Goal: Task Accomplishment & Management: Manage account settings

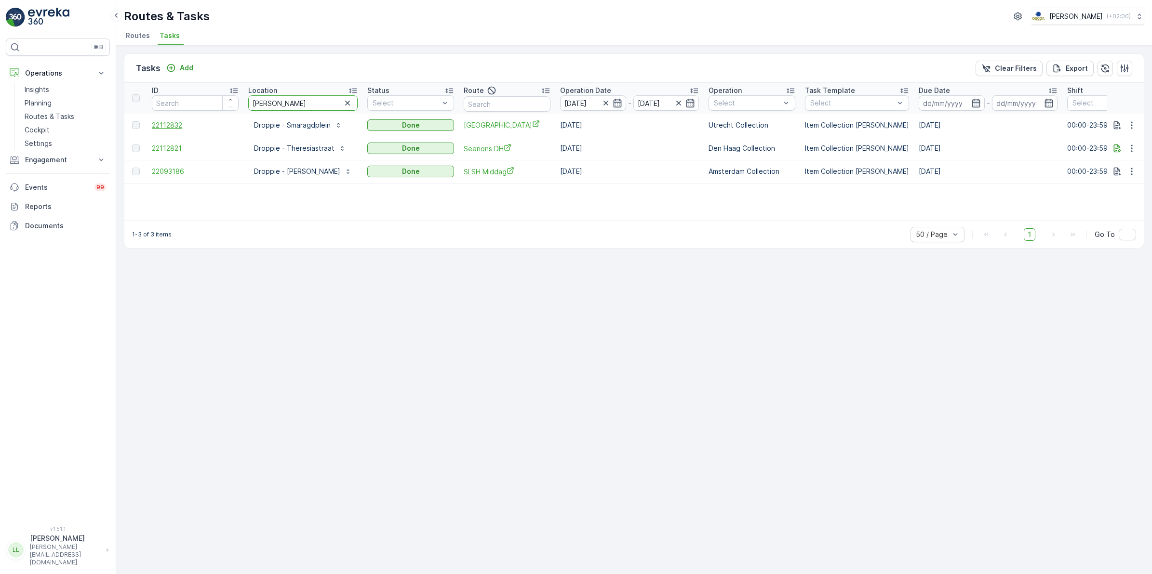
drag, startPoint x: 295, startPoint y: 105, endPoint x: 161, endPoint y: 124, distance: 135.3
click at [161, 124] on table "ID Location dropp Status Select Route Operation Date 06.10.2025 - 06.10.2025 Op…" at bounding box center [878, 133] width 1509 height 101
type input "frasc"
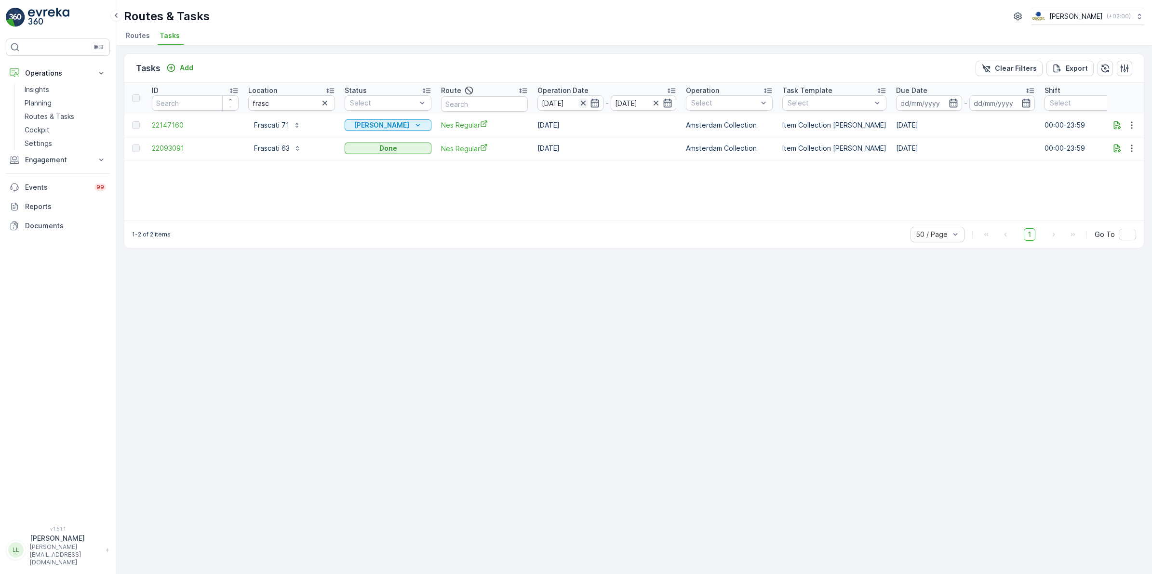
click at [582, 102] on icon "button" at bounding box center [583, 103] width 10 height 10
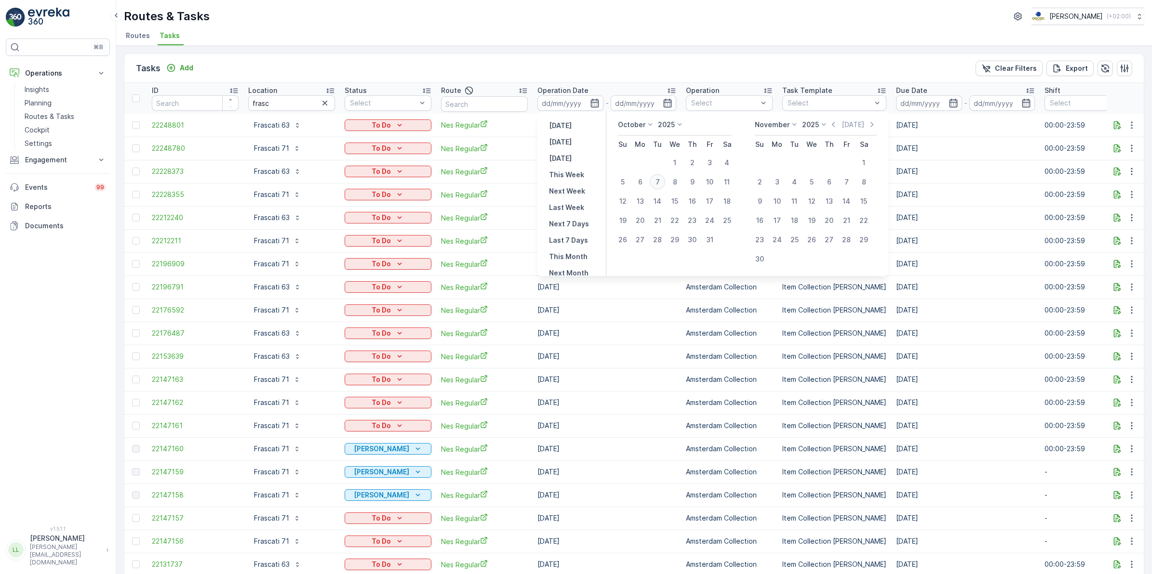
click at [663, 184] on div "7" at bounding box center [657, 181] width 15 height 15
type input "[DATE]"
click at [663, 184] on div "7" at bounding box center [657, 181] width 15 height 15
type input "[DATE]"
click at [663, 184] on div "7" at bounding box center [657, 181] width 15 height 15
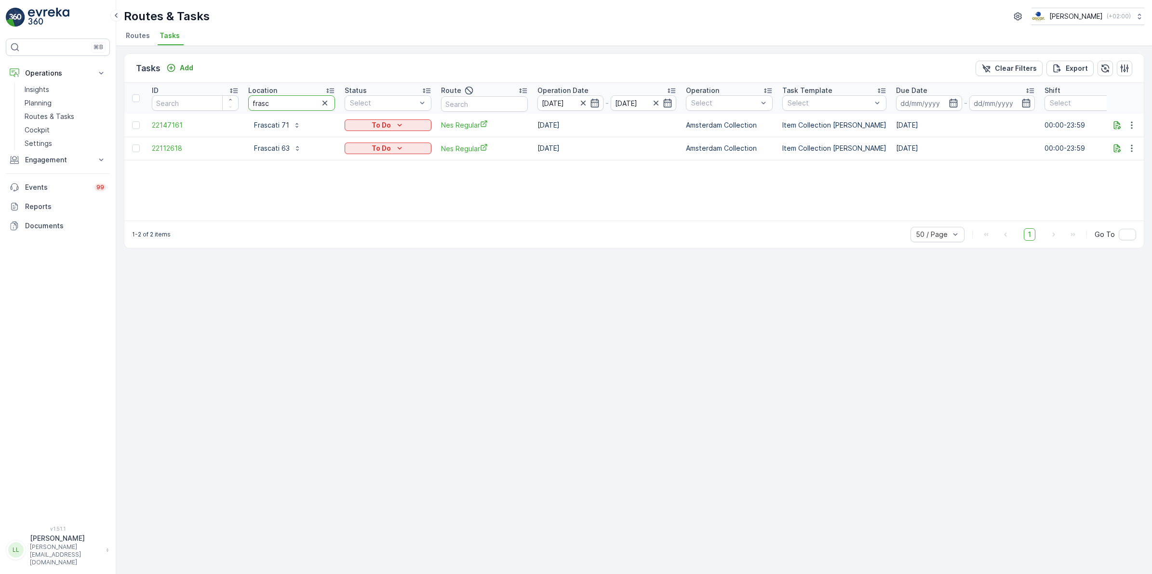
drag, startPoint x: 288, startPoint y: 107, endPoint x: 241, endPoint y: 107, distance: 46.7
click at [241, 107] on tr "ID Location frasc Status Select Route Operation Date 07.10.2025 - 07.10.2025 Op…" at bounding box center [867, 98] width 1486 height 31
type input "binn"
click at [324, 105] on icon "button" at bounding box center [325, 103] width 10 height 10
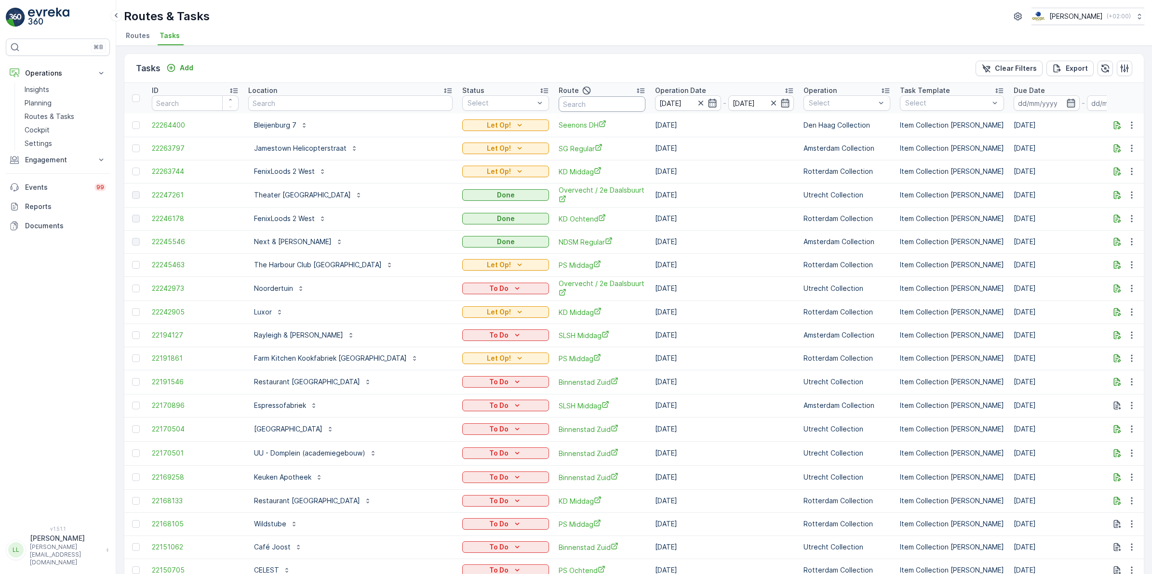
click at [558, 104] on input "text" at bounding box center [601, 103] width 87 height 15
type input "binn"
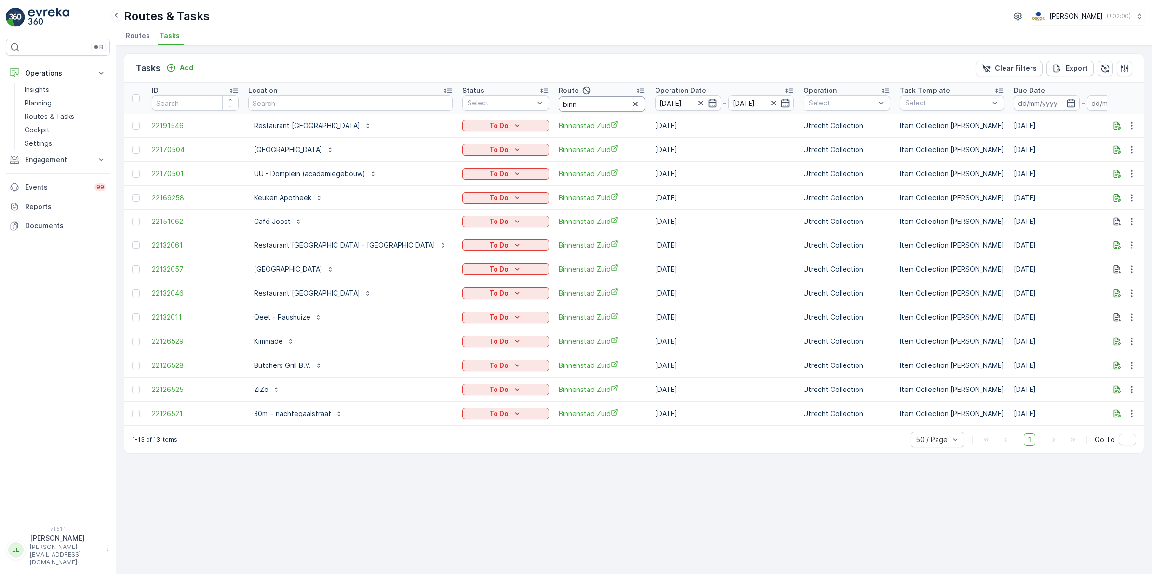
click at [558, 104] on input "binn" at bounding box center [601, 103] width 87 height 15
drag, startPoint x: 533, startPoint y: 105, endPoint x: 483, endPoint y: 109, distance: 50.8
click at [485, 109] on tr "ID Location Status Select Route binn Operation Date 07.10.2025 - 07.10.2025 Ope…" at bounding box center [926, 98] width 1604 height 31
click at [264, 105] on input "text" at bounding box center [350, 102] width 204 height 15
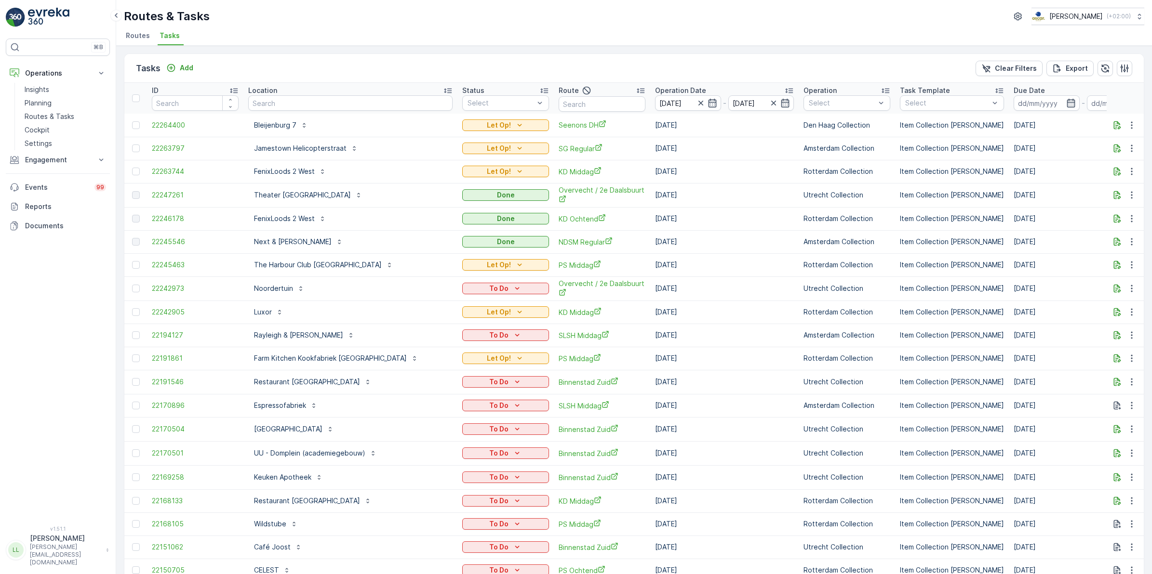
drag, startPoint x: 264, startPoint y: 105, endPoint x: 286, endPoint y: 100, distance: 22.1
click at [286, 100] on input "text" at bounding box center [350, 102] width 204 height 15
type input "nv"
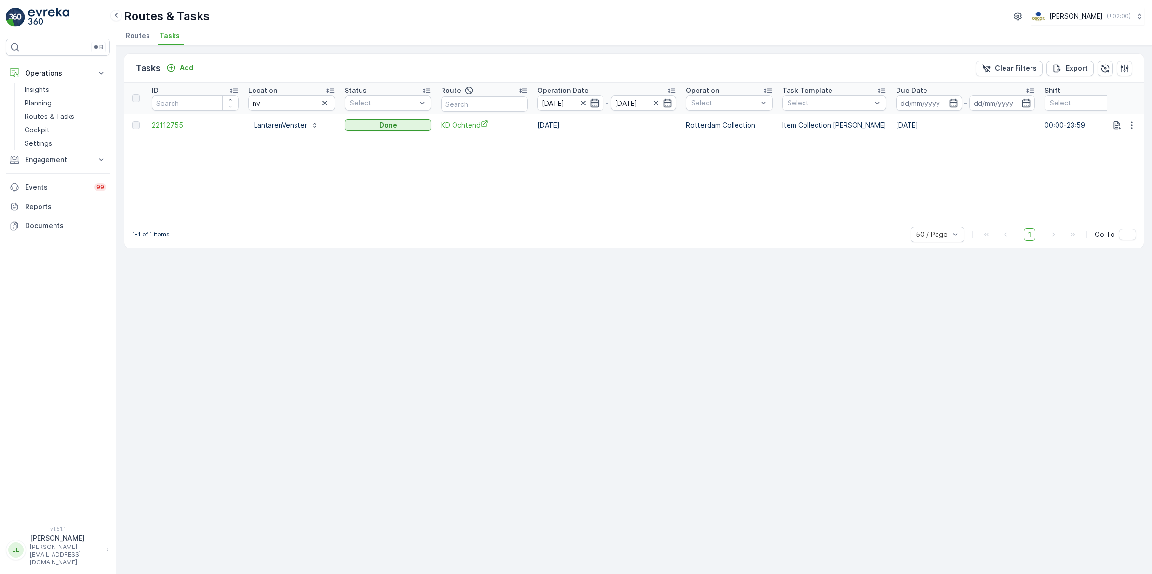
click at [598, 104] on icon "button" at bounding box center [595, 103] width 10 height 10
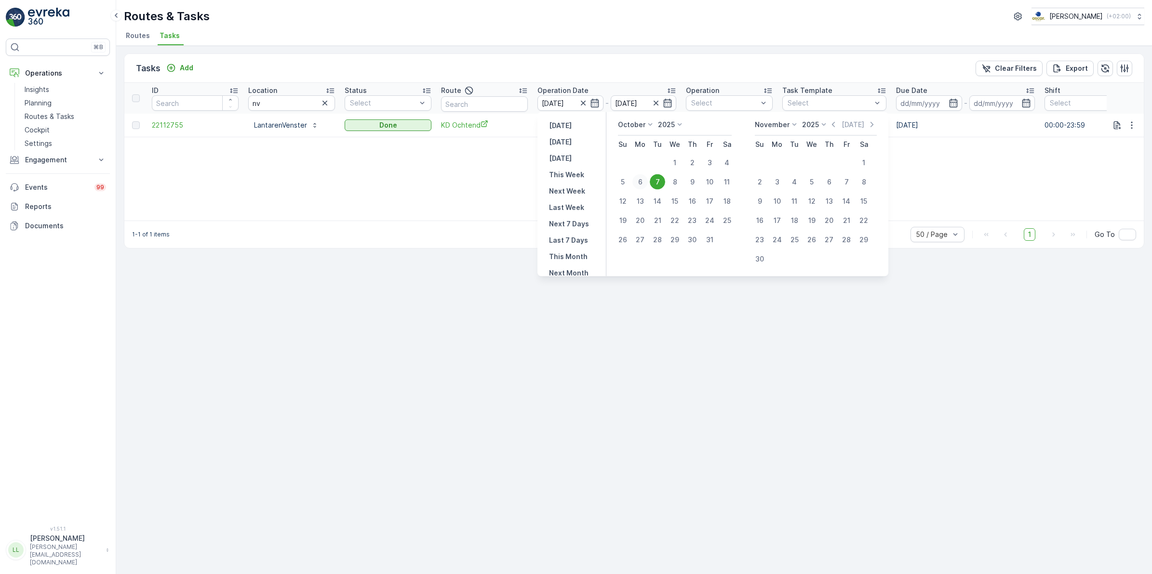
click at [635, 181] on div "6" at bounding box center [639, 181] width 15 height 15
type input "[DATE]"
click at [700, 179] on div "9" at bounding box center [691, 181] width 15 height 15
type input "[DATE]"
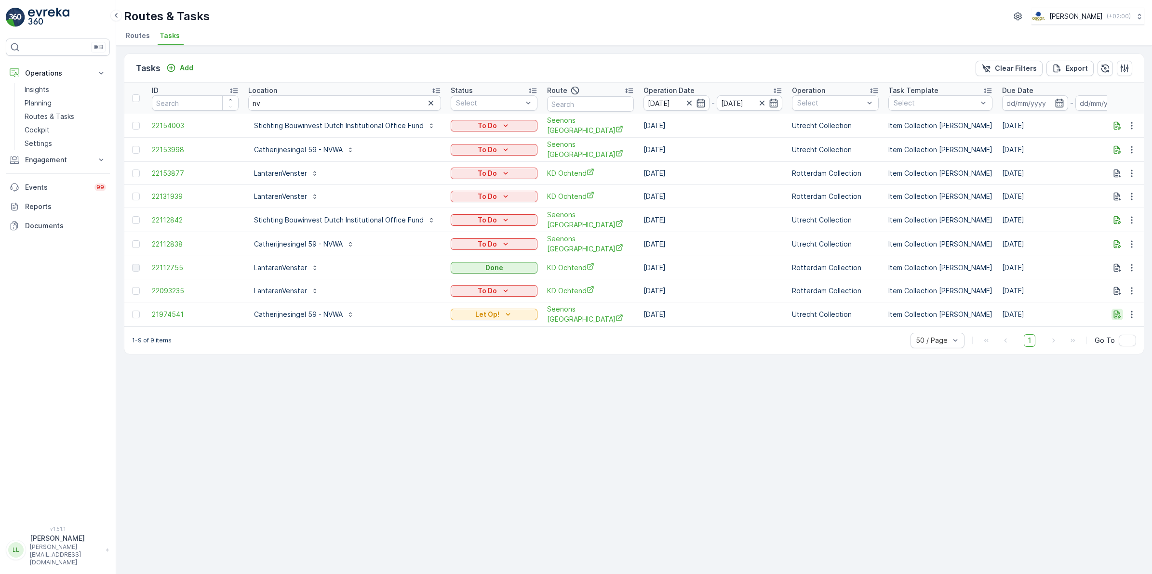
click at [1115, 310] on icon "button" at bounding box center [1117, 315] width 10 height 10
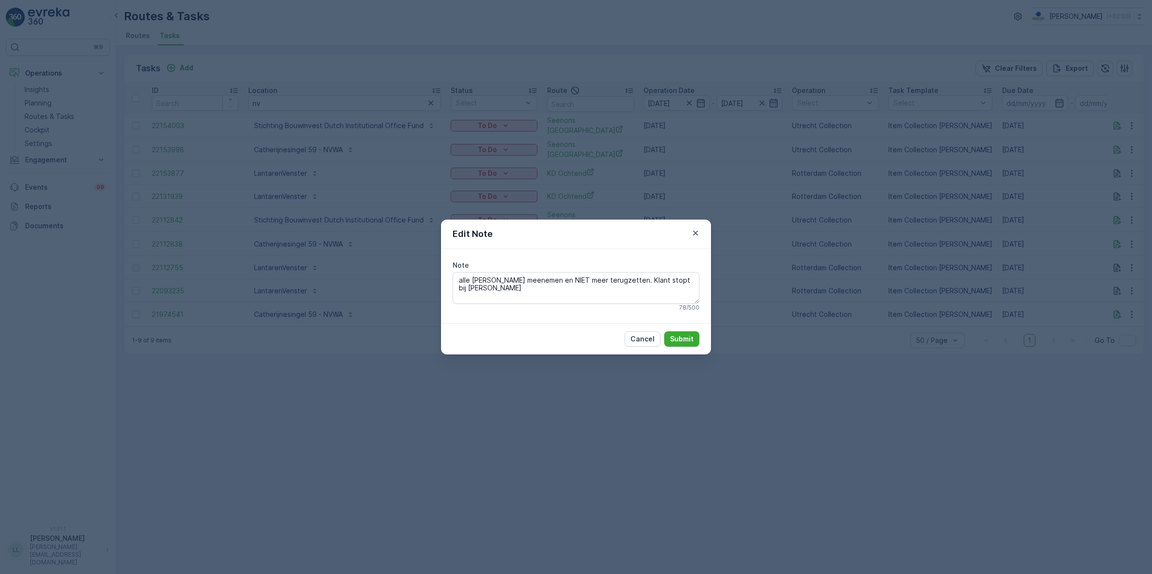
click at [811, 393] on div "Edit Note Note alle bakken meenemen en NIET meer terugzetten. Klant stopt bij O…" at bounding box center [576, 287] width 1152 height 574
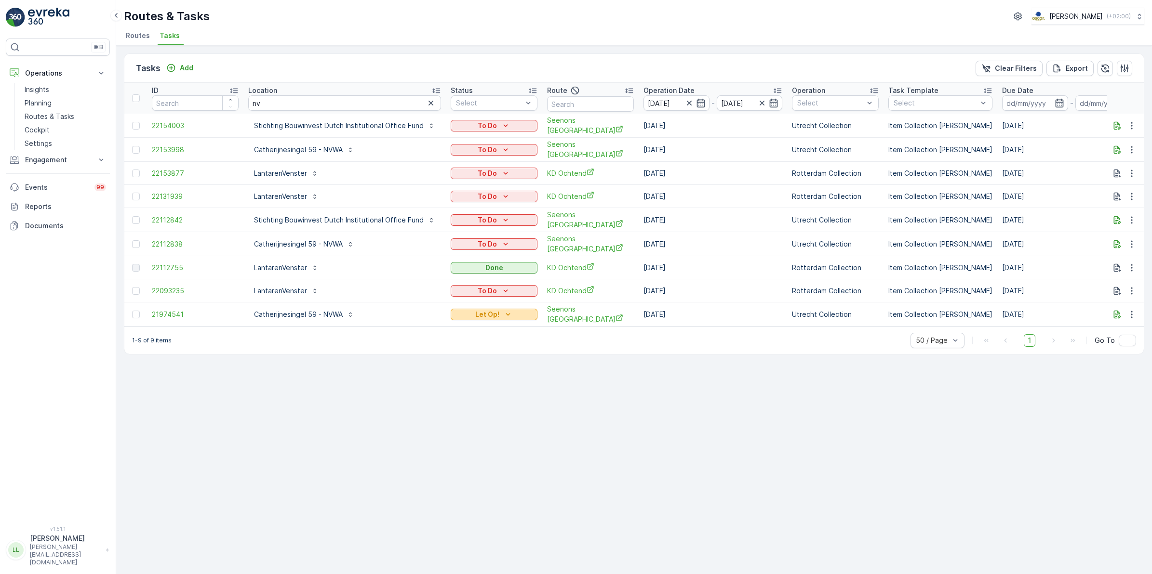
click at [521, 310] on div "Let Op!" at bounding box center [493, 315] width 79 height 10
click at [532, 353] on div "1-9 of 9 items 50 / Page 1 Go To" at bounding box center [633, 340] width 1019 height 27
drag, startPoint x: 218, startPoint y: 303, endPoint x: 373, endPoint y: 307, distance: 155.2
click at [373, 307] on tr "21974541 Catherijnesingel 59 - NVWA Let Op! Seenons Utrecht 06.10.2025 Utrecht …" at bounding box center [920, 315] width 1592 height 24
copy tr "Catherijnesingel 59 - NVWA"
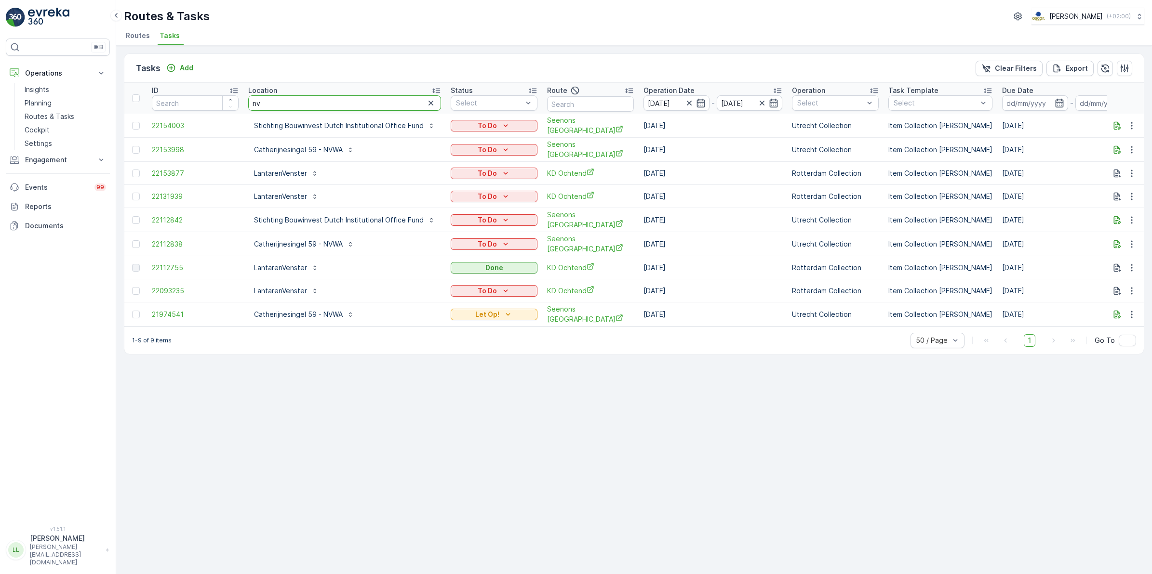
click at [226, 105] on tr "ID Location nv Status Select Route Operation Date 06.10.2025 - 09.10.2025 Opera…" at bounding box center [920, 98] width 1592 height 31
type input "onda"
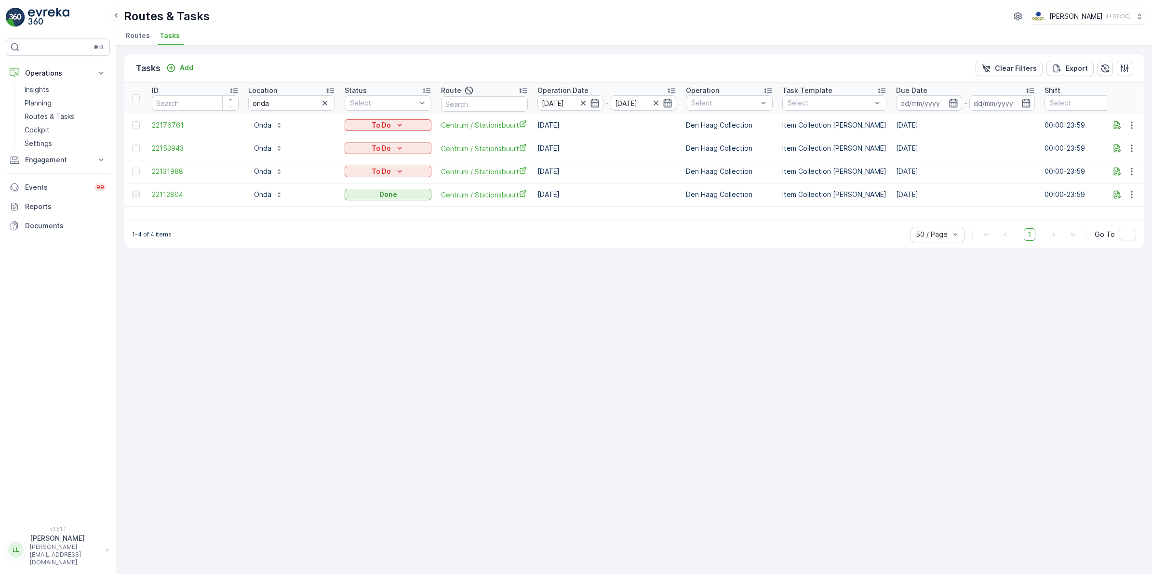
click at [498, 176] on span "Centrum / Stationsbuurt" at bounding box center [484, 172] width 87 height 10
click at [323, 102] on icon "button" at bounding box center [324, 103] width 5 height 5
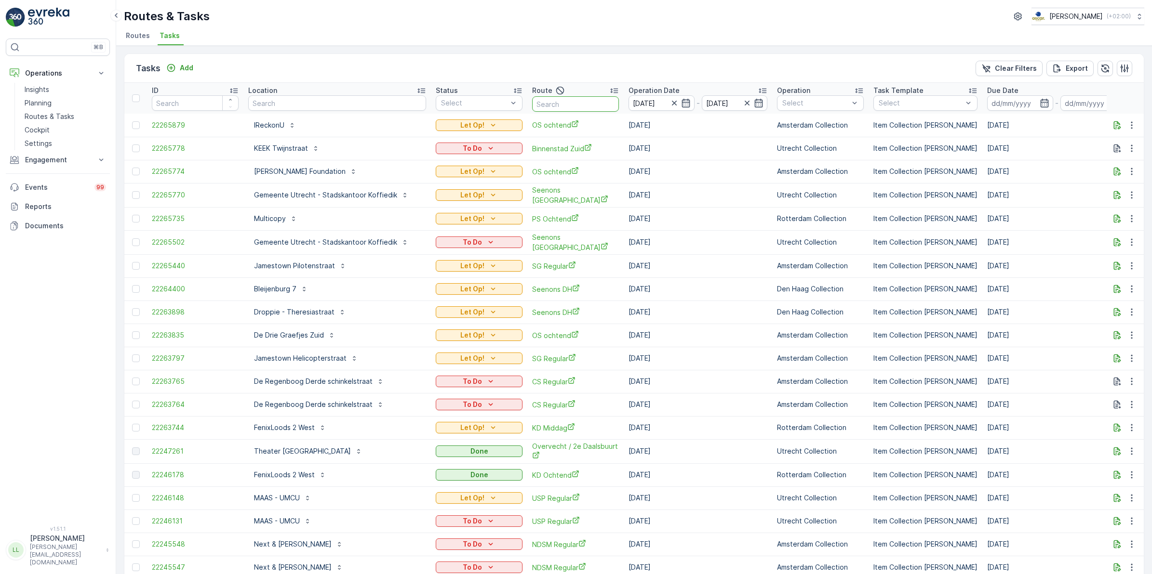
click at [589, 101] on input "text" at bounding box center [575, 103] width 87 height 15
type input "nes"
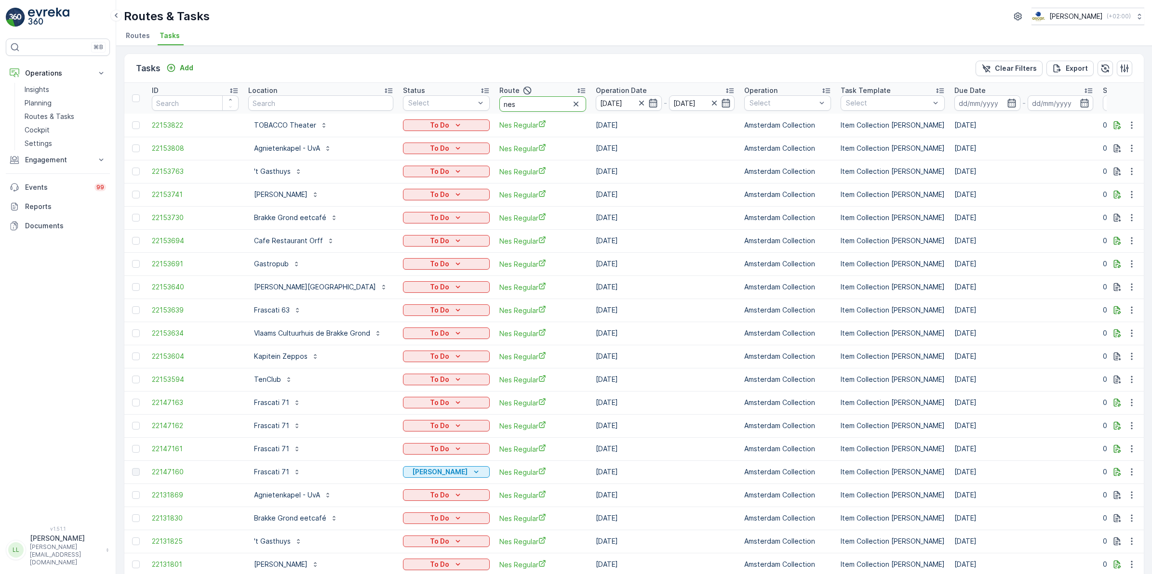
drag, startPoint x: 512, startPoint y: 107, endPoint x: 488, endPoint y: 109, distance: 24.7
click at [488, 109] on tr "ID Location Status Select Route nes Operation Date 06.10.2025 - 09.10.2025 Oper…" at bounding box center [896, 98] width 1545 height 31
type input "rokin"
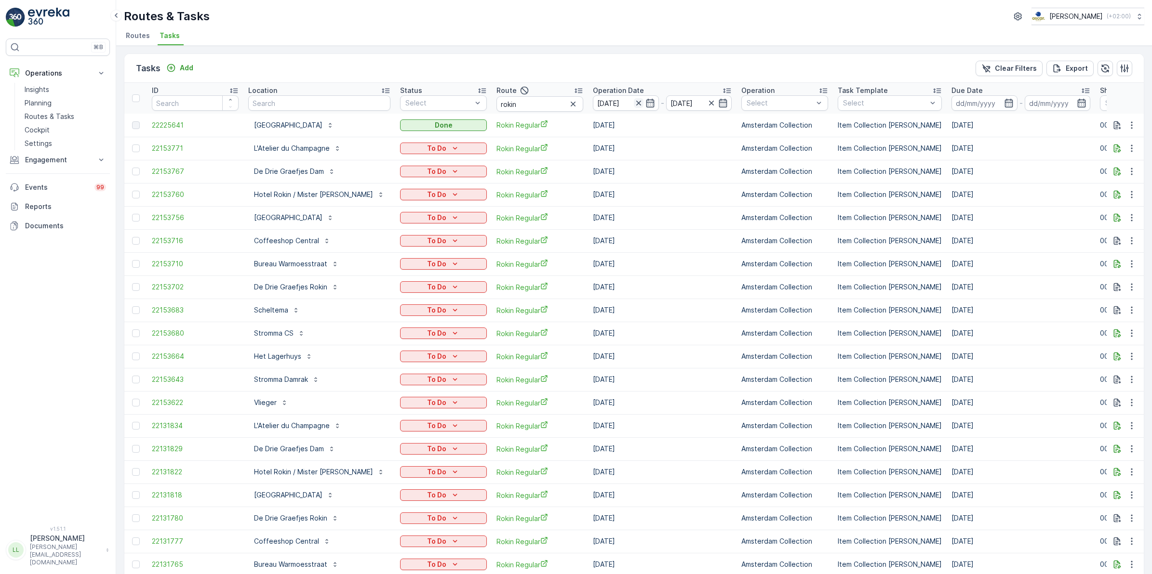
click at [636, 104] on icon "button" at bounding box center [638, 103] width 5 height 5
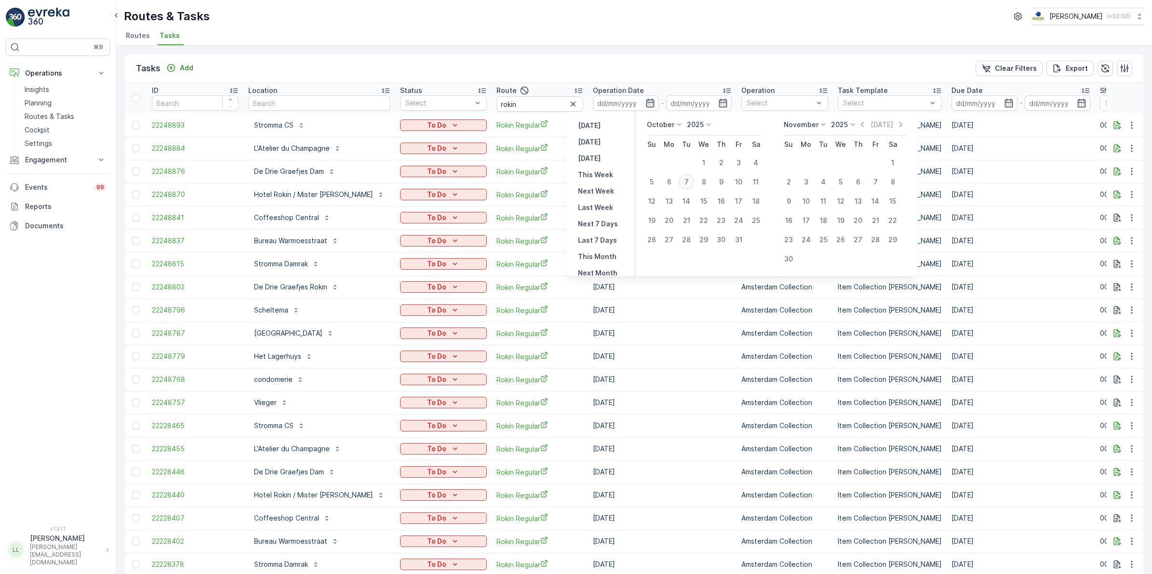
click at [690, 179] on div "7" at bounding box center [685, 181] width 15 height 15
type input "[DATE]"
click at [690, 179] on div "7" at bounding box center [685, 181] width 15 height 15
type input "[DATE]"
click at [690, 179] on div "7" at bounding box center [685, 181] width 15 height 15
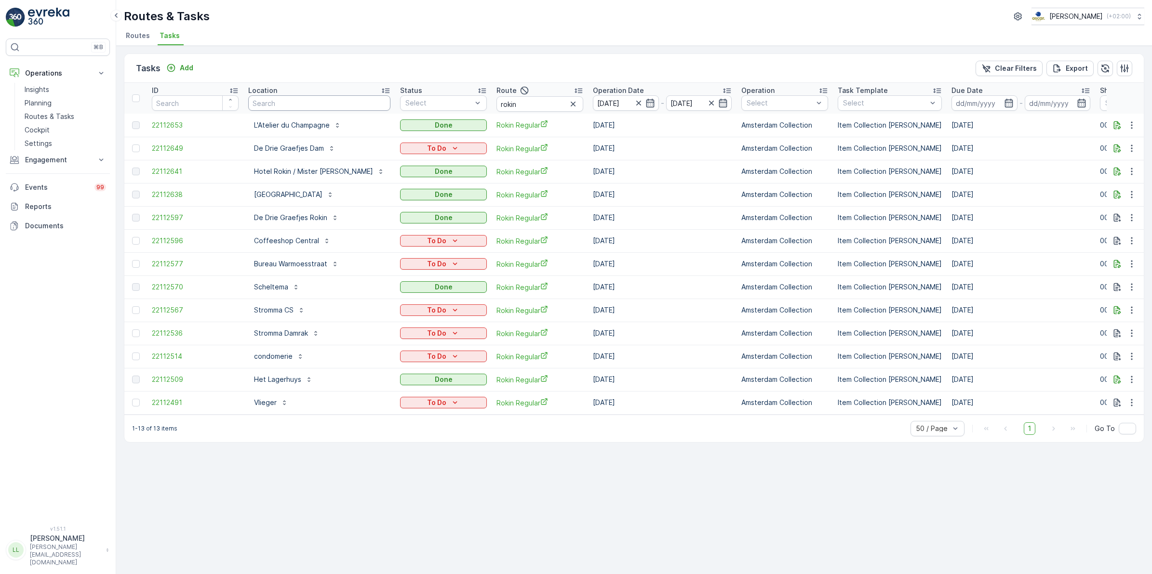
click at [308, 106] on input "text" at bounding box center [319, 102] width 142 height 15
type input "copp"
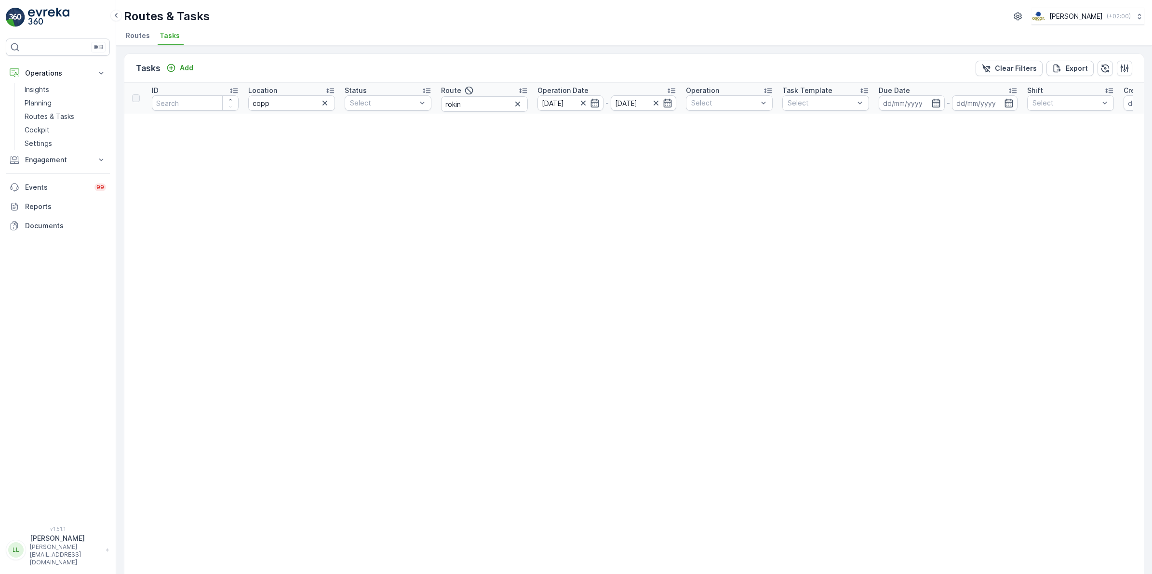
click at [517, 105] on icon "button" at bounding box center [518, 104] width 10 height 10
click at [594, 105] on icon "button" at bounding box center [595, 103] width 10 height 10
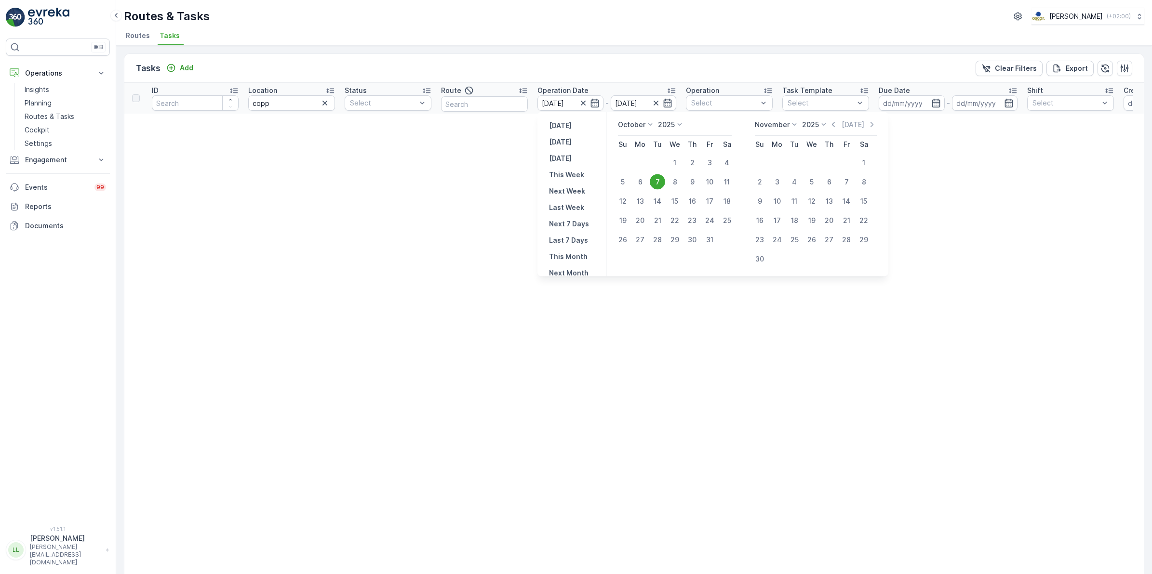
drag, startPoint x: 637, startPoint y: 179, endPoint x: 637, endPoint y: 192, distance: 12.5
click at [637, 180] on div "6" at bounding box center [639, 181] width 15 height 15
type input "[DATE]"
click at [639, 206] on div "13" at bounding box center [639, 201] width 15 height 15
type input "[DATE]"
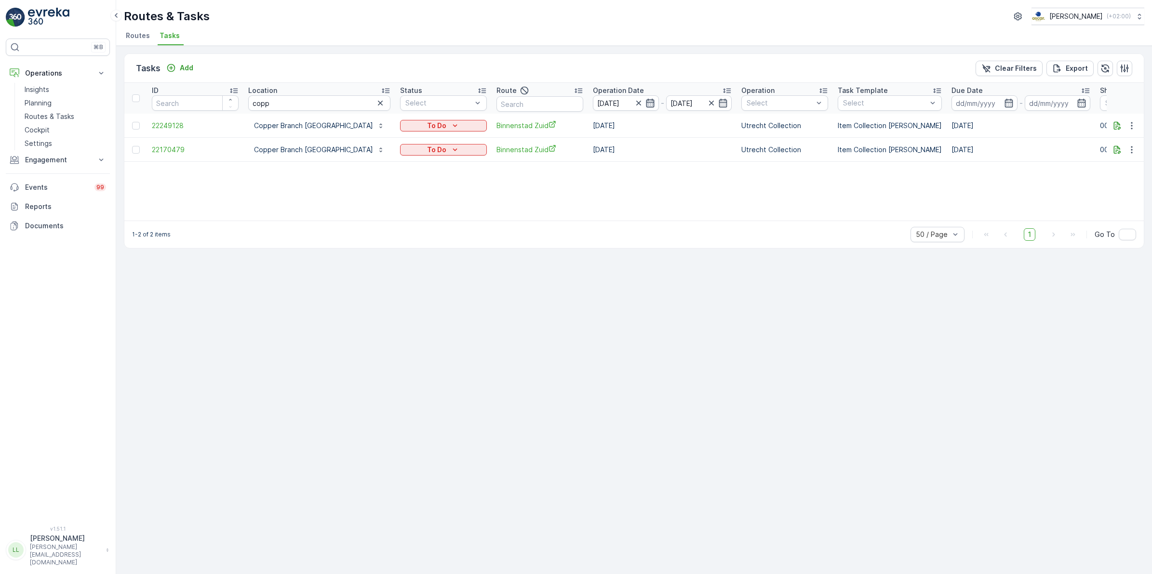
click at [645, 105] on icon "button" at bounding box center [650, 103] width 10 height 10
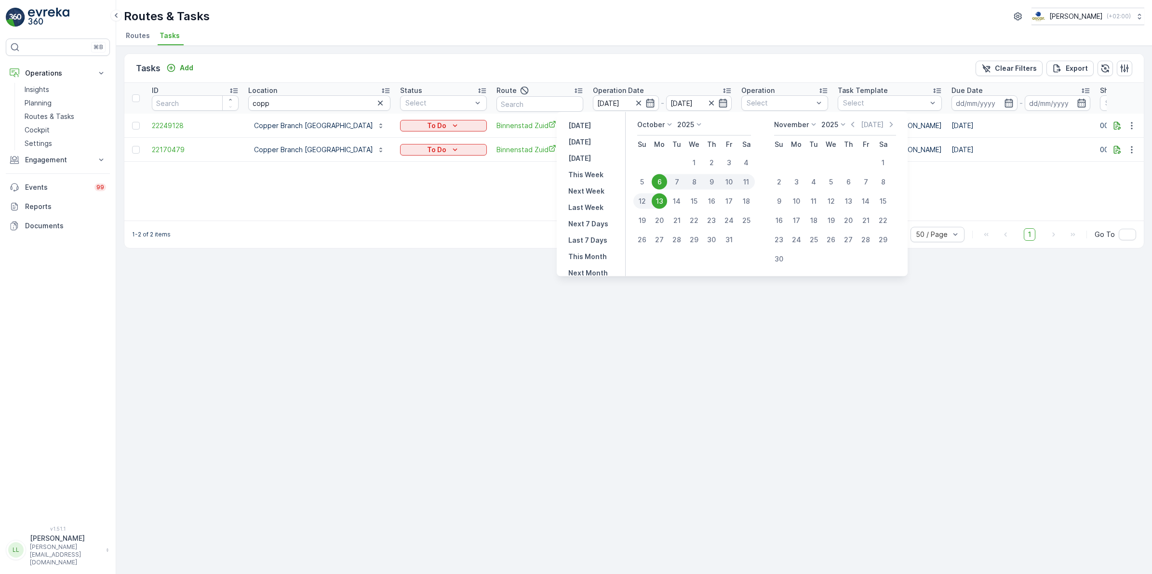
click at [663, 128] on div "October" at bounding box center [655, 125] width 37 height 10
click at [668, 196] on span "October" at bounding box center [656, 200] width 27 height 10
click at [665, 125] on icon at bounding box center [669, 125] width 10 height 10
click at [663, 183] on span "September" at bounding box center [661, 186] width 37 height 10
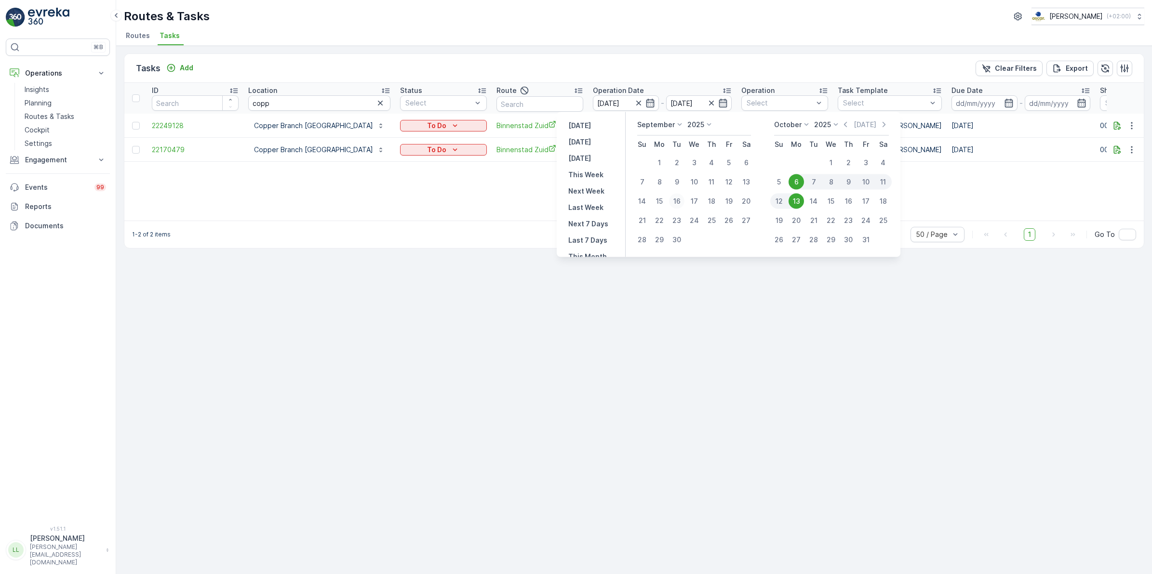
click at [680, 196] on div "16" at bounding box center [676, 201] width 15 height 15
type input "16.09.2025"
click at [812, 197] on div "14" at bounding box center [813, 201] width 15 height 15
type input "14.10.2025"
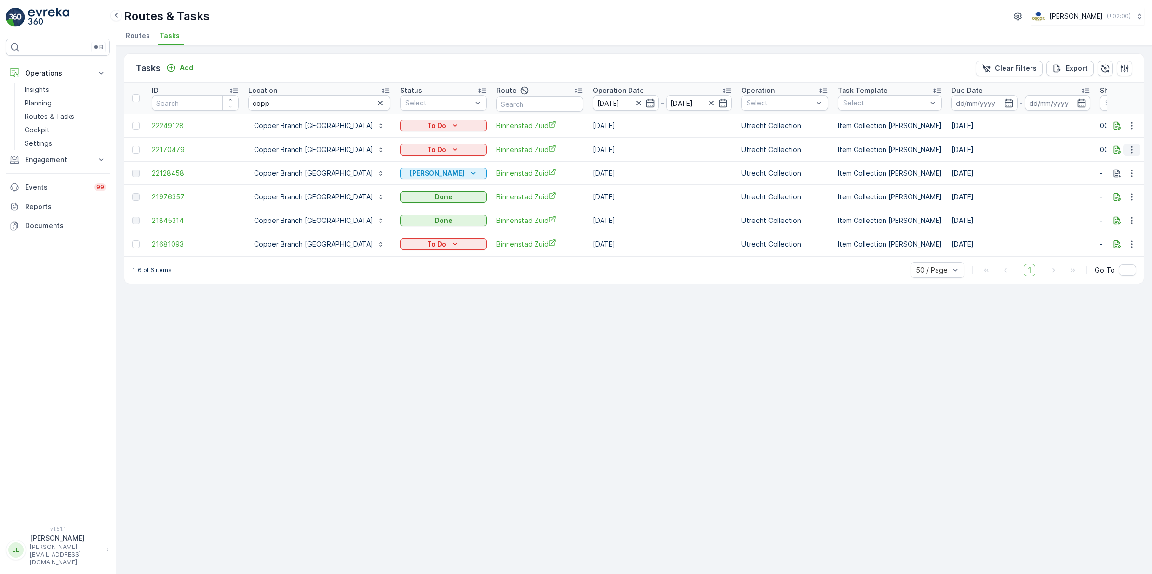
click at [1130, 152] on icon "button" at bounding box center [1132, 150] width 10 height 10
click at [1127, 189] on span "Change Route" at bounding box center [1106, 191] width 47 height 10
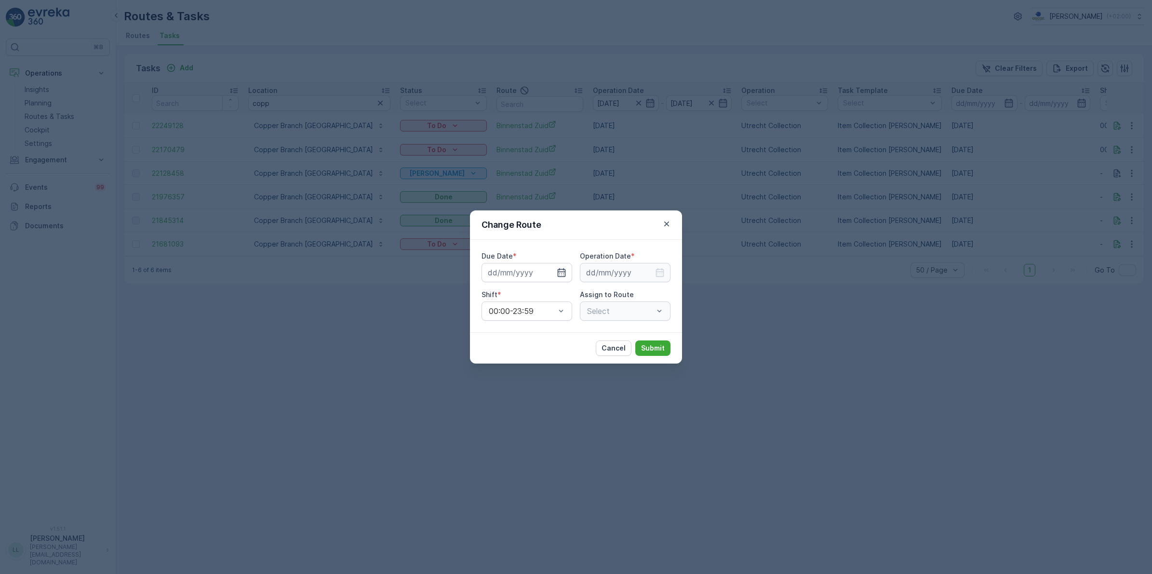
type input "[DATE]"
click at [547, 272] on icon "button" at bounding box center [550, 273] width 10 height 10
type input "[DATE]"
click at [666, 271] on input at bounding box center [625, 272] width 91 height 19
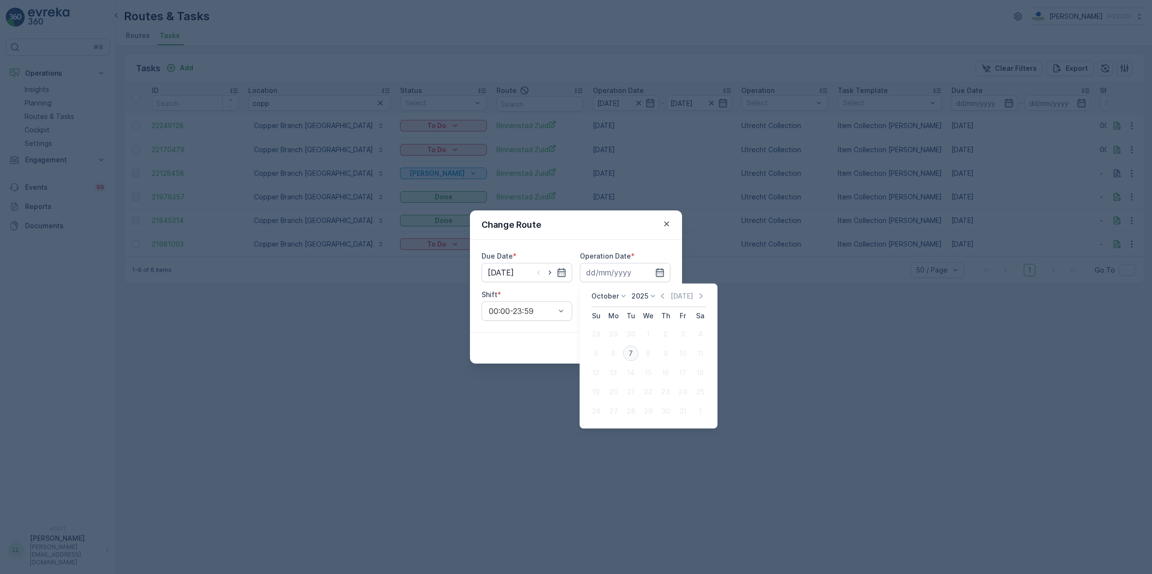
click at [630, 351] on div "7" at bounding box center [630, 353] width 15 height 15
type input "[DATE]"
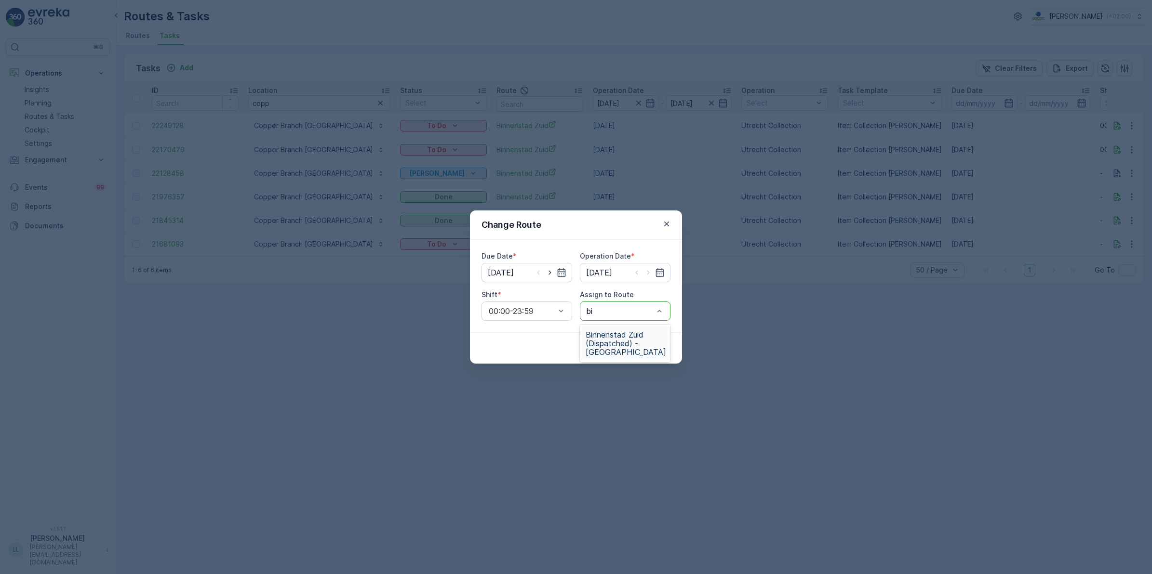
type input "bin"
click at [624, 347] on span "Binnenstad Zuid (Dispatched) - Utrecht" at bounding box center [625, 344] width 80 height 26
click at [659, 349] on p "Submit" at bounding box center [653, 349] width 24 height 10
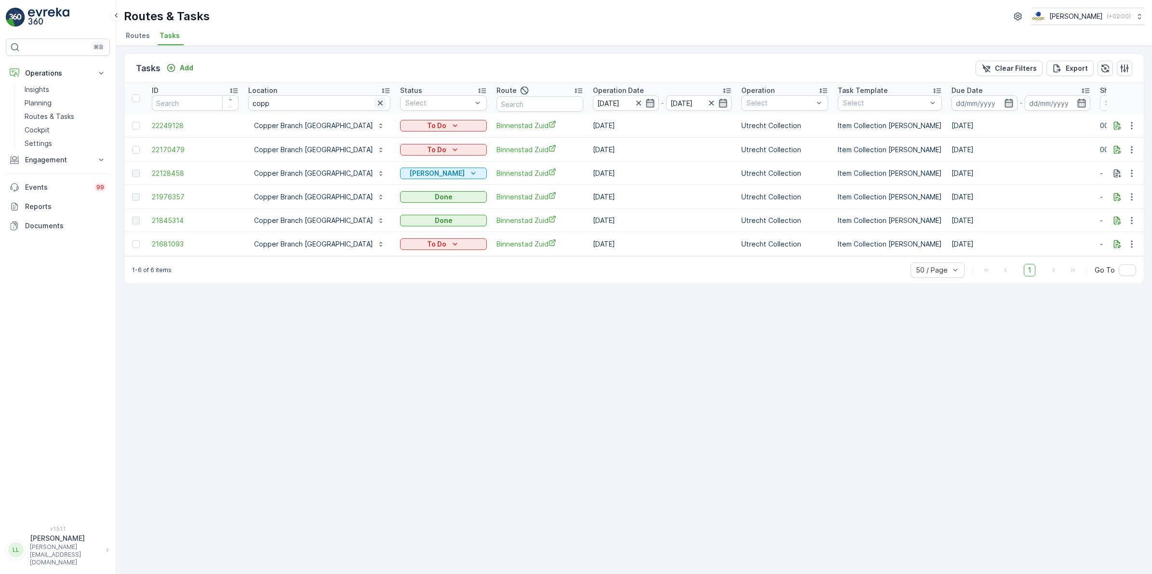
click at [375, 103] on icon "button" at bounding box center [380, 103] width 10 height 10
click at [501, 109] on input "text" at bounding box center [539, 103] width 87 height 15
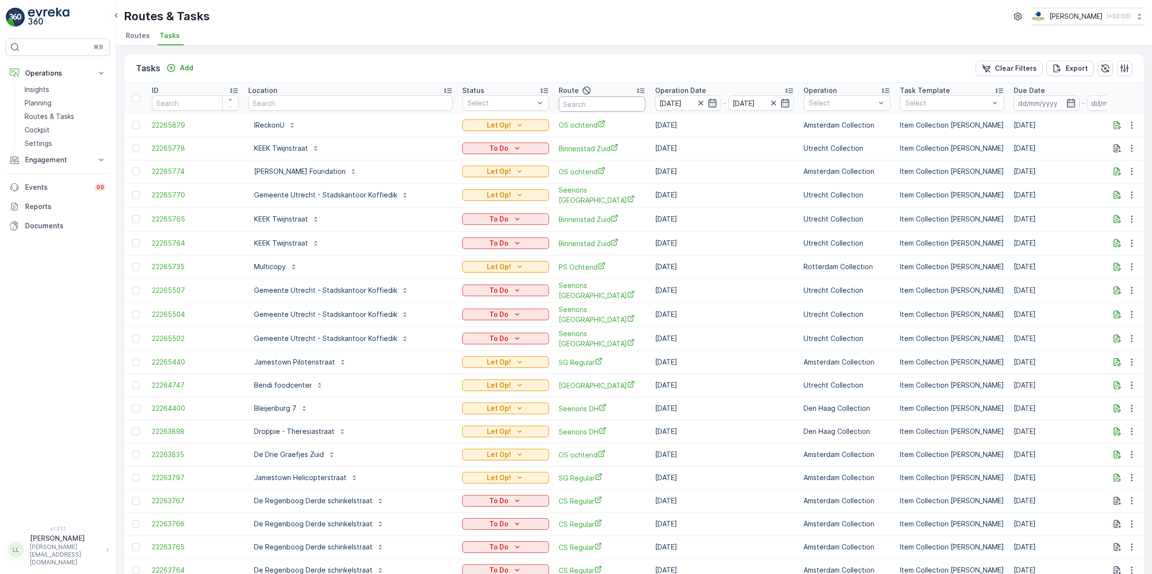
click at [558, 100] on input "text" at bounding box center [601, 103] width 87 height 15
type input "binn"
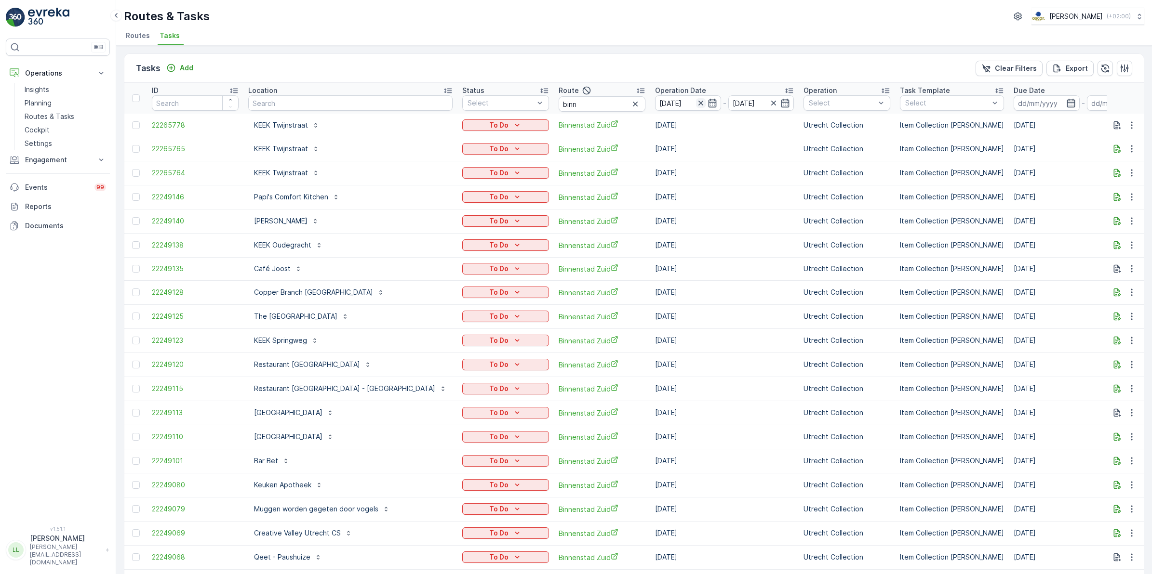
click at [696, 100] on icon "button" at bounding box center [701, 103] width 10 height 10
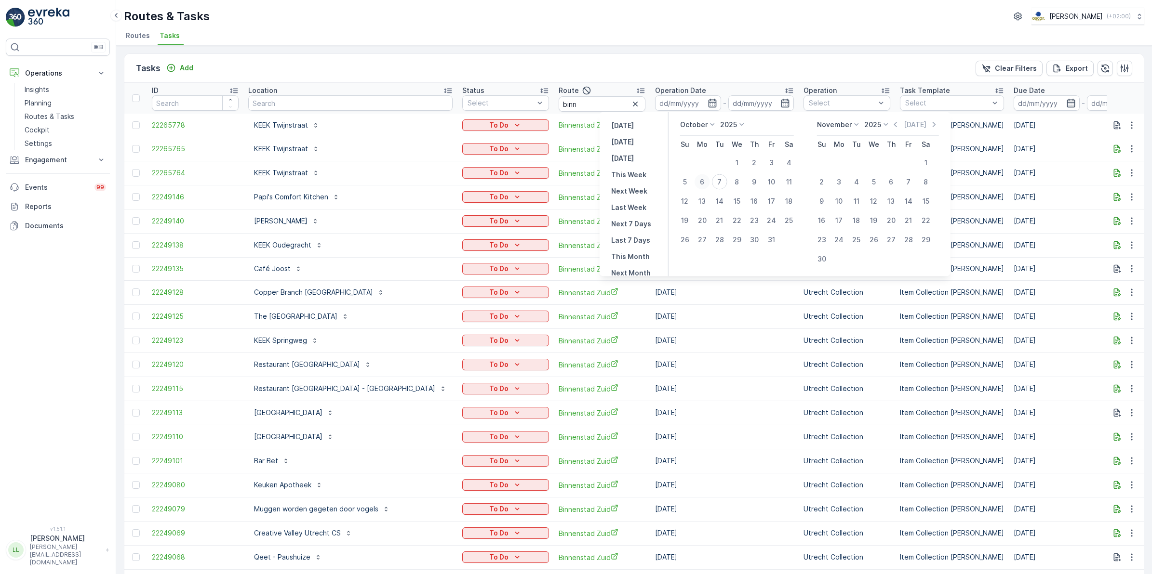
click at [704, 182] on div "6" at bounding box center [701, 181] width 15 height 15
type input "[DATE]"
click at [704, 182] on div "6" at bounding box center [701, 181] width 15 height 15
type input "[DATE]"
click at [704, 182] on div "6" at bounding box center [701, 181] width 15 height 15
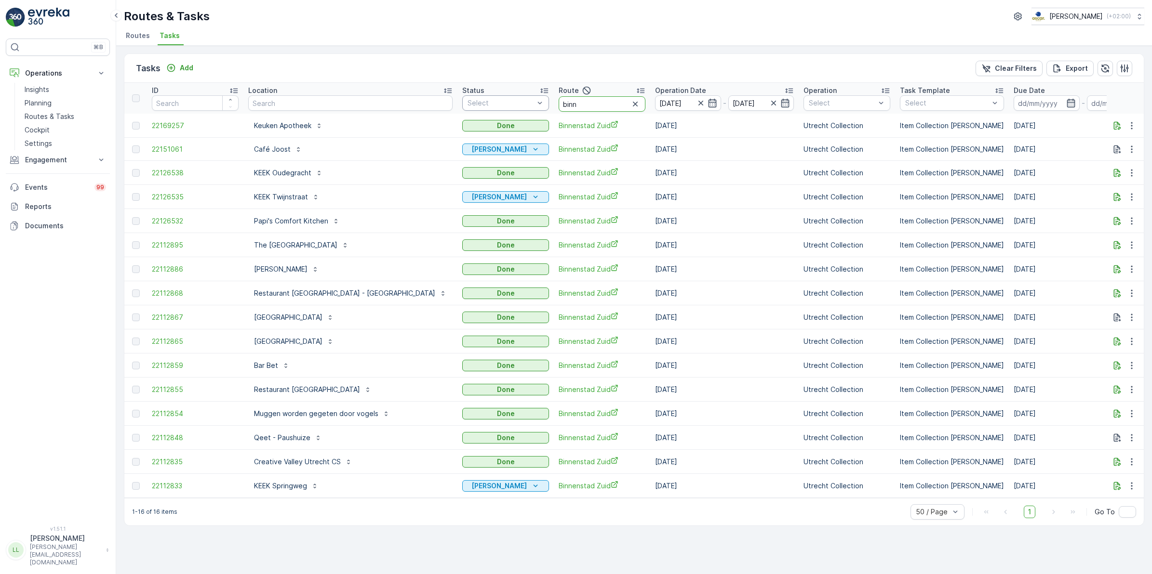
drag, startPoint x: 544, startPoint y: 103, endPoint x: 482, endPoint y: 102, distance: 62.6
click at [482, 102] on tr "ID Location Status Select Route binn Operation Date 06.10.2025 - 06.10.2025 Ope…" at bounding box center [926, 98] width 1604 height 31
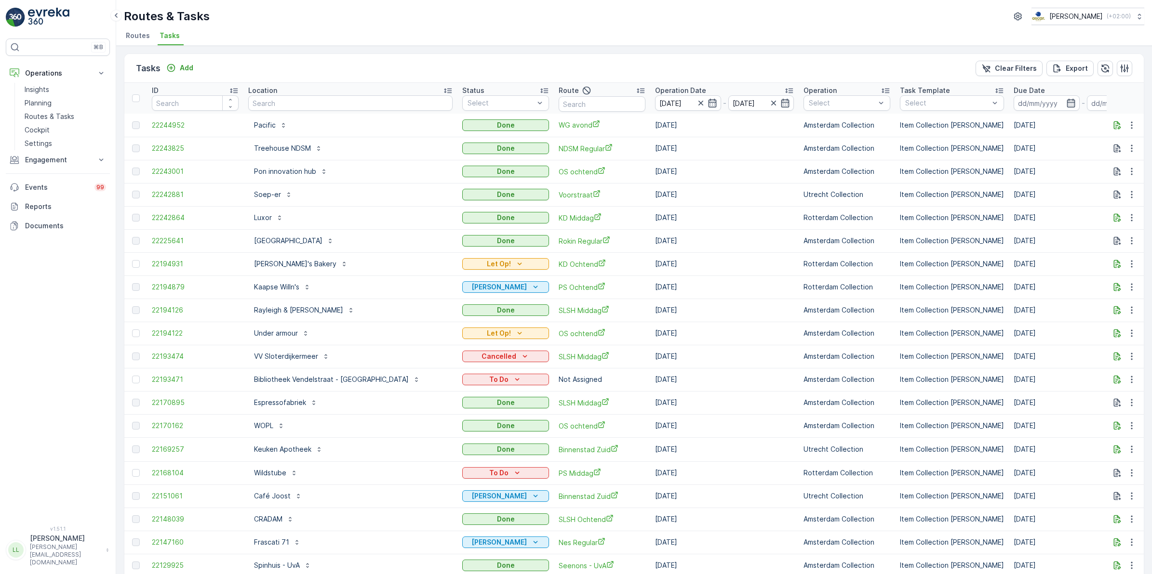
click at [272, 105] on input "text" at bounding box center [350, 102] width 204 height 15
type input "copp"
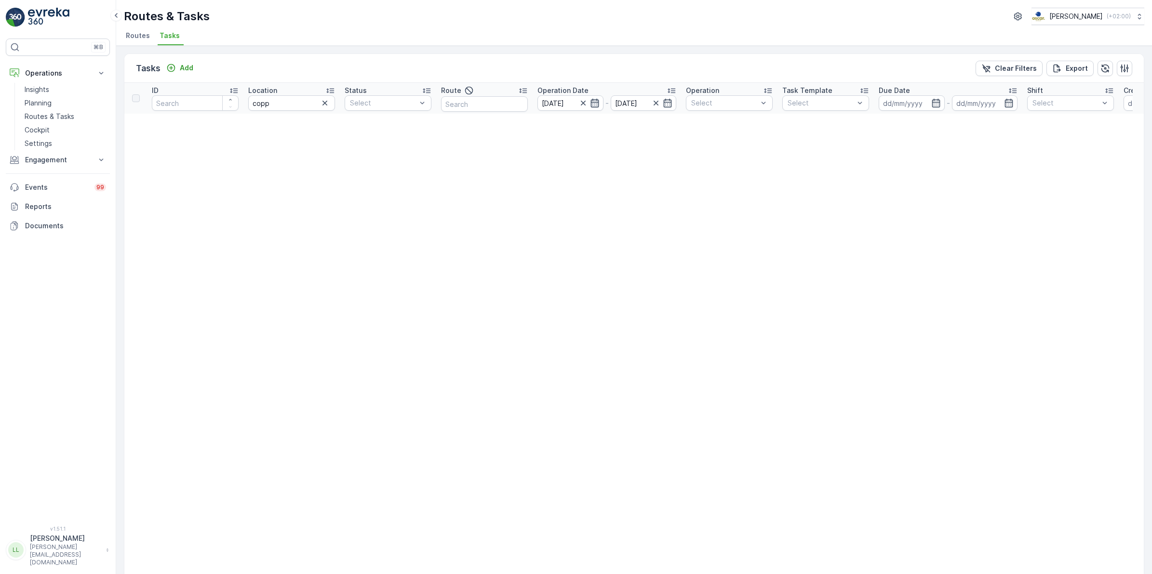
click at [593, 99] on icon "button" at bounding box center [594, 103] width 8 height 9
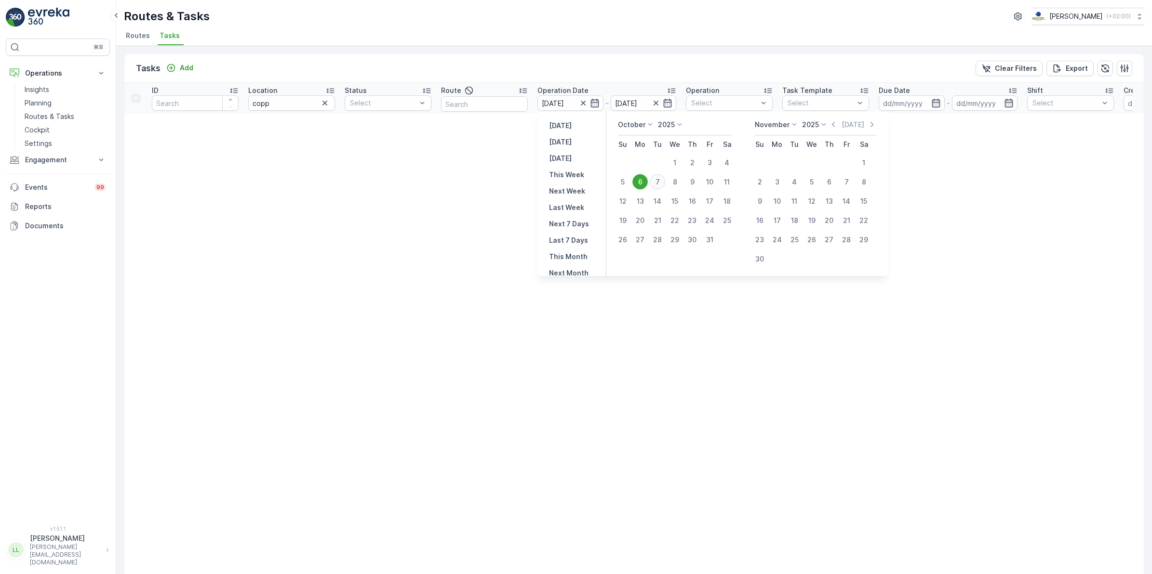
click at [656, 181] on div "7" at bounding box center [657, 181] width 15 height 15
type input "[DATE]"
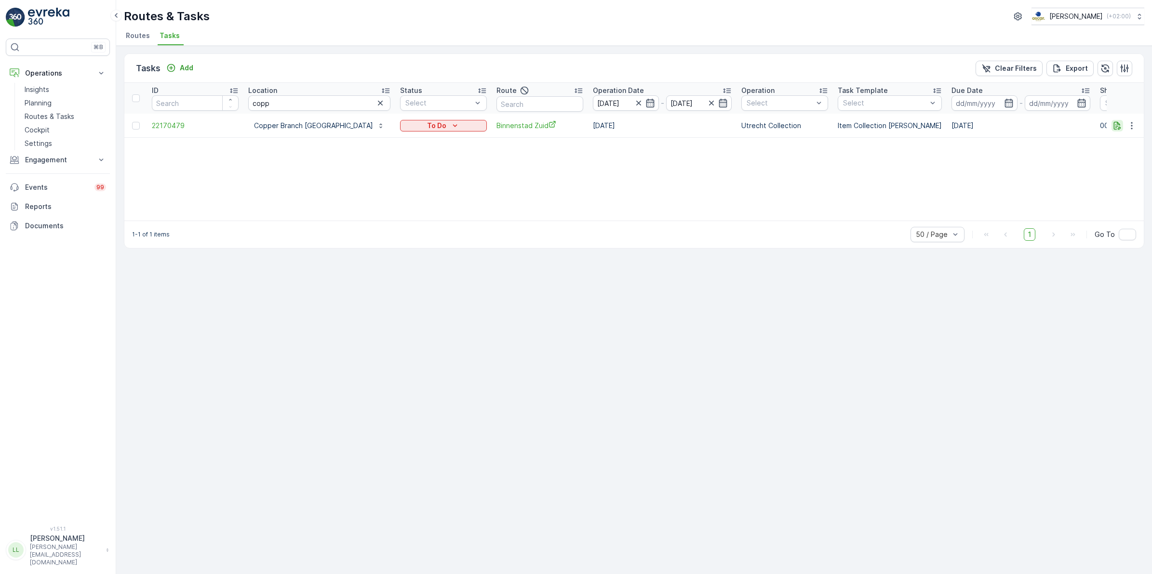
click at [1121, 127] on icon "button" at bounding box center [1117, 126] width 10 height 10
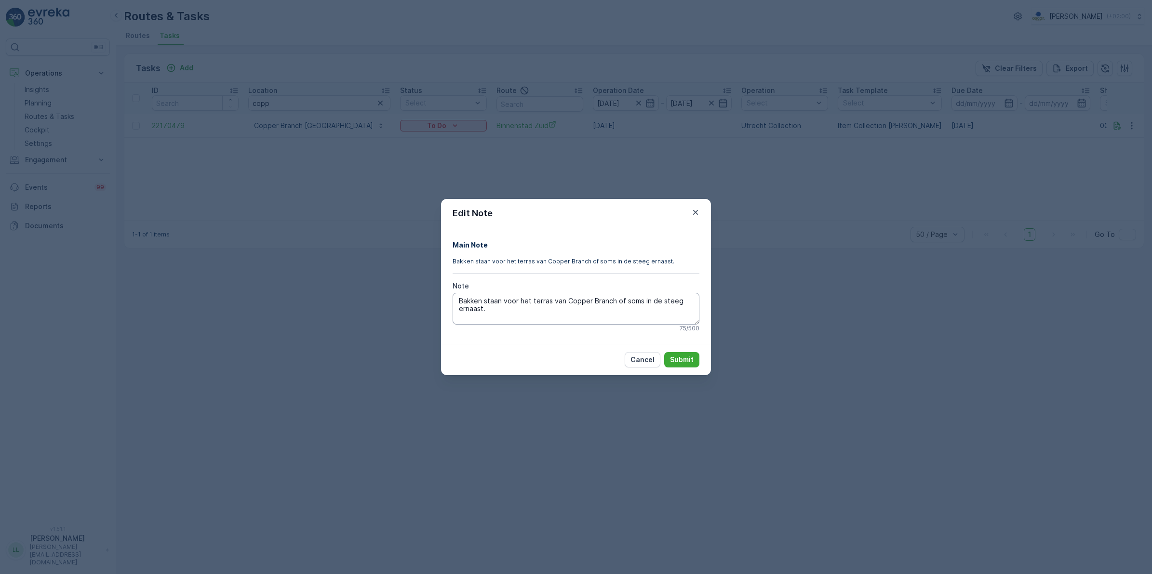
click at [511, 310] on textarea "Bakken staan voor het terras van Copper Branch of soms in de steeg ernaast." at bounding box center [575, 309] width 247 height 32
type textarea "Bakken staan voor het terras van Copper Branch of soms in de steeg ernaast."
click at [692, 213] on icon "button" at bounding box center [695, 213] width 10 height 10
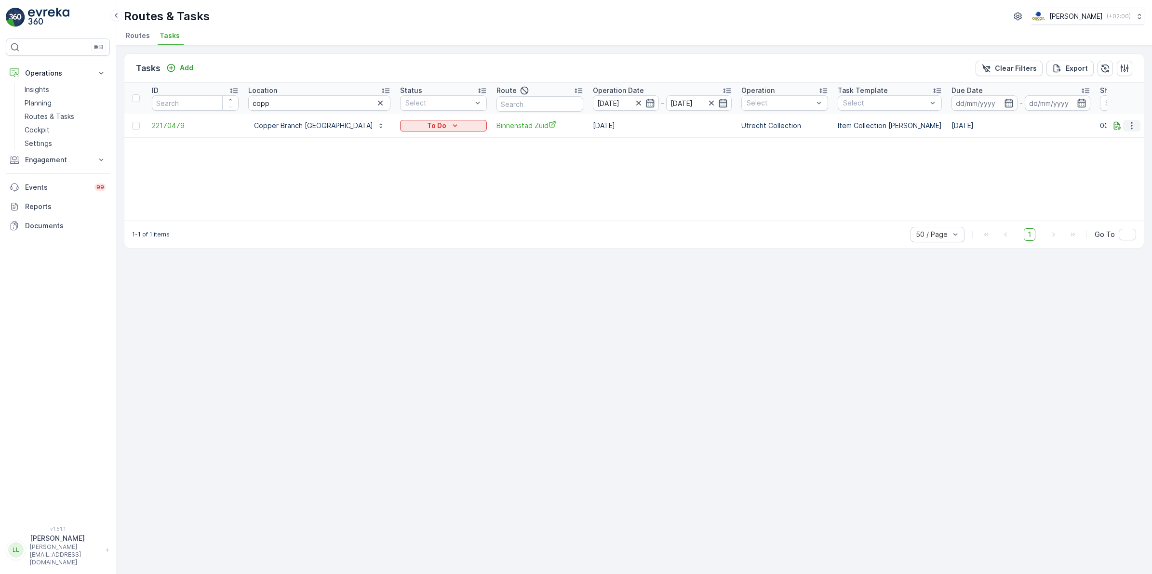
click at [1133, 123] on icon "button" at bounding box center [1132, 126] width 10 height 10
click at [323, 123] on p "Copper Branch [GEOGRAPHIC_DATA]" at bounding box center [313, 126] width 119 height 10
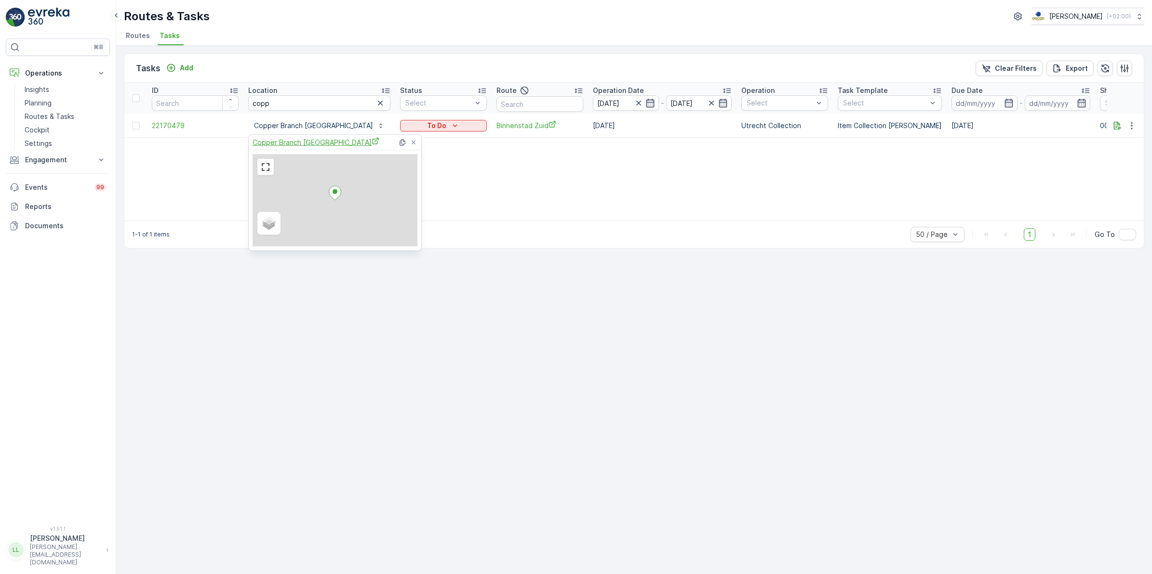
click at [327, 143] on span "Copper Branch [GEOGRAPHIC_DATA]" at bounding box center [315, 142] width 127 height 10
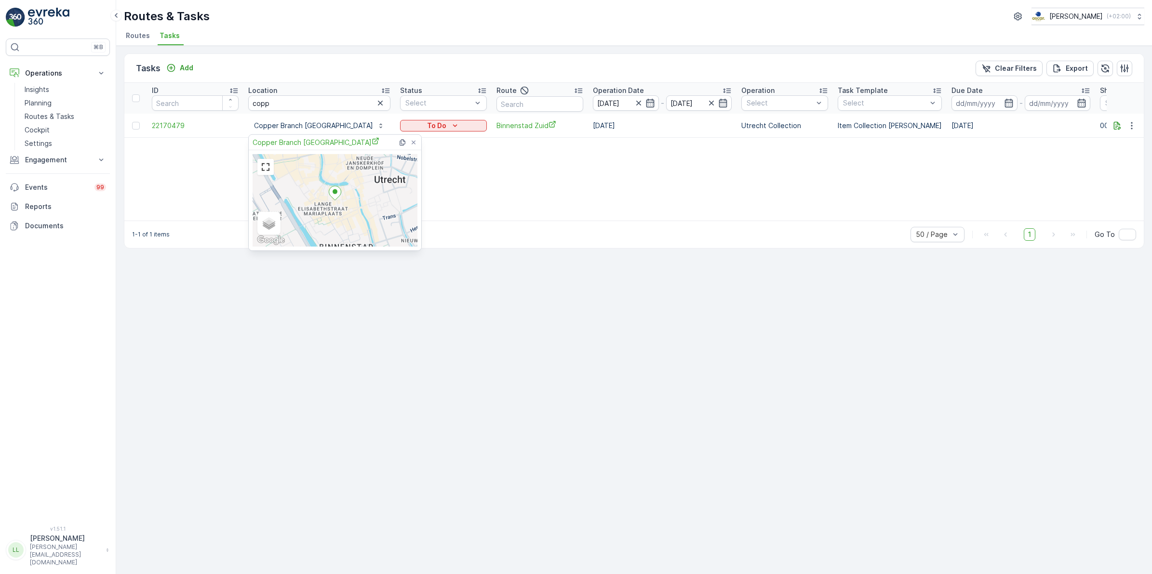
click at [549, 199] on div "ID Location copp Status Select Route Operation Date 06.10.2025 - 07.10.2025 Ope…" at bounding box center [633, 152] width 1019 height 138
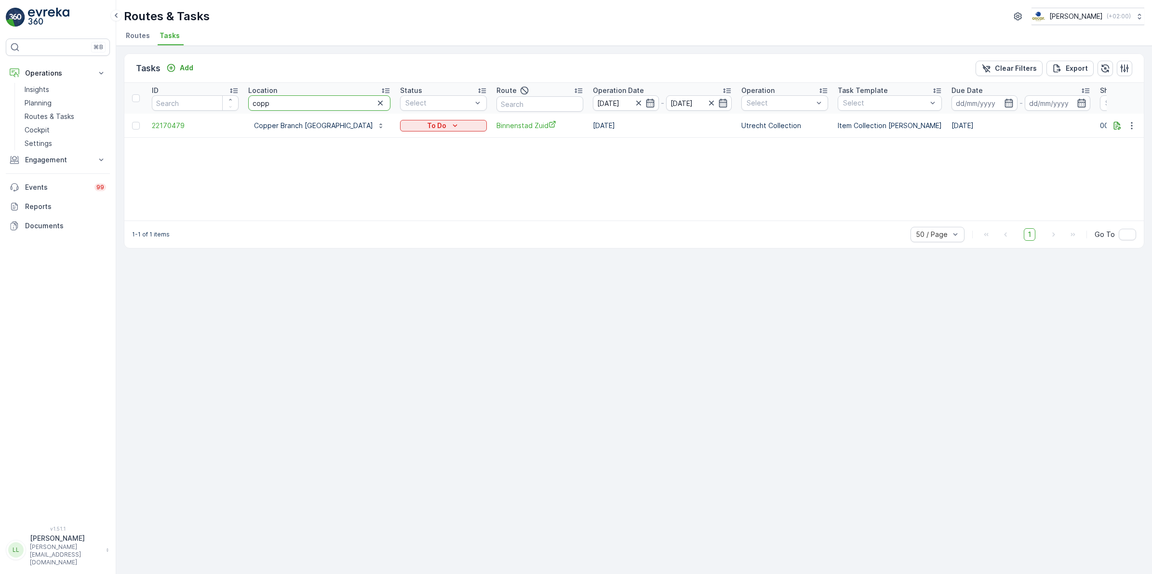
drag, startPoint x: 327, startPoint y: 99, endPoint x: 205, endPoint y: 101, distance: 121.9
click at [205, 101] on tr "ID Location copp Status Select Route Operation Date 06.10.2025 - 07.10.2025 Ope…" at bounding box center [895, 98] width 1542 height 31
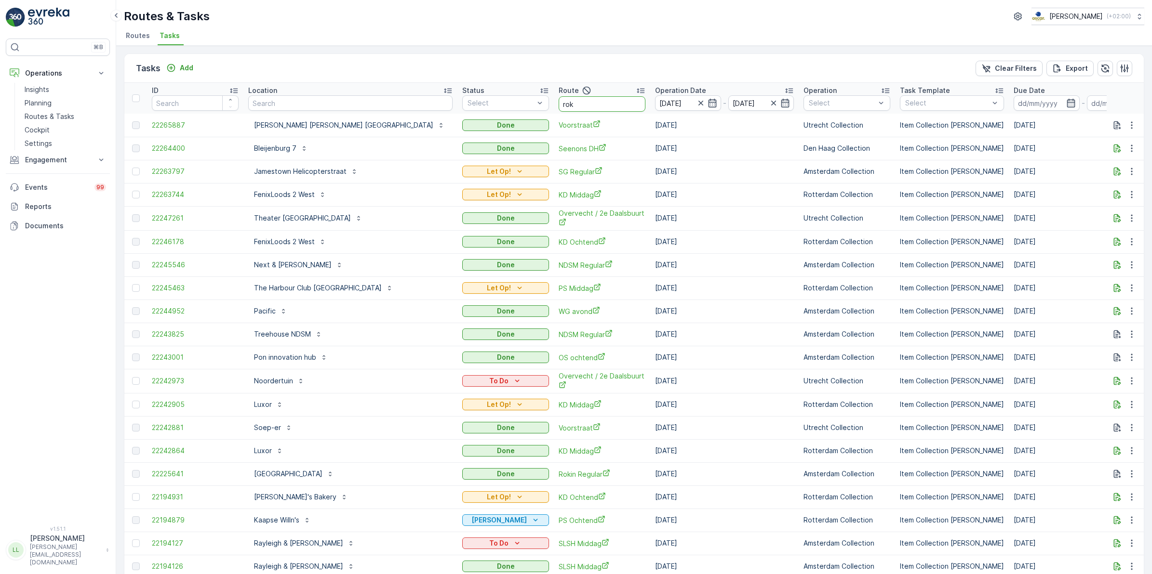
type input "roki"
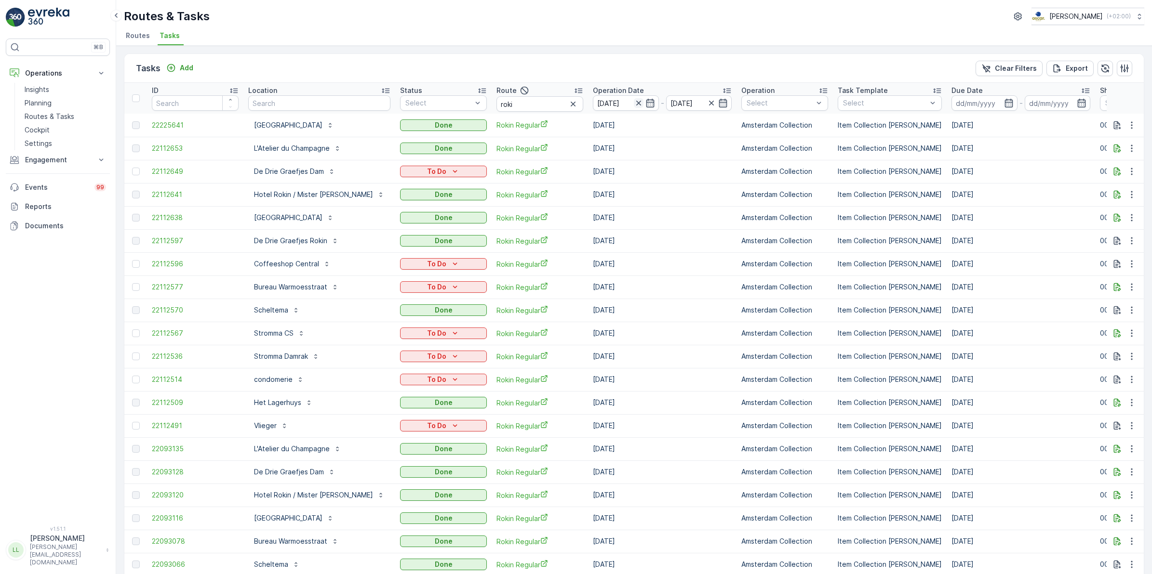
click at [634, 102] on icon "button" at bounding box center [639, 103] width 10 height 10
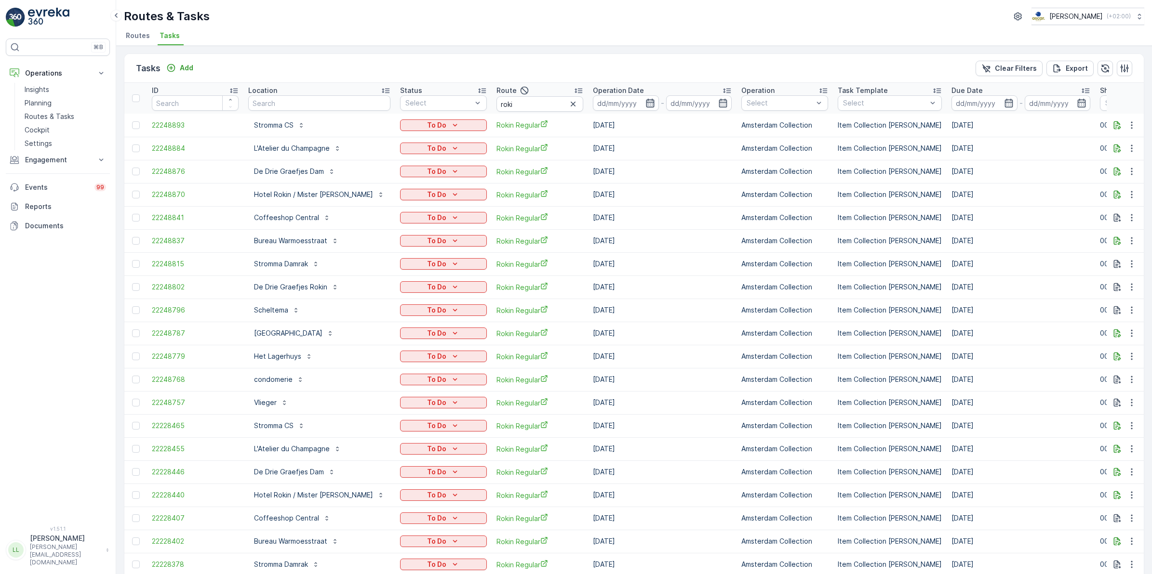
click at [645, 102] on icon "button" at bounding box center [650, 103] width 10 height 10
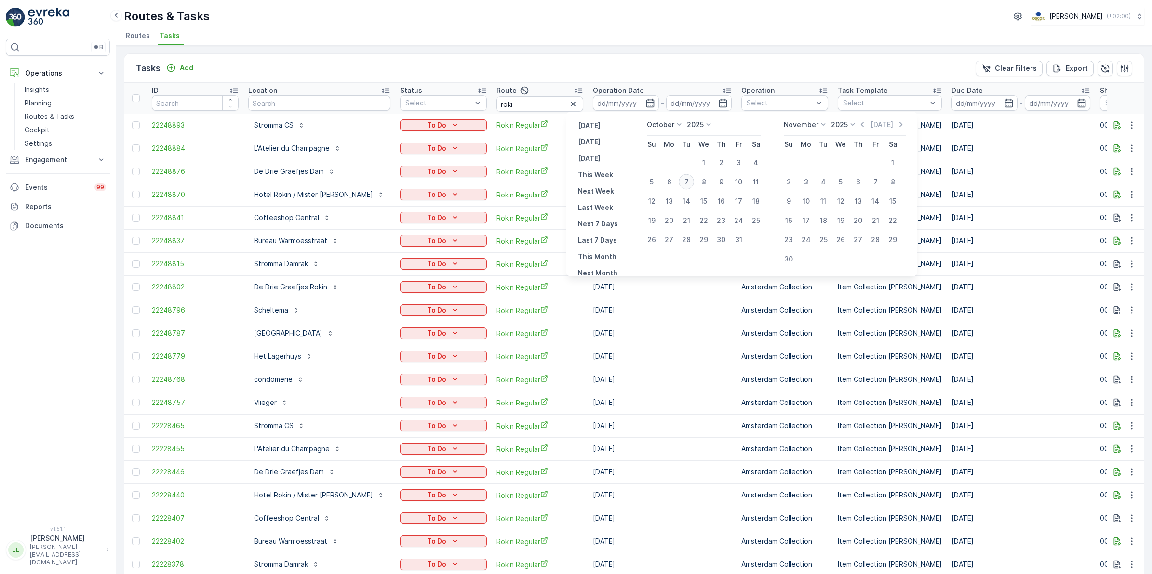
click at [683, 180] on div "7" at bounding box center [685, 181] width 15 height 15
type input "[DATE]"
click at [683, 180] on div "7" at bounding box center [685, 181] width 15 height 15
type input "[DATE]"
click at [683, 180] on div "7" at bounding box center [685, 181] width 15 height 15
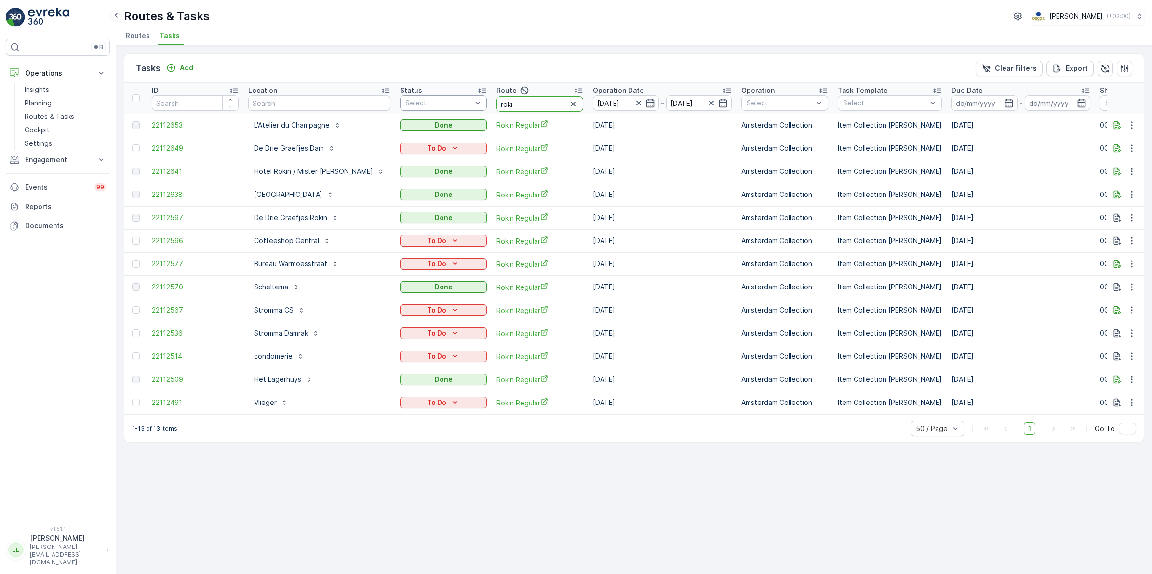
drag, startPoint x: 512, startPoint y: 103, endPoint x: 417, endPoint y: 105, distance: 95.4
click at [417, 105] on tr "ID Location Status Select Route roki Operation Date 07.10.2025 - 07.10.2025 Ope…" at bounding box center [895, 98] width 1542 height 31
type input "uva"
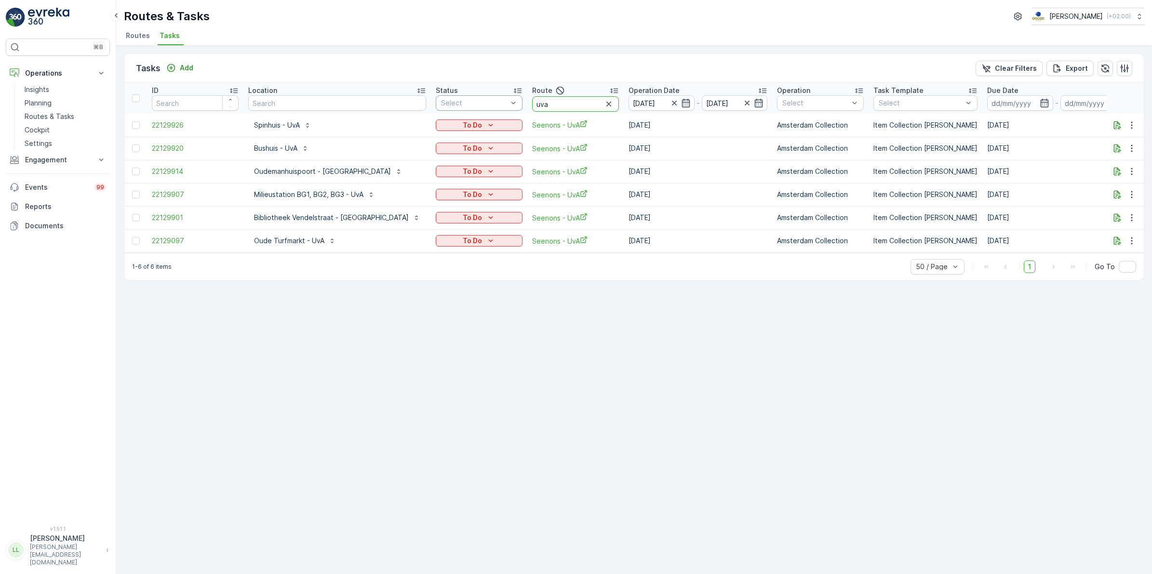
drag, startPoint x: 511, startPoint y: 102, endPoint x: 474, endPoint y: 105, distance: 37.7
click at [474, 105] on tr "ID Location Status Select Route uva Operation Date 07.10.2025 - 07.10.2025 Oper…" at bounding box center [913, 98] width 1578 height 31
type input "rijk"
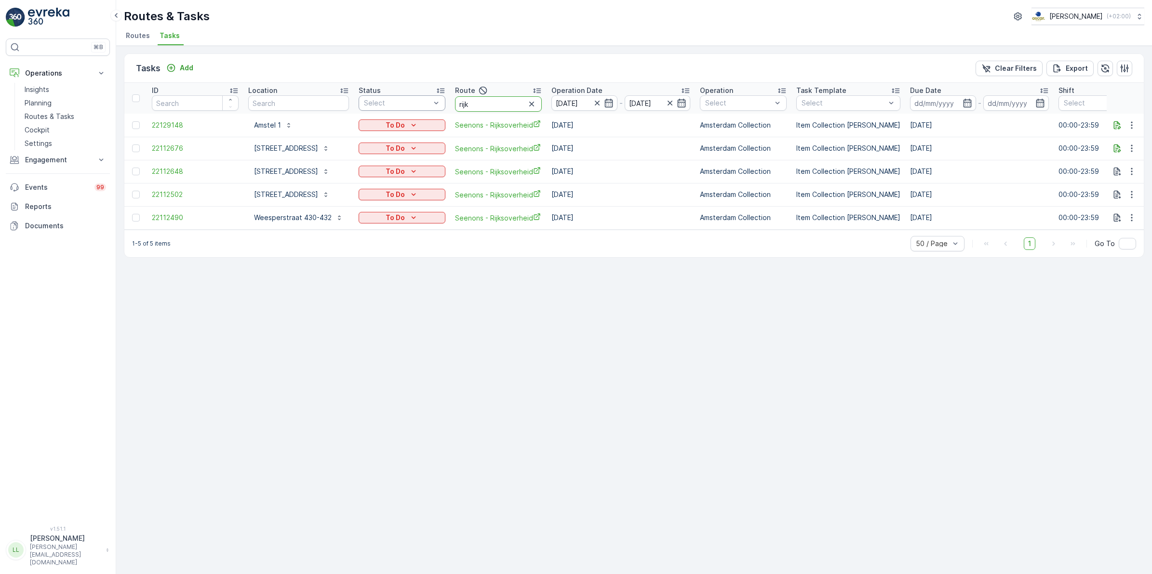
drag, startPoint x: 451, startPoint y: 104, endPoint x: 438, endPoint y: 103, distance: 13.0
click at [438, 103] on tr "ID Location Status Select Route rijk Operation Date 07.10.2025 - 07.10.2025 Ope…" at bounding box center [874, 98] width 1500 height 31
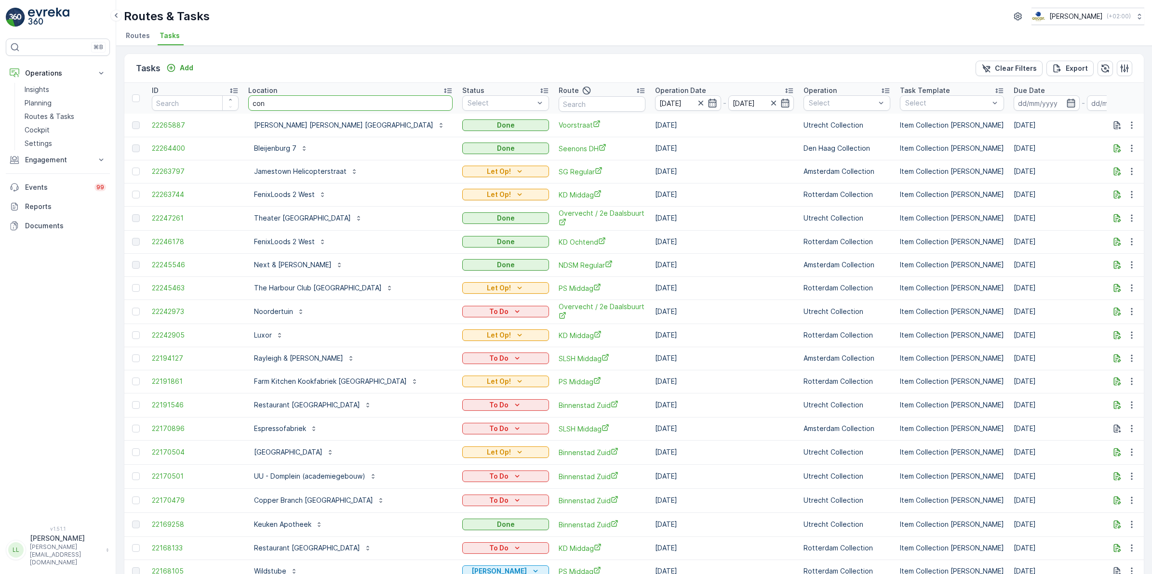
type input "cons"
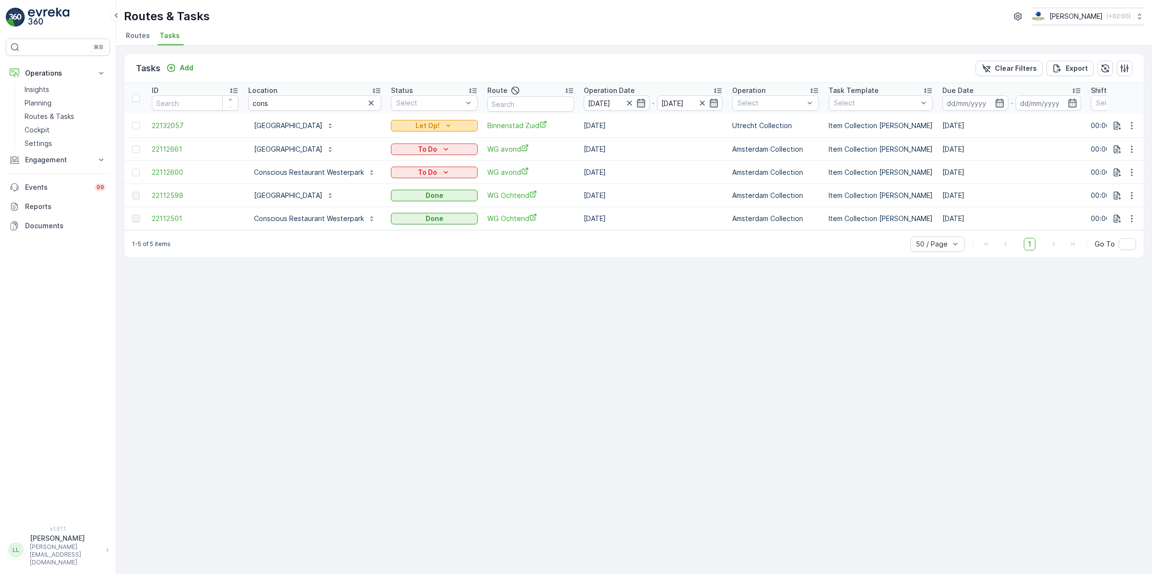
click at [438, 124] on div "Let Op!" at bounding box center [434, 126] width 79 height 10
click at [469, 62] on div "Tasks Add Clear Filters Export" at bounding box center [633, 68] width 1019 height 29
click at [1127, 130] on icon "button" at bounding box center [1132, 126] width 10 height 10
click at [1006, 299] on div "Tasks Add Clear Filters Export ID Location cons Status Select Route Operation D…" at bounding box center [633, 310] width 1035 height 529
drag, startPoint x: 348, startPoint y: 107, endPoint x: 186, endPoint y: 112, distance: 162.0
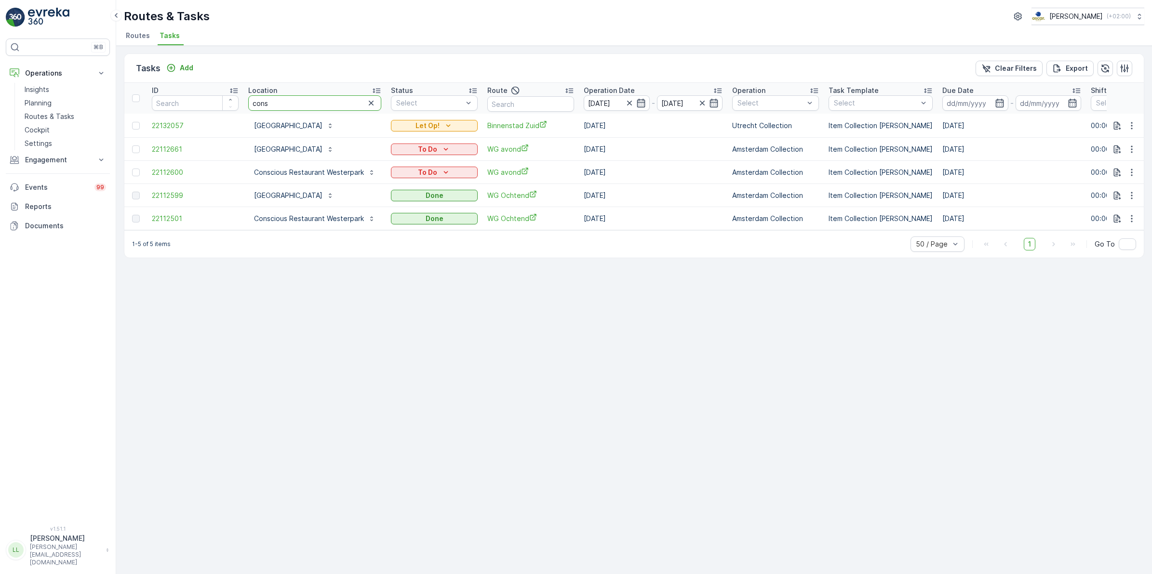
click at [186, 112] on tr "ID Location cons Status Select Route Operation Date 07.10.2025 - 07.10.2025 Ope…" at bounding box center [890, 98] width 1533 height 31
click at [368, 106] on icon "button" at bounding box center [371, 103] width 10 height 10
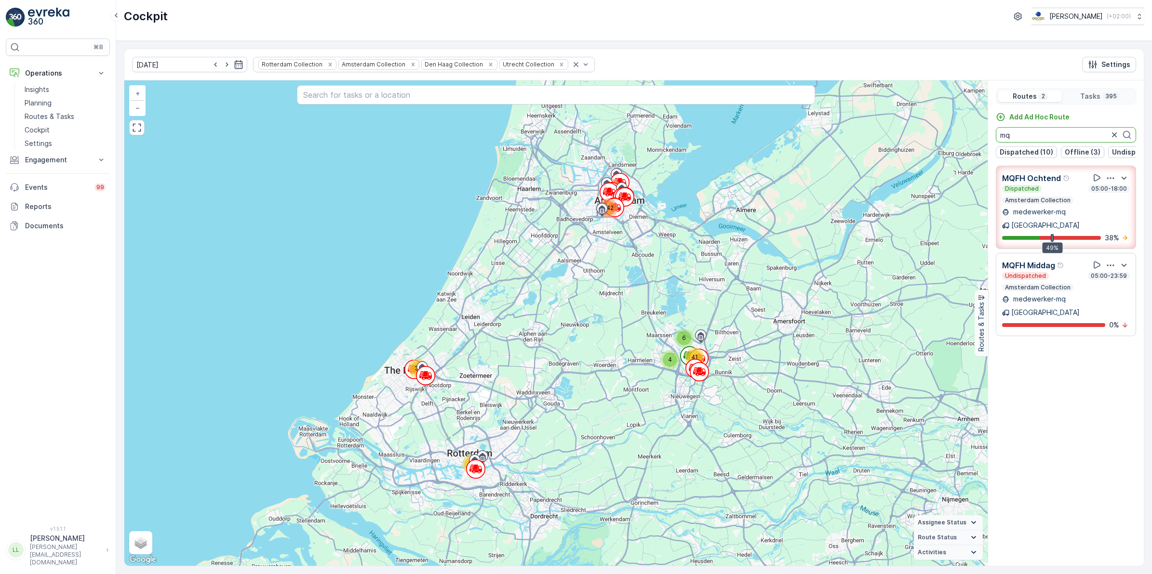
drag, startPoint x: 1014, startPoint y: 133, endPoint x: 962, endPoint y: 141, distance: 52.5
click at [963, 141] on div "31 6 4 101 41 70 142 + − Satellite Roadmap Terrain Hybrid Leaflet Keyboard shor…" at bounding box center [633, 323] width 1019 height 486
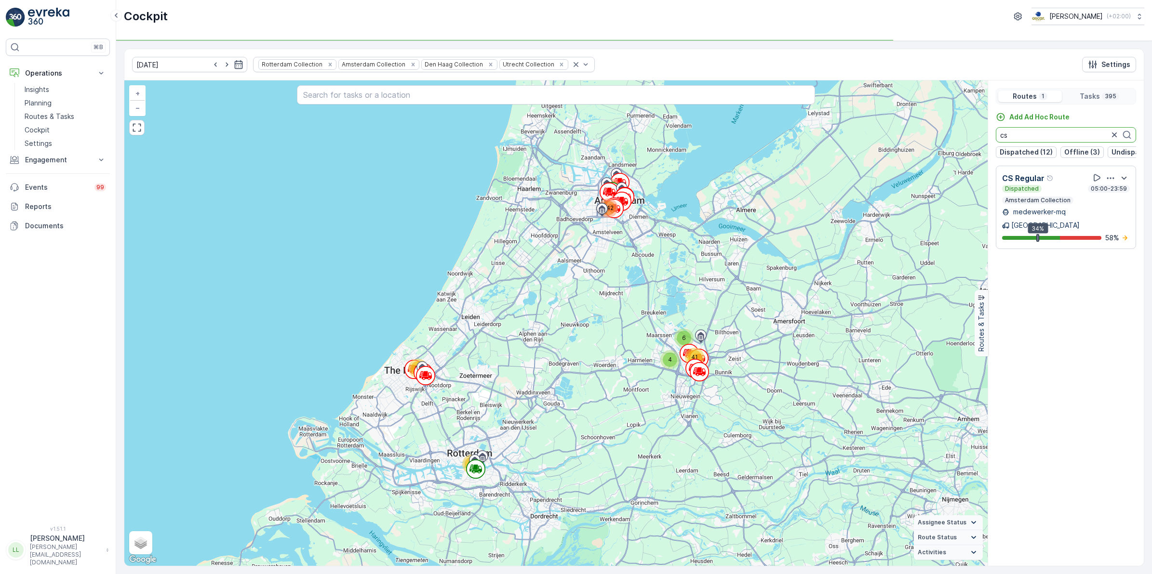
drag, startPoint x: 1008, startPoint y: 138, endPoint x: 952, endPoint y: 145, distance: 56.8
click at [952, 145] on div "31 6 4 101 41 70 142 + − Satellite Roadmap Terrain Hybrid Leaflet Keyboard shor…" at bounding box center [633, 323] width 1019 height 486
drag, startPoint x: 1054, startPoint y: 133, endPoint x: 986, endPoint y: 141, distance: 68.8
click at [986, 141] on div "31 6 4 101 41 70 142 + − Satellite Roadmap Terrain Hybrid Leaflet Keyboard shor…" at bounding box center [633, 323] width 1019 height 486
type input "rok"
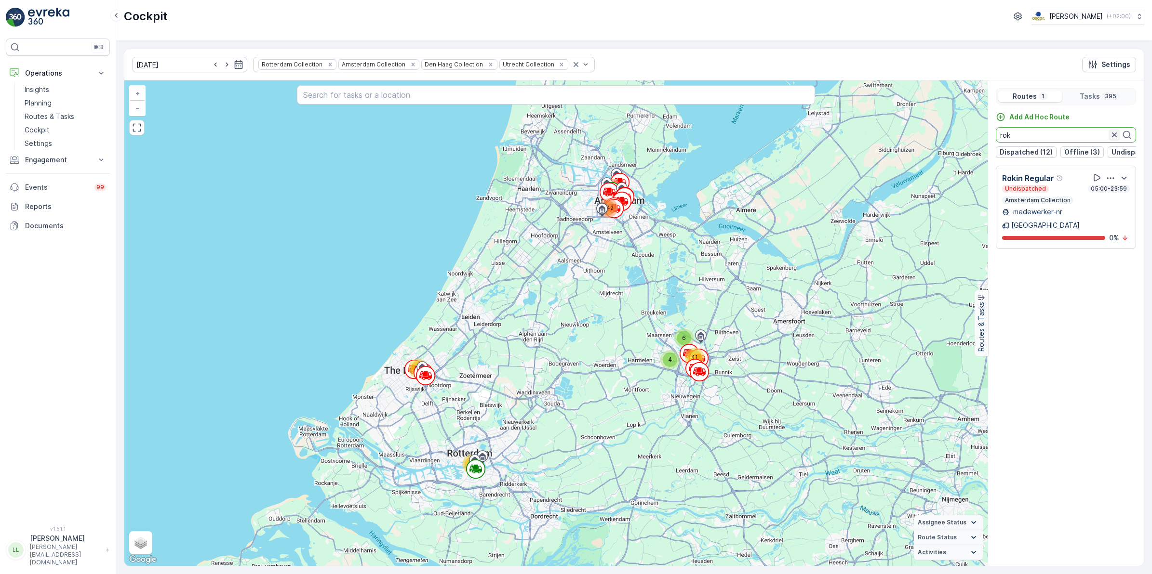
click at [1109, 135] on icon "button" at bounding box center [1114, 135] width 10 height 10
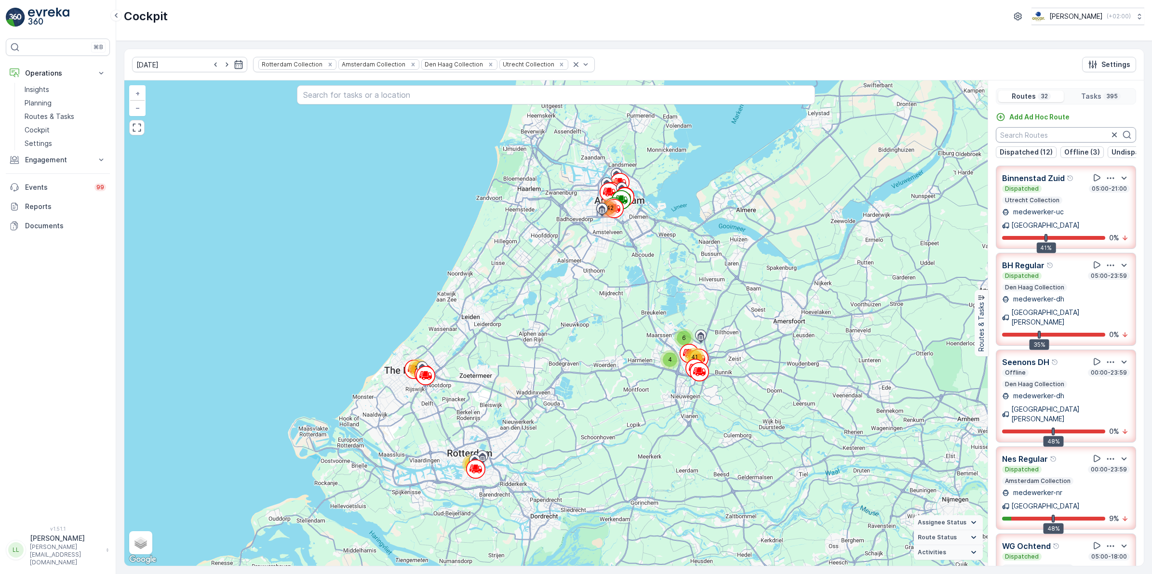
click at [1044, 139] on input "text" at bounding box center [1065, 134] width 140 height 15
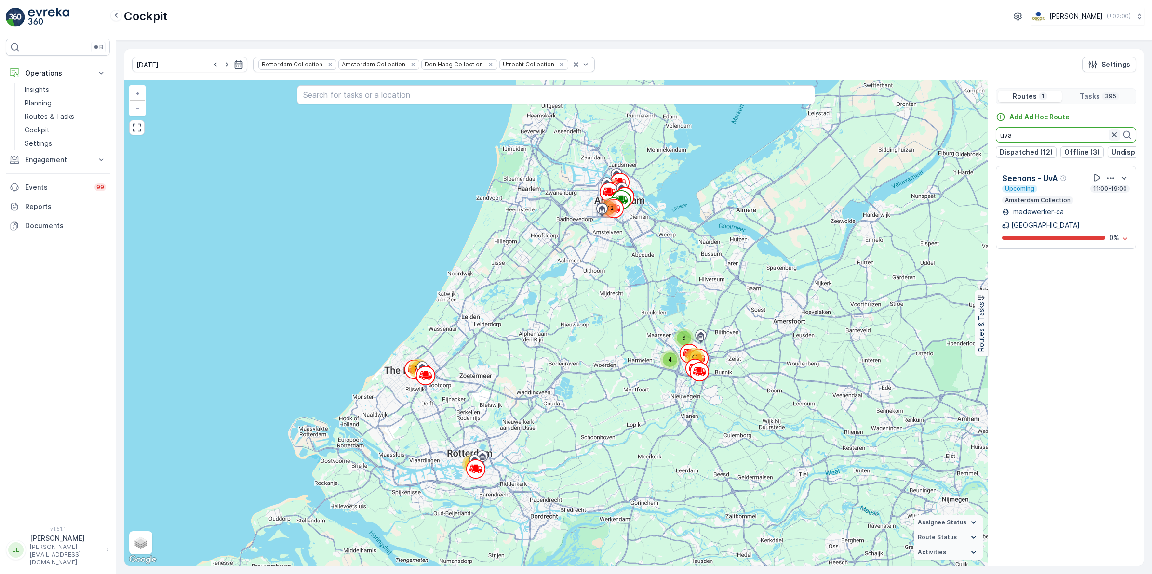
type input "uva"
click at [1112, 135] on icon "button" at bounding box center [1114, 135] width 10 height 10
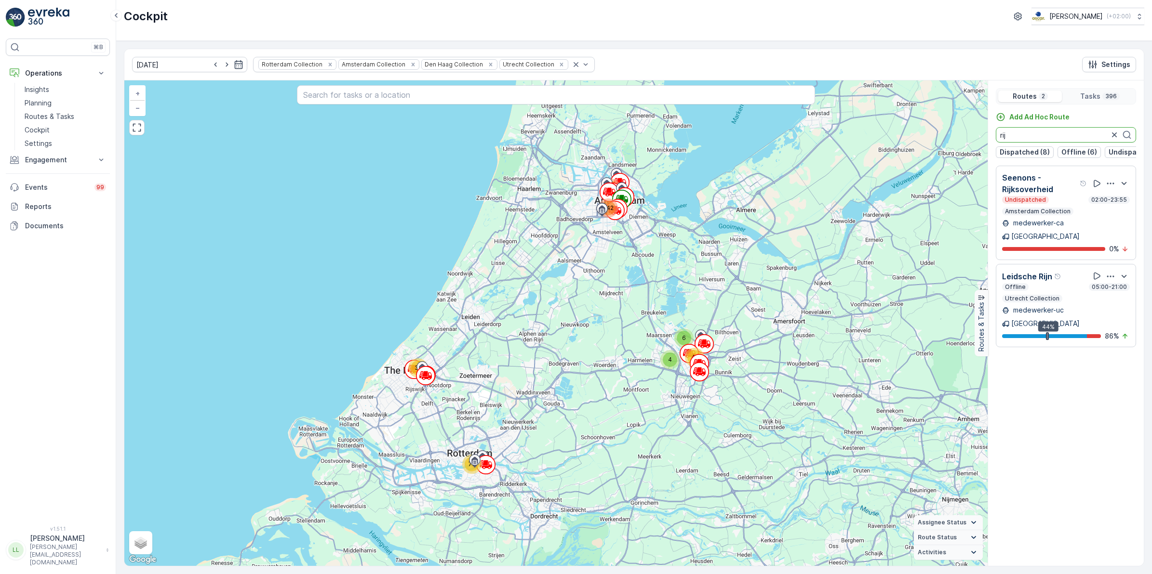
drag, startPoint x: 1022, startPoint y: 135, endPoint x: 965, endPoint y: 147, distance: 58.1
click at [965, 147] on div "6 4 101 41 70 142 32 + − Satellite Roadmap Terrain Hybrid Leaflet Keyboard shor…" at bounding box center [633, 323] width 1019 height 486
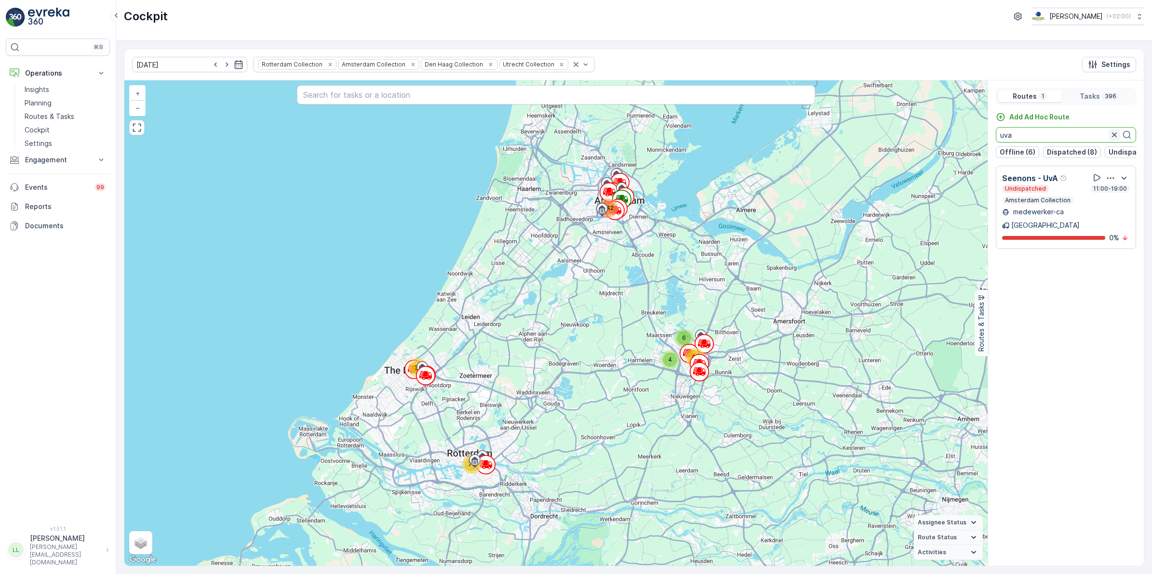
type input "uva"
click at [1113, 138] on icon "button" at bounding box center [1114, 135] width 10 height 10
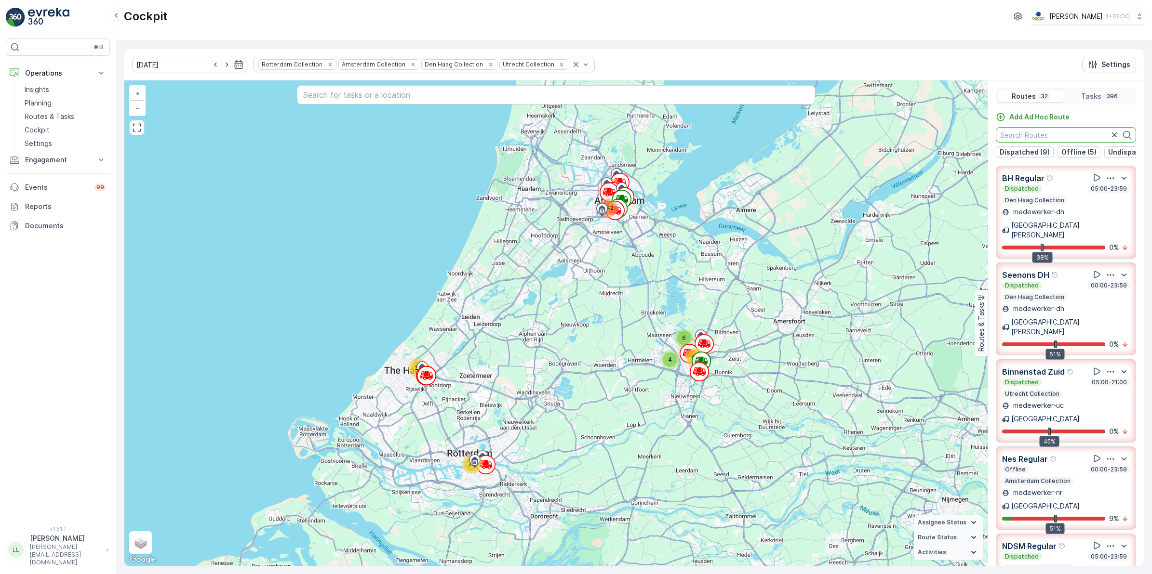
click at [1066, 136] on input "text" at bounding box center [1065, 134] width 140 height 15
type input "n"
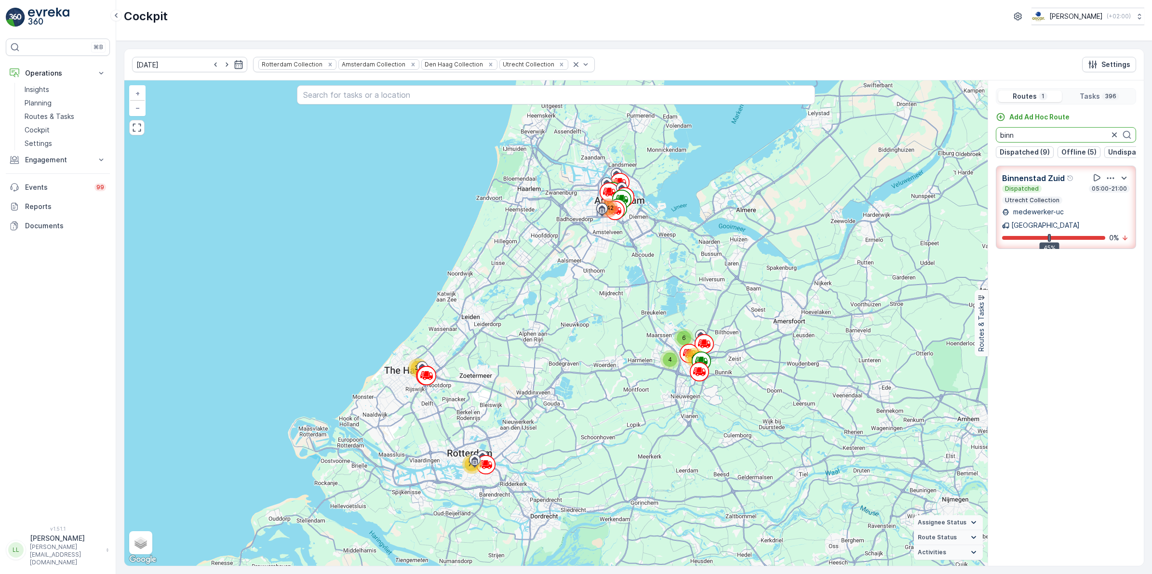
type input "binn"
drag, startPoint x: 1023, startPoint y: 134, endPoint x: 978, endPoint y: 143, distance: 45.6
click at [976, 143] on div "6 4 101 41 70 142 32 + − Satellite Roadmap Terrain Hybrid Leaflet Keyboard shor…" at bounding box center [633, 323] width 1019 height 486
type input "n"
drag, startPoint x: 1024, startPoint y: 140, endPoint x: 974, endPoint y: 165, distance: 55.8
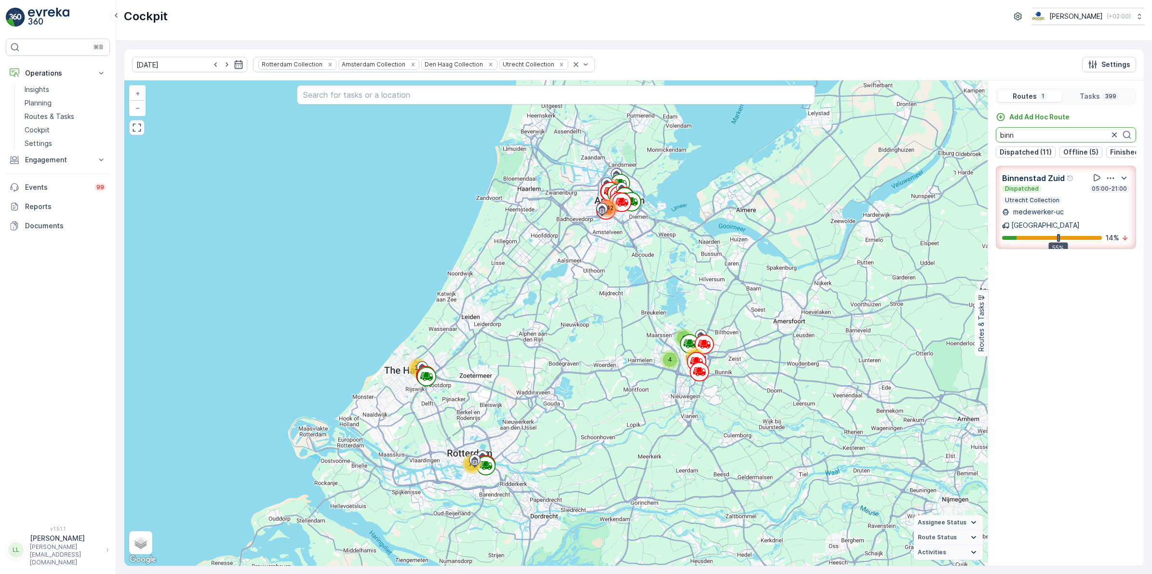
click at [972, 146] on div "6 4 101 142 32 71 43 + − Satellite Roadmap Terrain Hybrid Leaflet Keyboard shor…" at bounding box center [633, 323] width 1019 height 486
drag, startPoint x: 1026, startPoint y: 136, endPoint x: 943, endPoint y: 148, distance: 83.7
click at [943, 148] on div "6 4 101 142 32 71 43 + − Satellite Roadmap Terrain Hybrid Leaflet Keyboard shor…" at bounding box center [633, 323] width 1019 height 486
type input "uva"
click at [1112, 132] on icon "button" at bounding box center [1114, 135] width 10 height 10
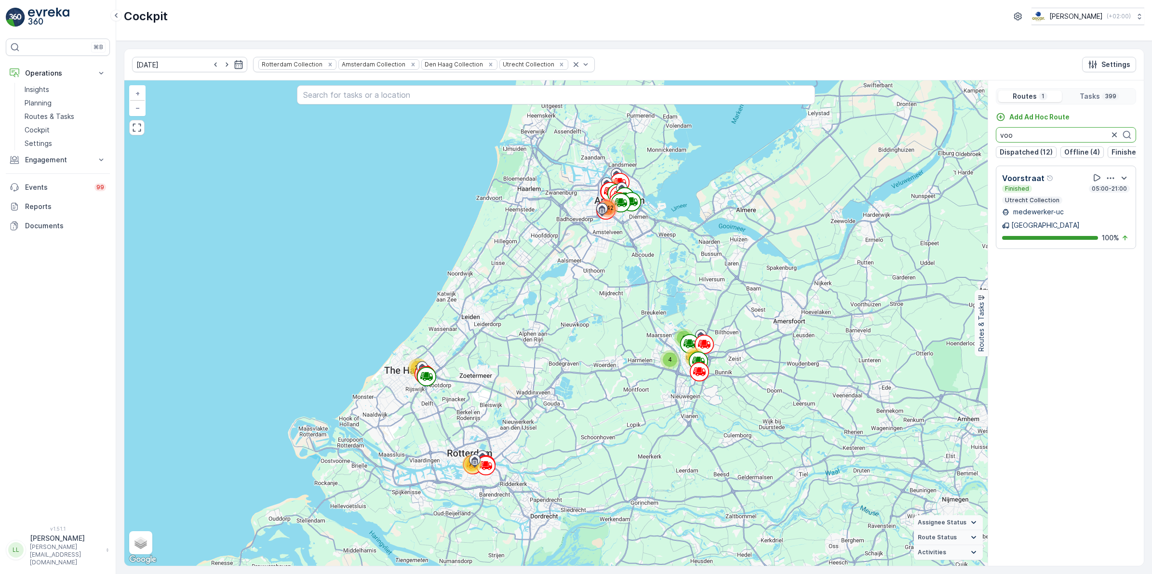
drag, startPoint x: 1035, startPoint y: 139, endPoint x: 974, endPoint y: 150, distance: 61.2
click at [974, 150] on div "6 4 101 142 32 71 43 + − Satellite Roadmap Terrain Hybrid Leaflet Keyboard shor…" at bounding box center [633, 323] width 1019 height 486
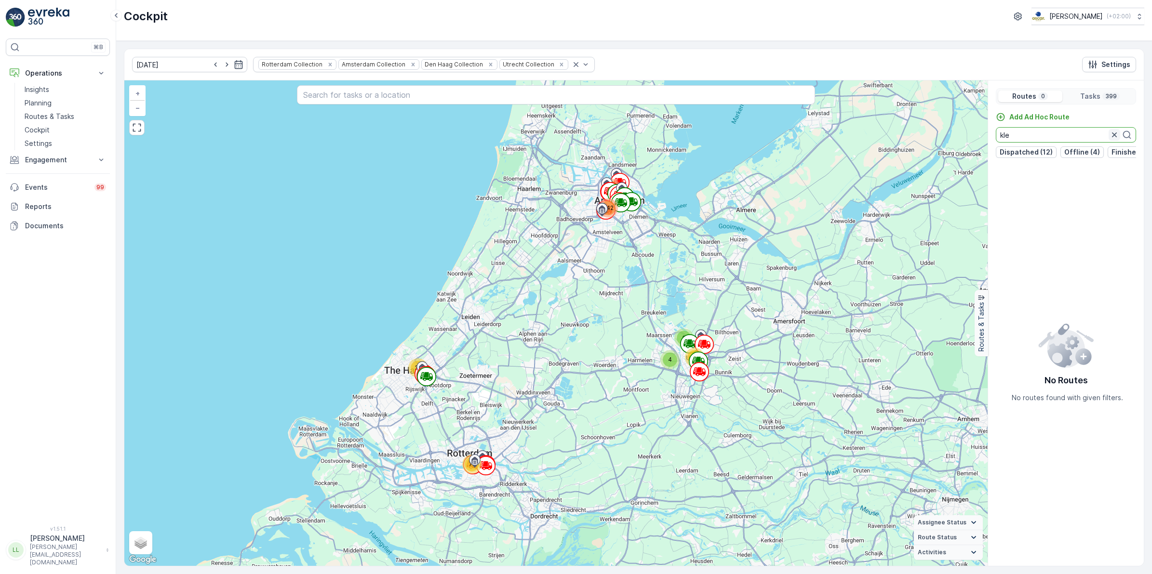
type input "kle"
click at [1111, 135] on icon "button" at bounding box center [1114, 135] width 10 height 10
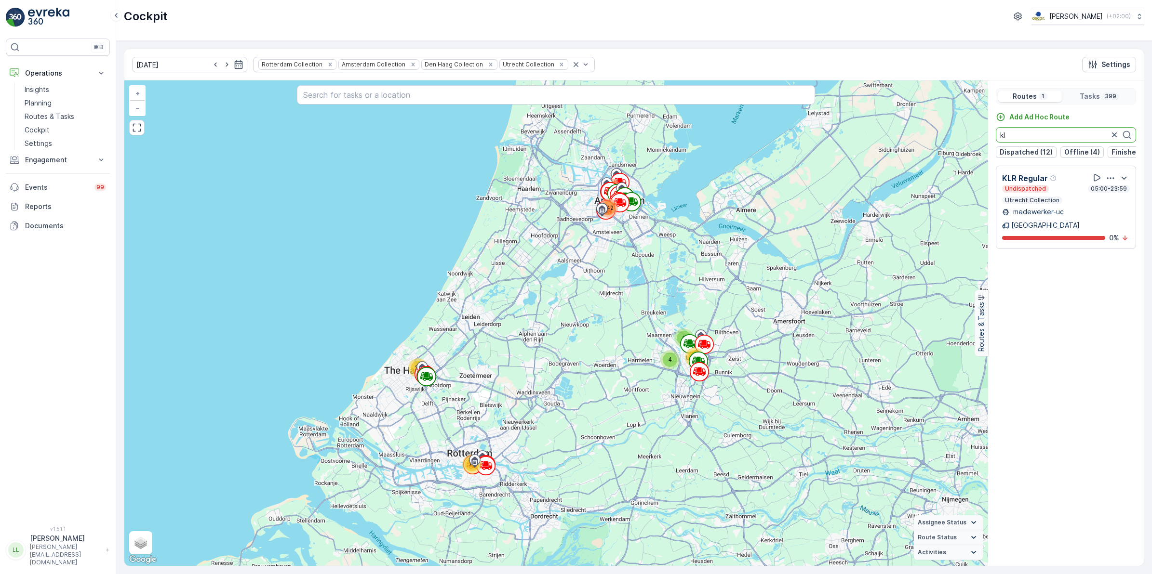
type input "kl"
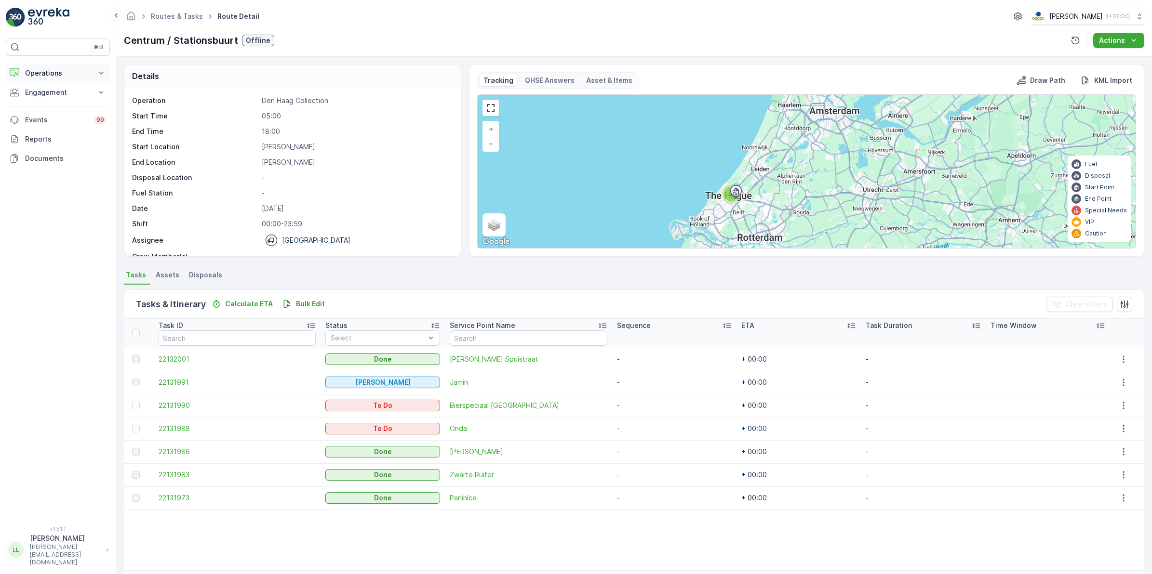
click at [50, 78] on p "Operations" at bounding box center [58, 73] width 66 height 10
click at [54, 117] on p "Routes & Tasks" at bounding box center [50, 117] width 50 height 10
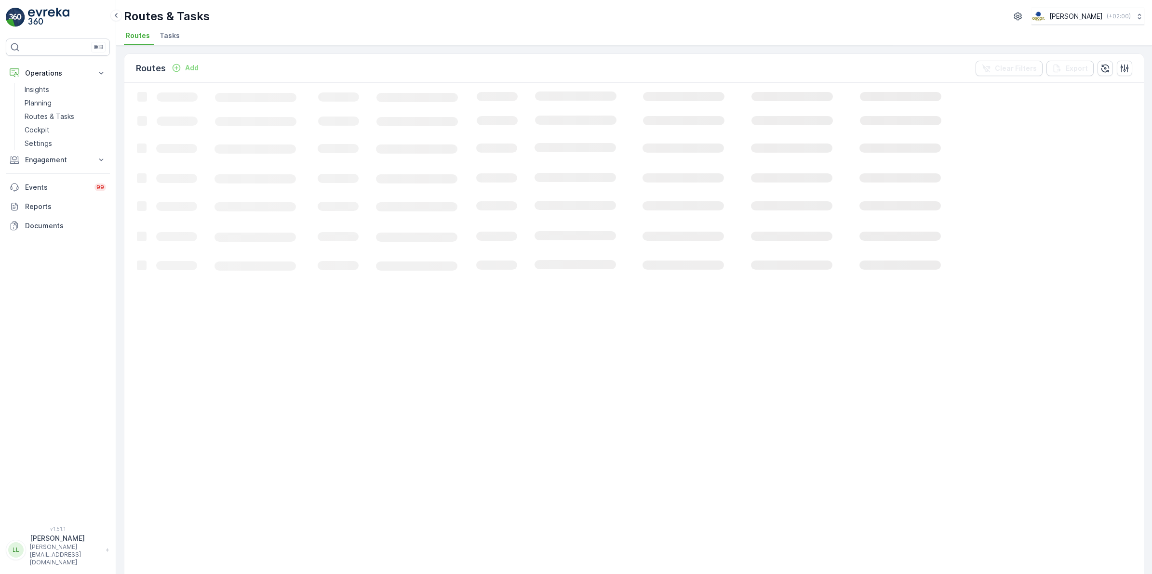
click at [170, 35] on span "Tasks" at bounding box center [169, 36] width 20 height 10
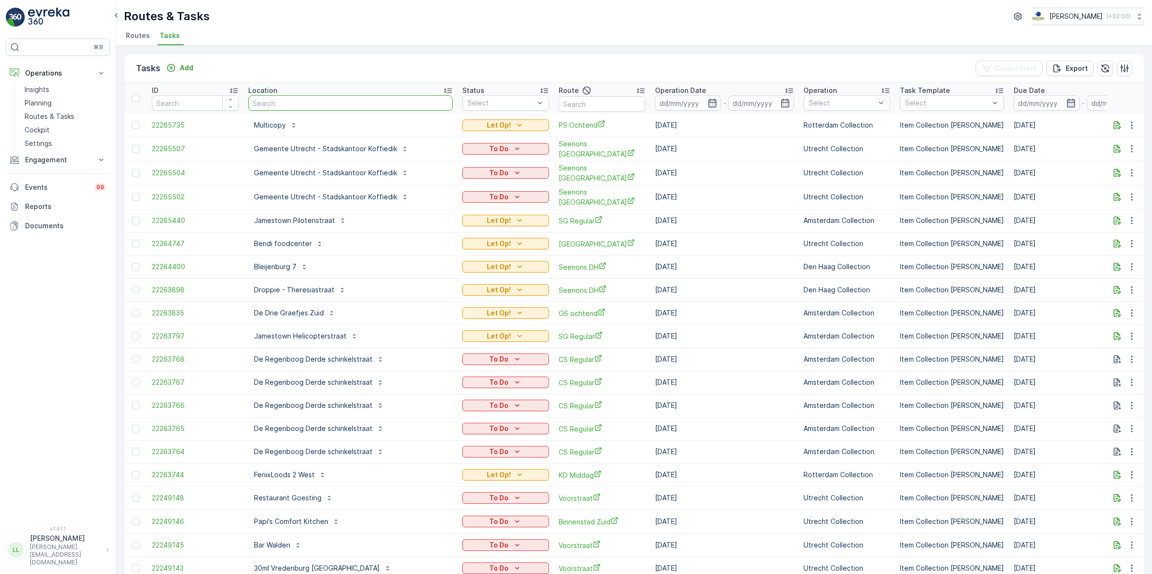
click at [281, 104] on input "text" at bounding box center [350, 102] width 204 height 15
type input "joah"
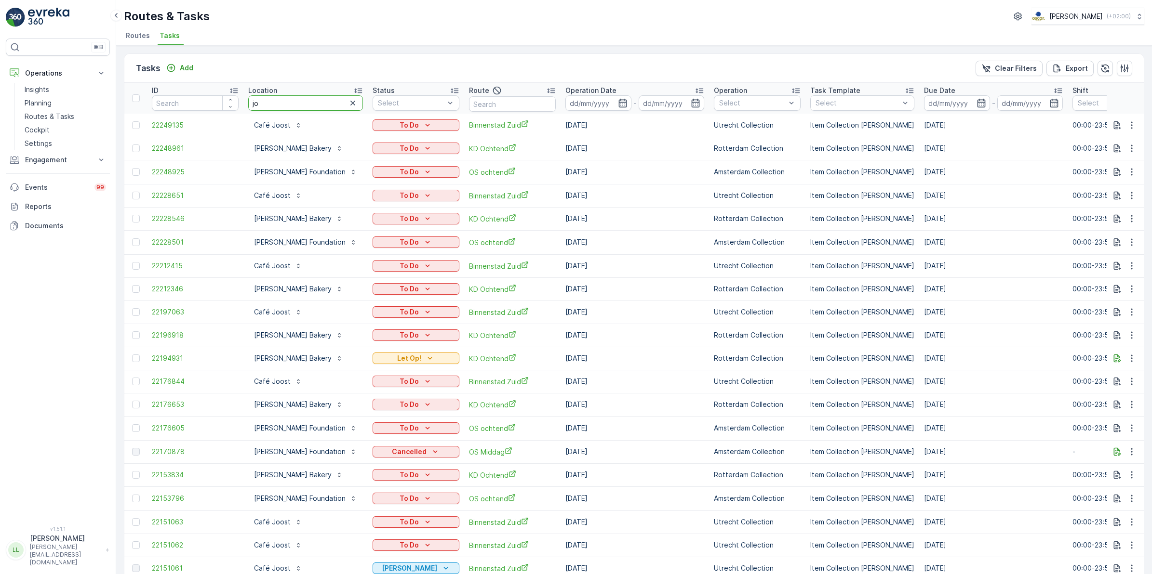
click at [290, 102] on input "jo" at bounding box center [305, 102] width 115 height 15
type input "[PERSON_NAME]"
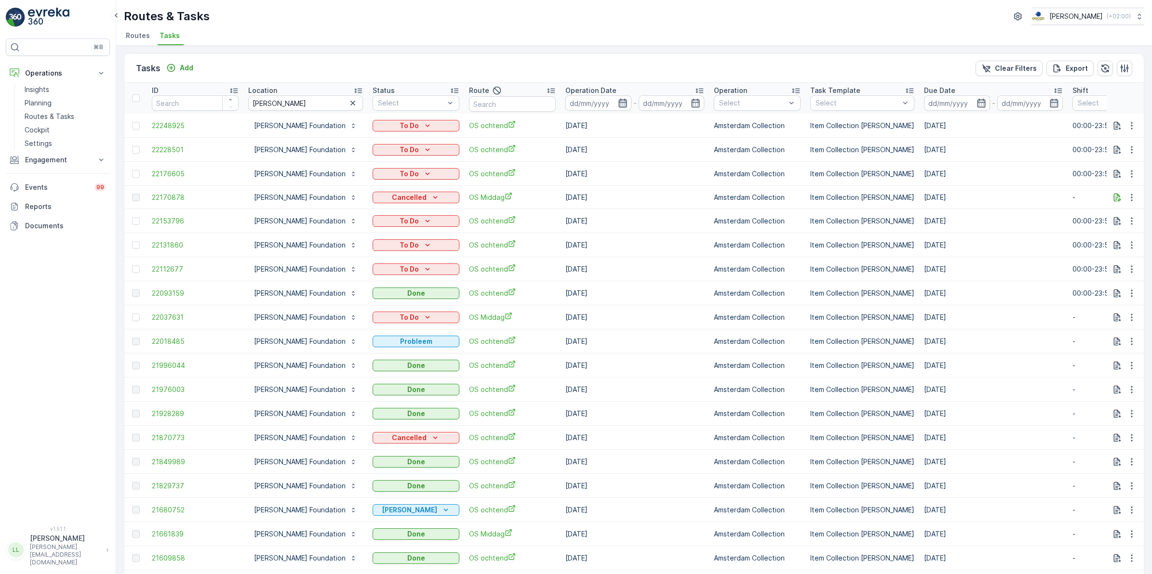
click at [618, 101] on icon "button" at bounding box center [622, 103] width 8 height 9
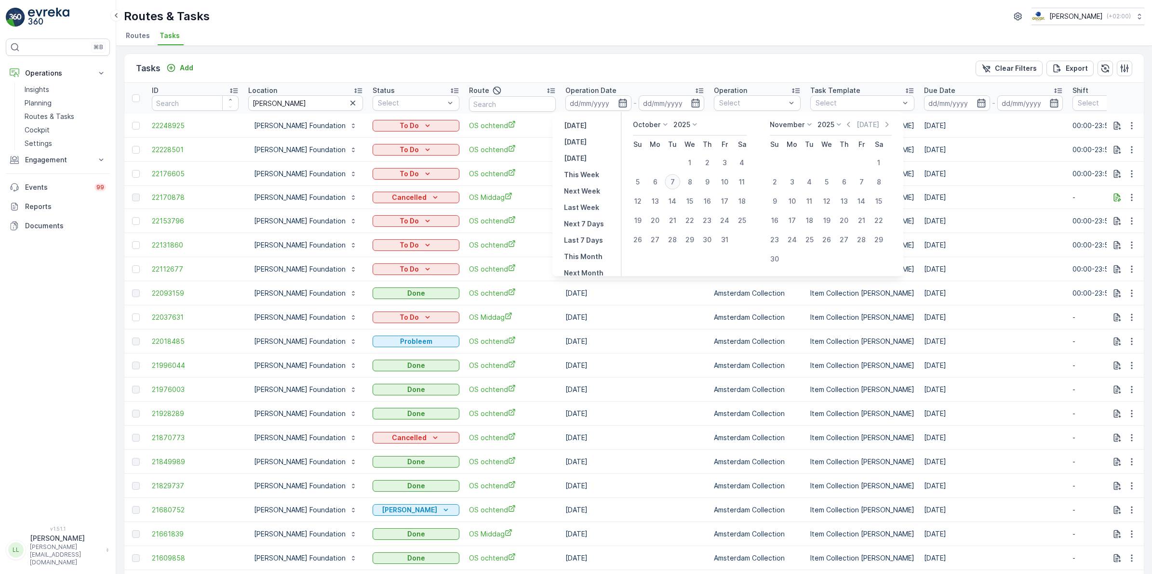
click at [675, 179] on div "7" at bounding box center [671, 181] width 15 height 15
type input "[DATE]"
click at [675, 179] on div "7" at bounding box center [671, 181] width 15 height 15
type input "[DATE]"
click at [675, 179] on div "7" at bounding box center [671, 181] width 15 height 15
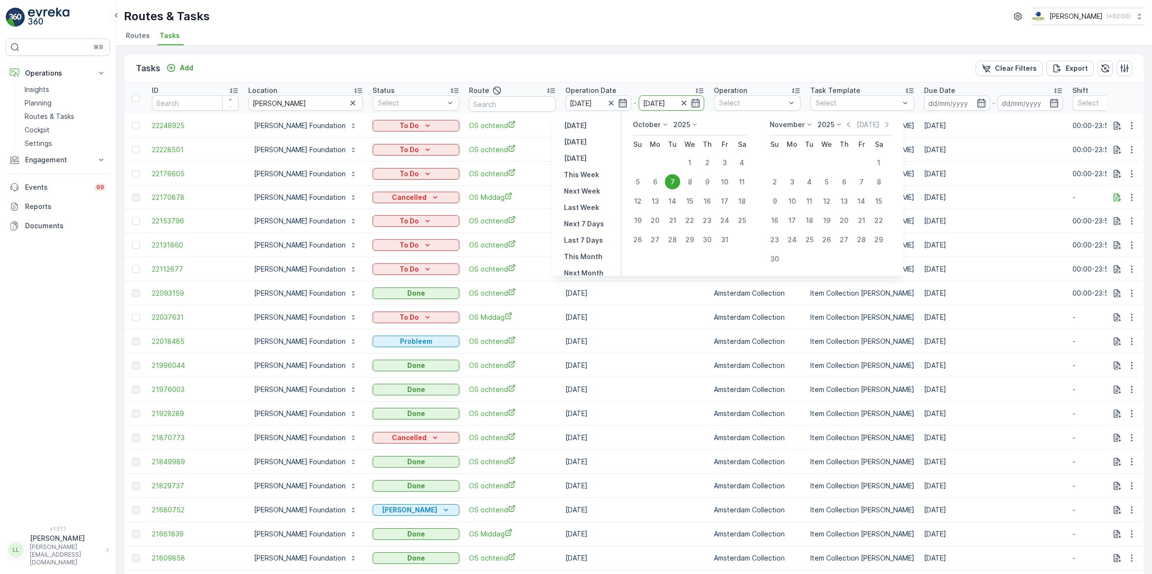
click at [675, 179] on td "[DATE]" at bounding box center [634, 174] width 148 height 24
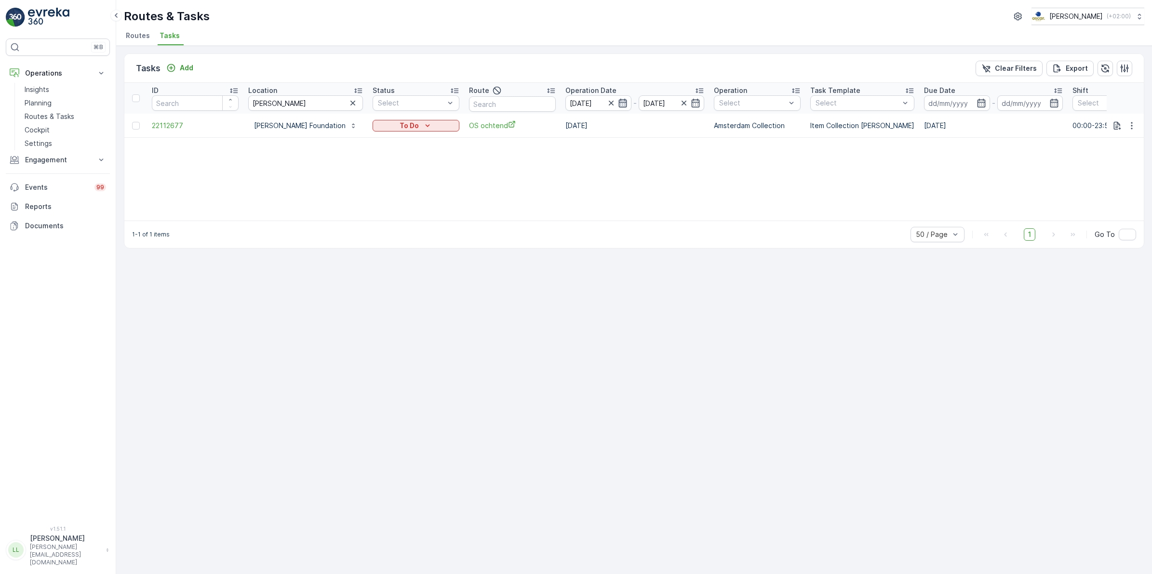
click at [618, 105] on icon "button" at bounding box center [623, 103] width 10 height 10
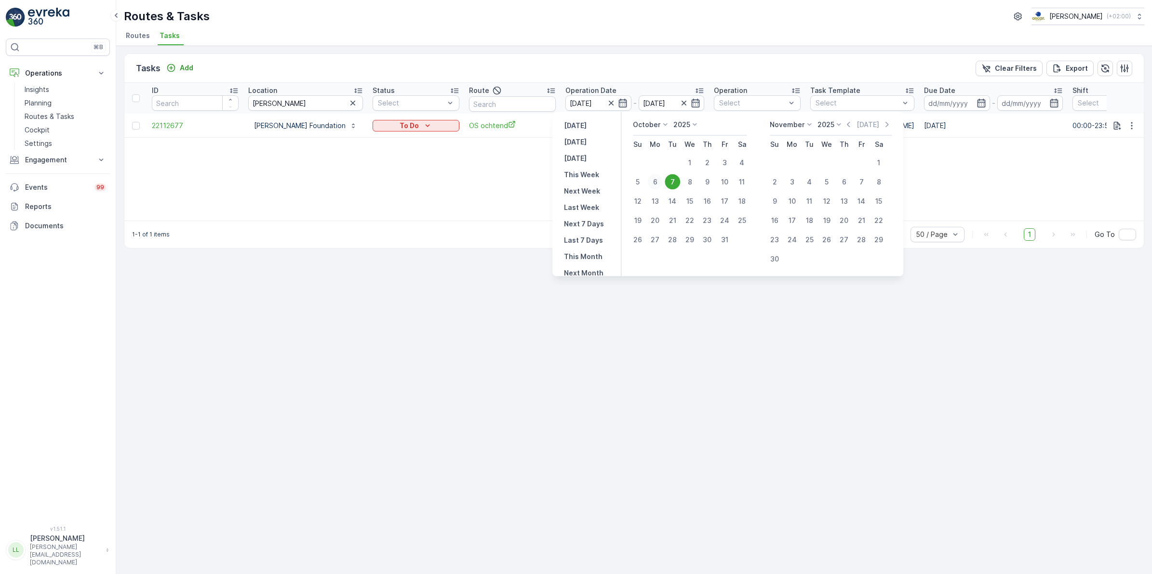
click at [660, 181] on div "6" at bounding box center [654, 181] width 15 height 15
type input "[DATE]"
click at [660, 181] on div "6" at bounding box center [654, 181] width 15 height 15
type input "[DATE]"
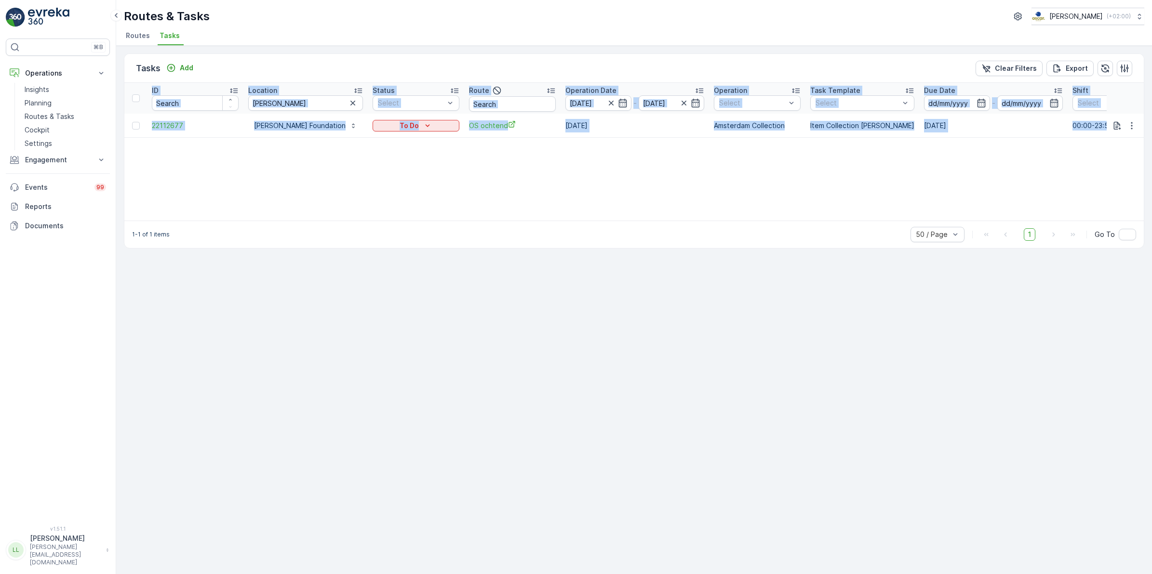
click at [660, 181] on div "ID Location johan c Status Select Route Operation Date 06.10.2025 - 06.10.2025 …" at bounding box center [633, 152] width 1019 height 138
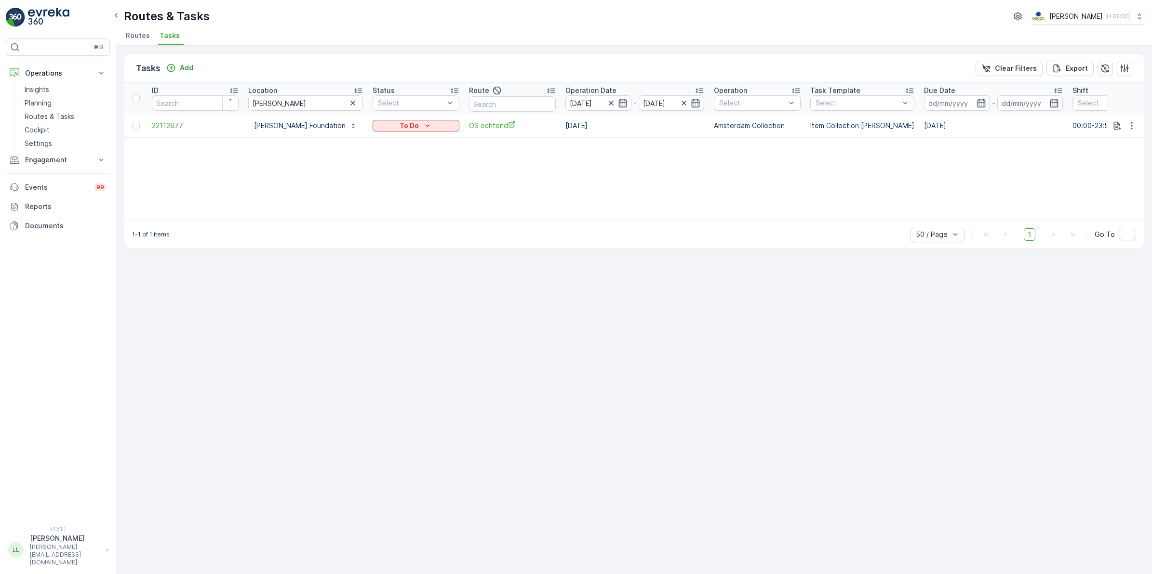
drag, startPoint x: 660, startPoint y: 181, endPoint x: 620, endPoint y: 57, distance: 130.7
click at [620, 57] on div "Tasks Add Clear Filters Export" at bounding box center [633, 68] width 1019 height 29
click at [188, 64] on p "Add" at bounding box center [186, 68] width 13 height 10
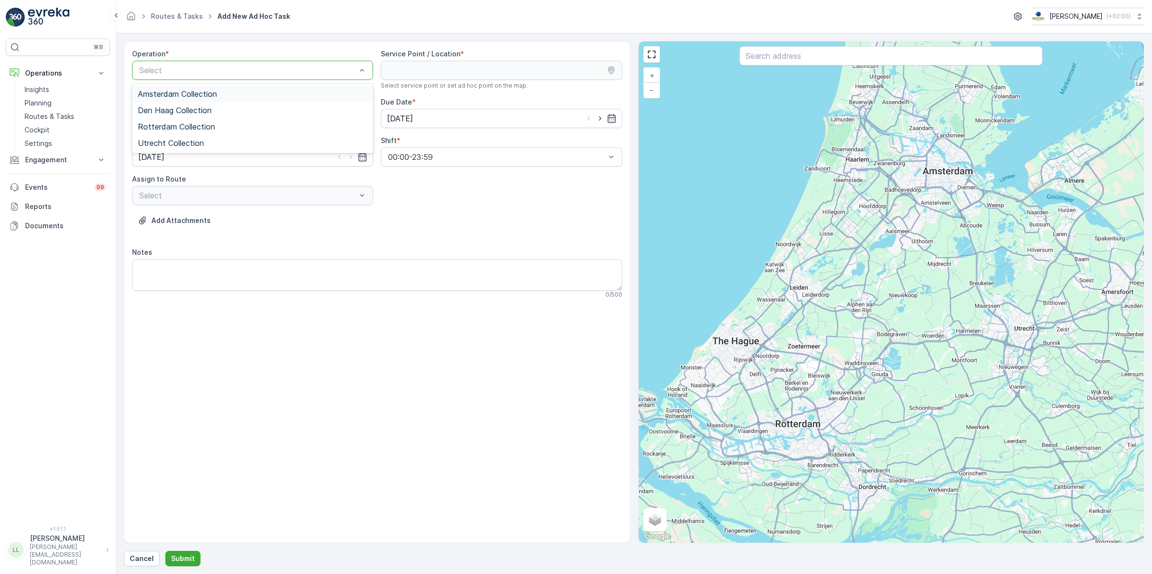
click at [200, 92] on span "Amsterdam Collection" at bounding box center [177, 94] width 79 height 9
click at [921, 51] on input "text" at bounding box center [890, 55] width 303 height 19
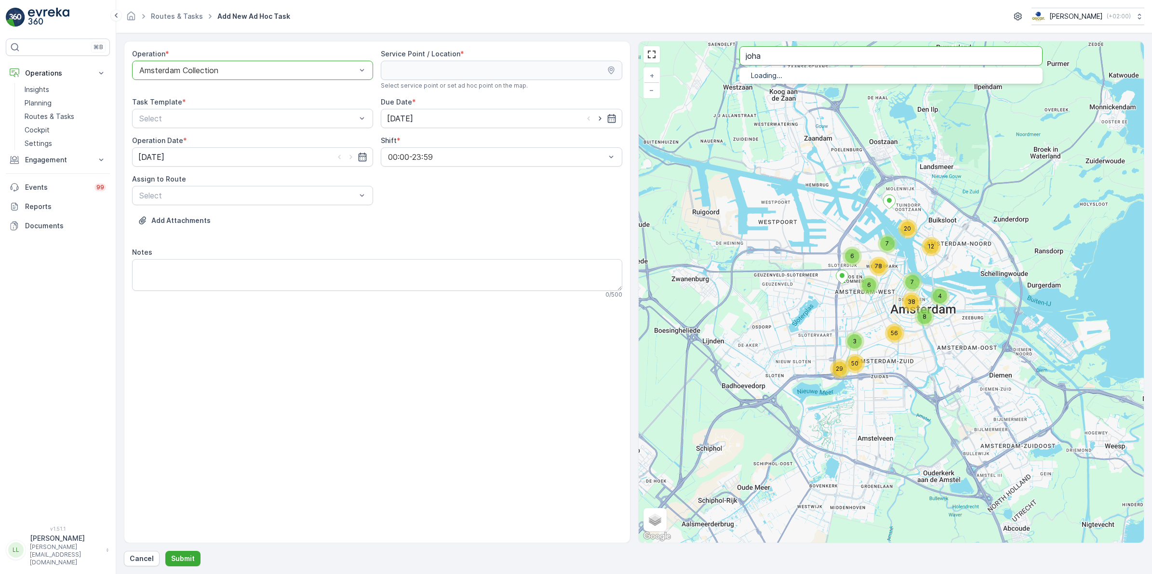
type input "joha"
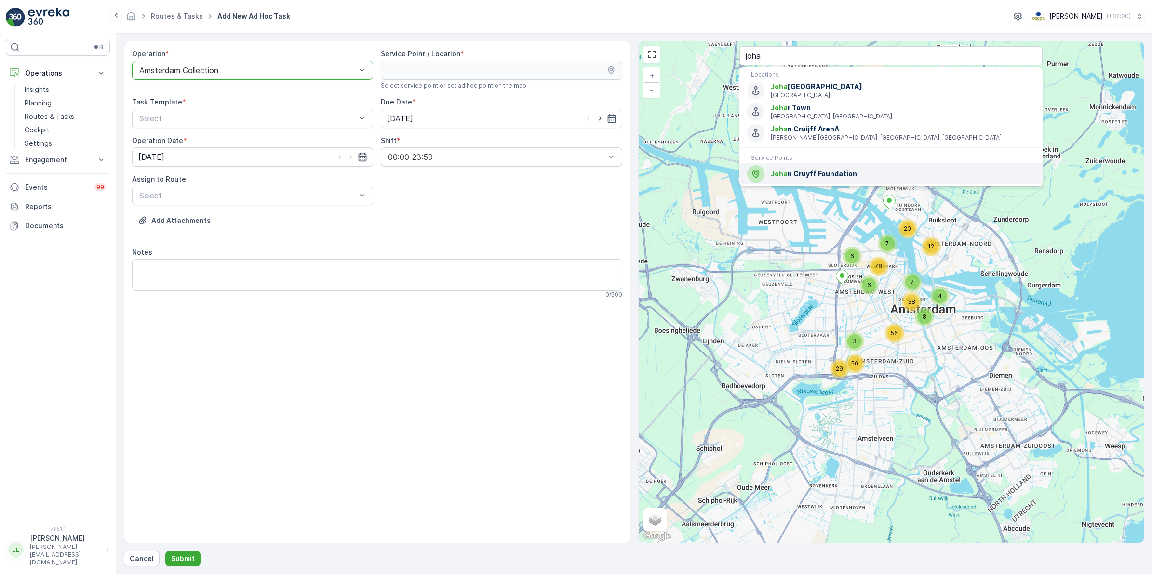
click at [820, 176] on span "Joha n Cruyff Foundation" at bounding box center [902, 174] width 264 height 10
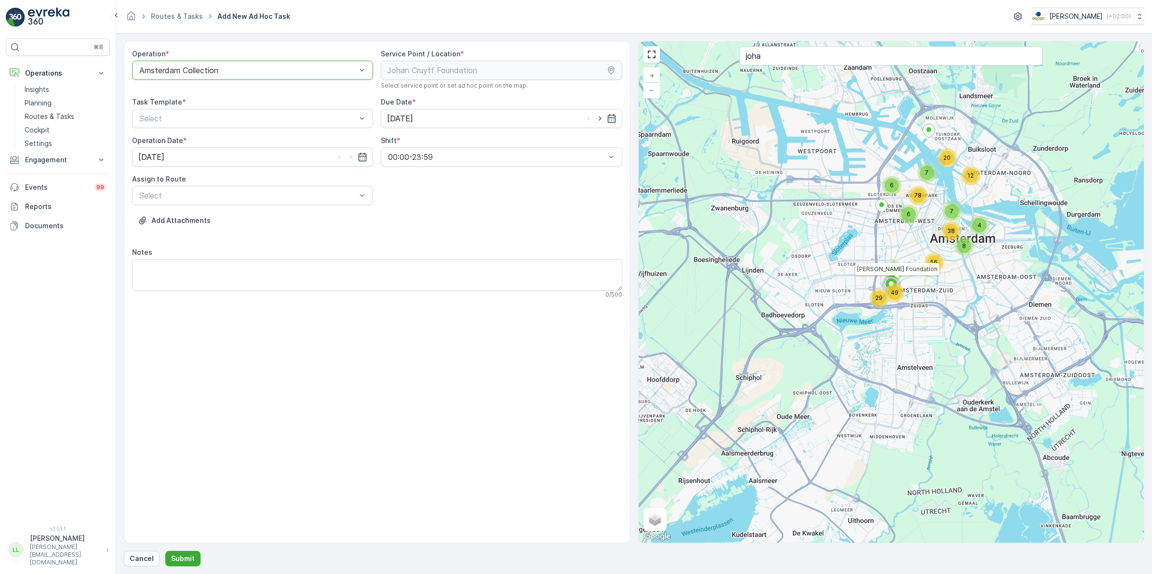
click at [201, 102] on div "Task Template *" at bounding box center [252, 102] width 241 height 10
click at [190, 112] on div "Select" at bounding box center [252, 118] width 241 height 19
click at [183, 140] on span "Item Collection [PERSON_NAME]" at bounding box center [198, 142] width 121 height 9
drag, startPoint x: 438, startPoint y: 119, endPoint x: 470, endPoint y: 117, distance: 31.9
click at [438, 119] on input "[DATE]" at bounding box center [501, 118] width 241 height 19
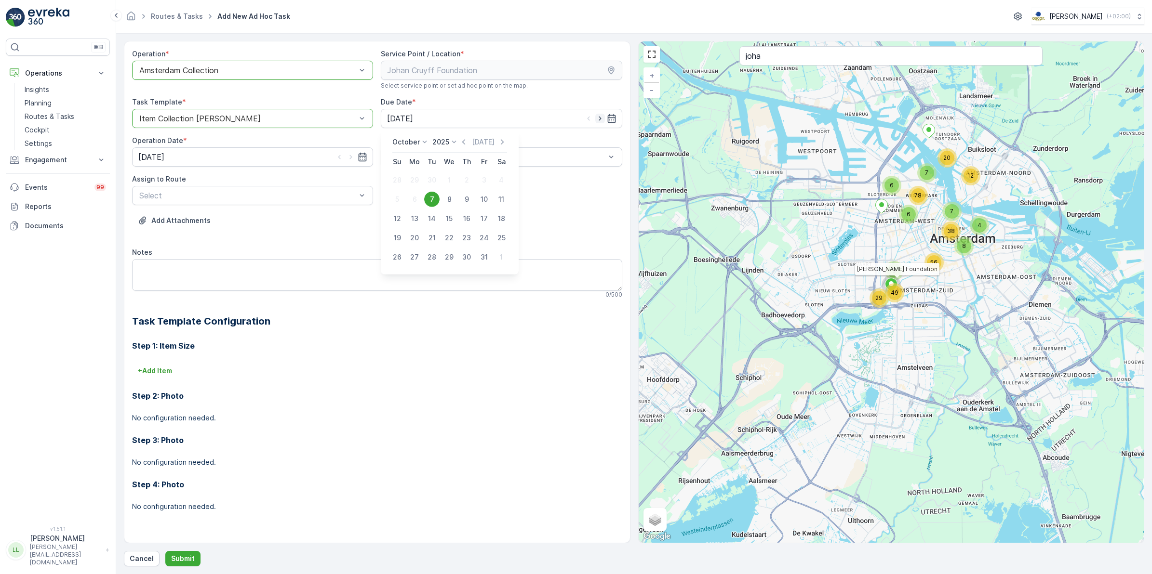
click at [598, 120] on icon "button" at bounding box center [599, 119] width 2 height 4
type input "08.10.2025"
click at [352, 160] on icon "button" at bounding box center [351, 157] width 10 height 10
type input "08.10.2025"
click at [236, 191] on div at bounding box center [247, 195] width 219 height 9
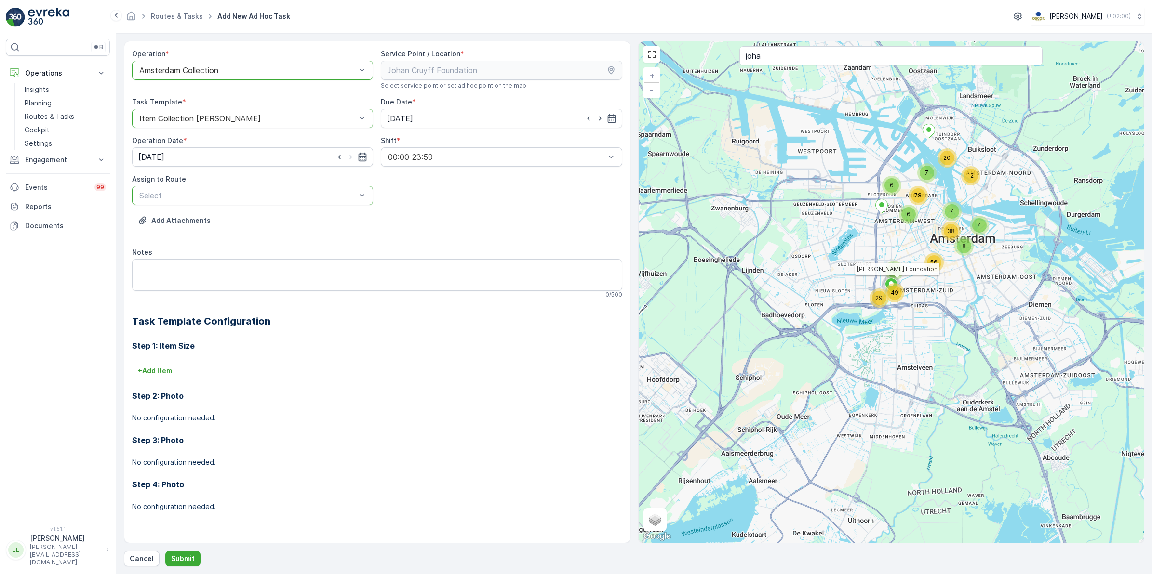
click at [236, 192] on div at bounding box center [247, 195] width 219 height 9
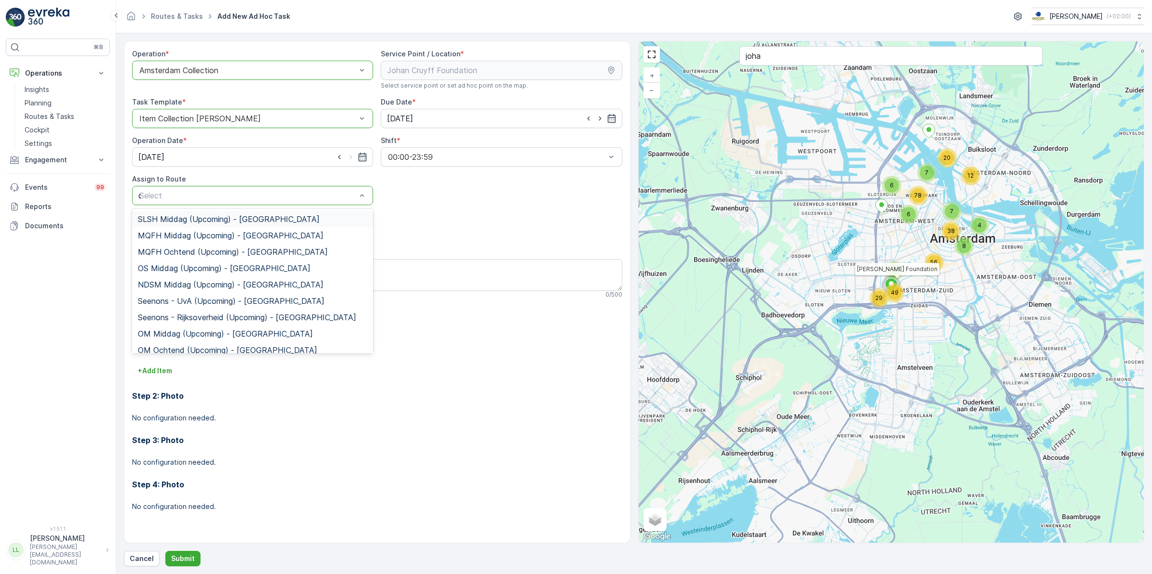
type input "os"
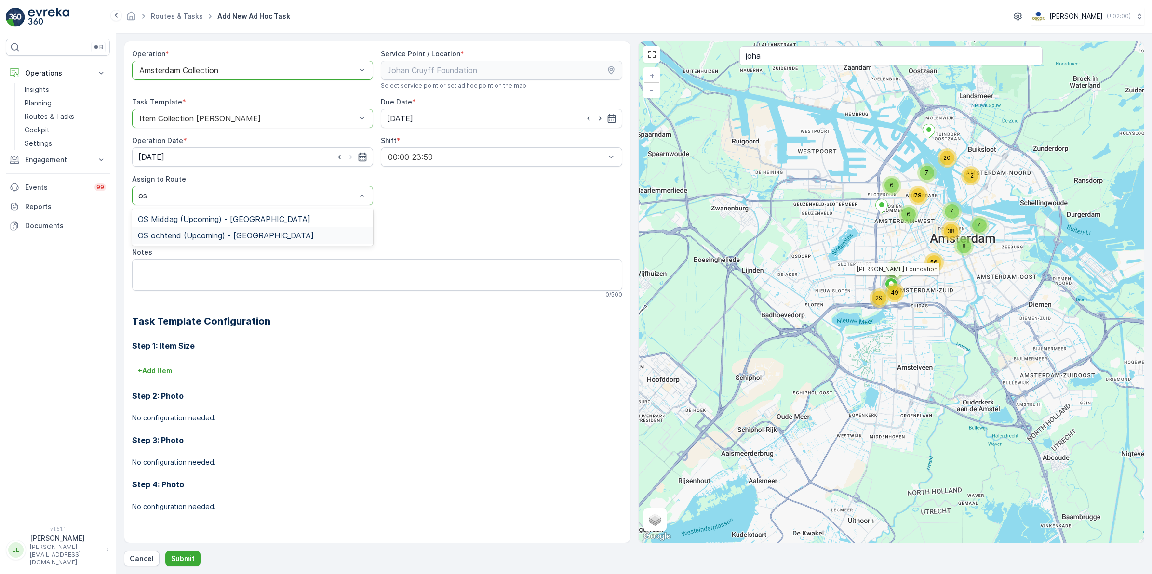
click at [218, 235] on span "OS ochtend (Upcoming) - Amsterdam" at bounding box center [226, 235] width 176 height 9
click at [216, 280] on textarea "Notes" at bounding box center [377, 275] width 490 height 32
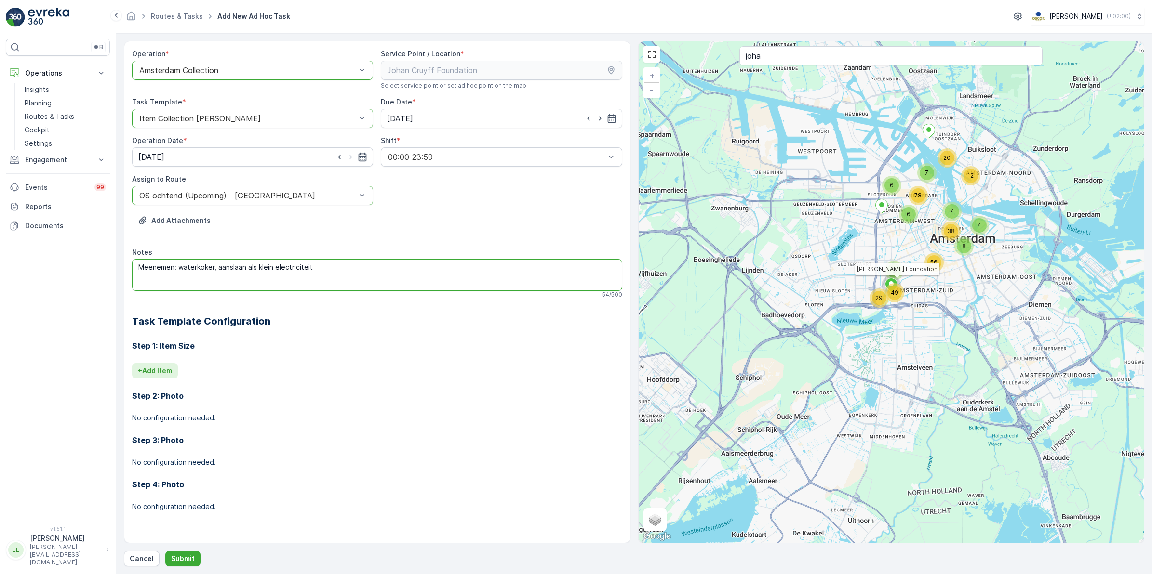
type textarea "Meenemen: waterkoker, aanslaan als klein electriciteit"
click at [155, 374] on p "+ Add Item" at bounding box center [155, 371] width 34 height 10
click at [268, 396] on div "Item Type * Select" at bounding box center [377, 384] width 490 height 42
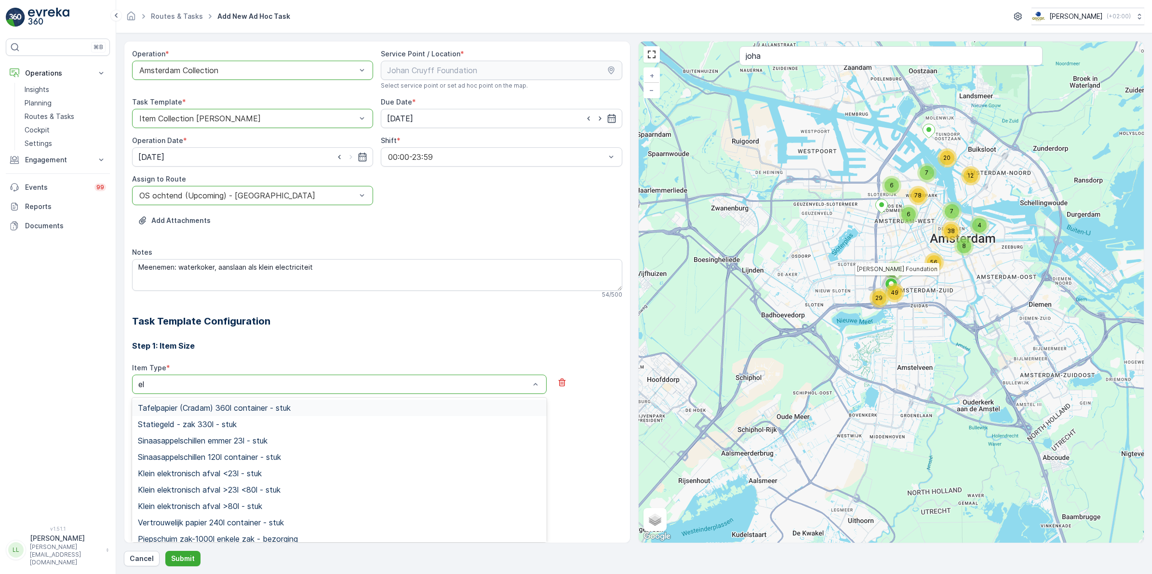
type input "ele"
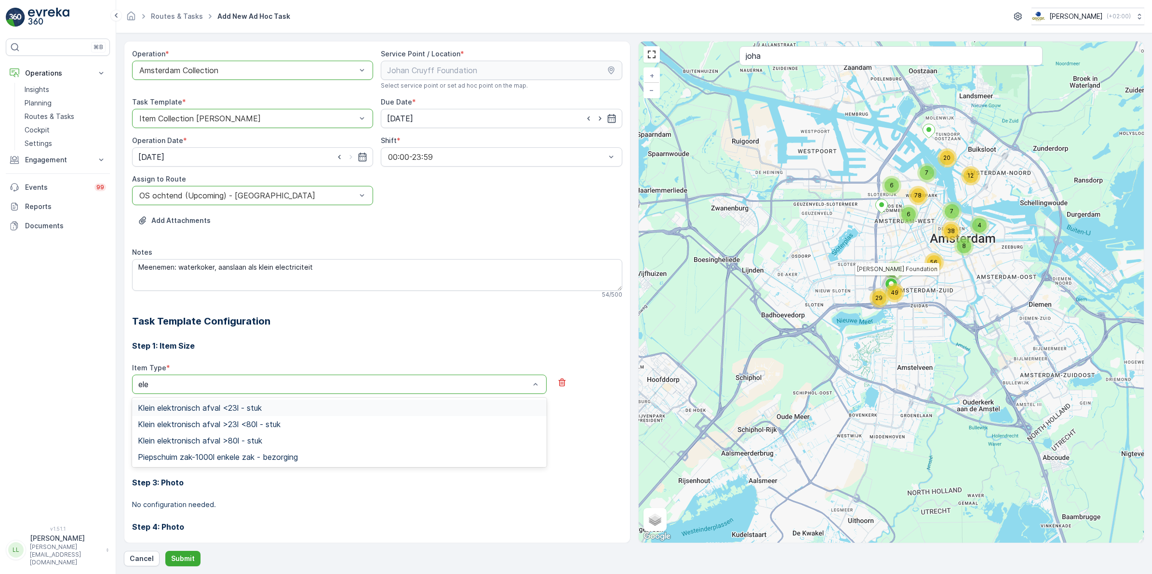
click at [255, 406] on span "Klein elektronisch afval <23l - stuk" at bounding box center [200, 408] width 124 height 9
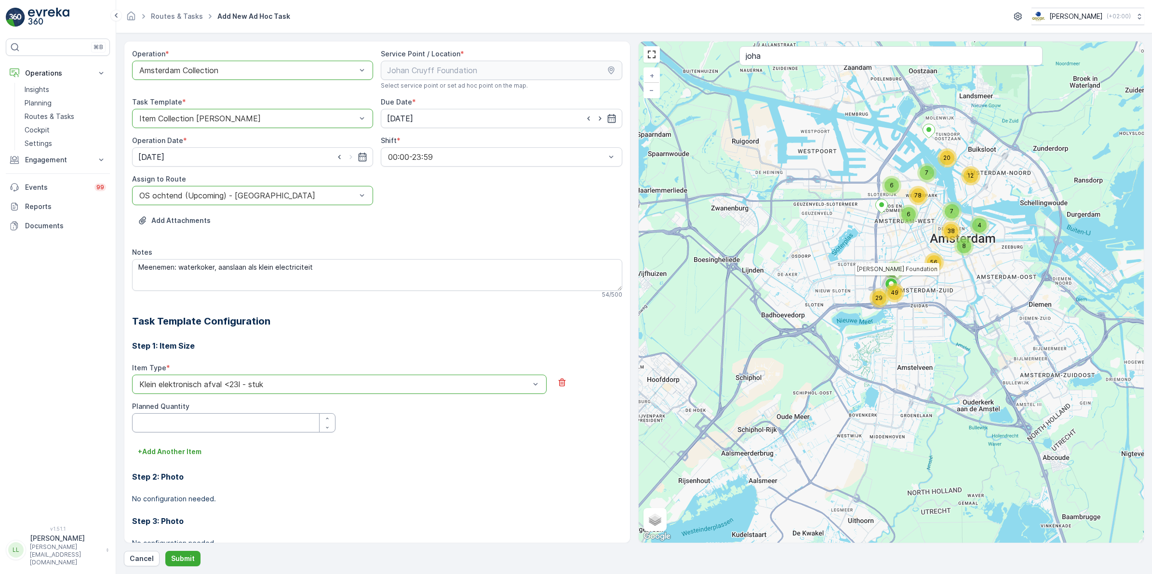
click at [154, 425] on Quantity "Planned Quantity" at bounding box center [233, 422] width 203 height 19
type Quantity "1"
click at [182, 559] on p "Submit" at bounding box center [183, 559] width 24 height 10
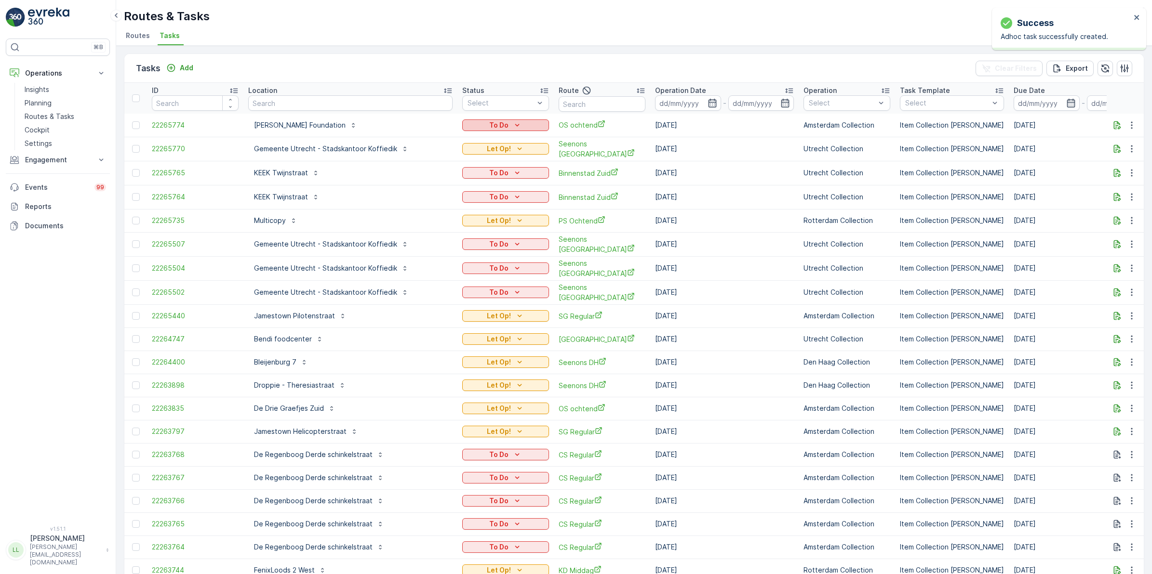
click at [512, 121] on icon "To Do" at bounding box center [517, 125] width 10 height 10
click at [476, 138] on span "Let Op!" at bounding box center [466, 139] width 24 height 10
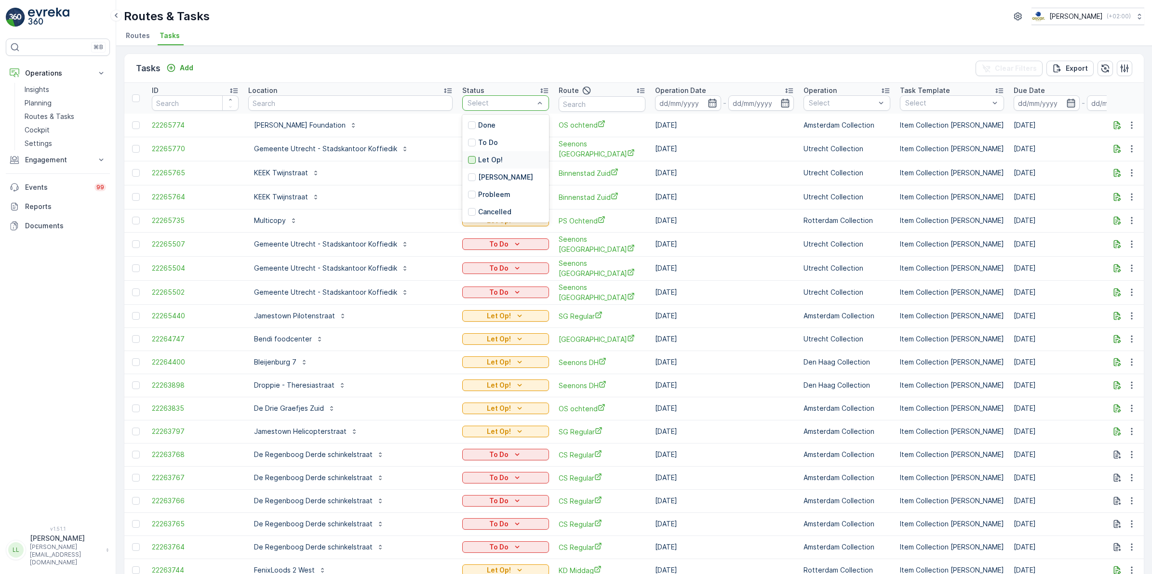
click at [468, 161] on div at bounding box center [472, 160] width 8 height 8
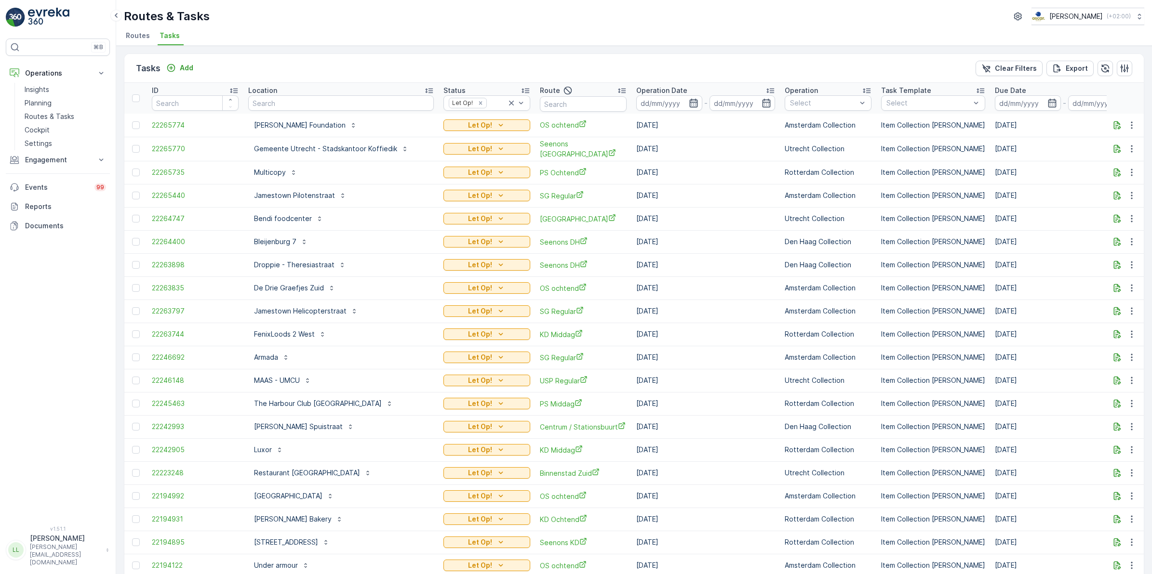
click at [692, 98] on icon "button" at bounding box center [694, 103] width 10 height 10
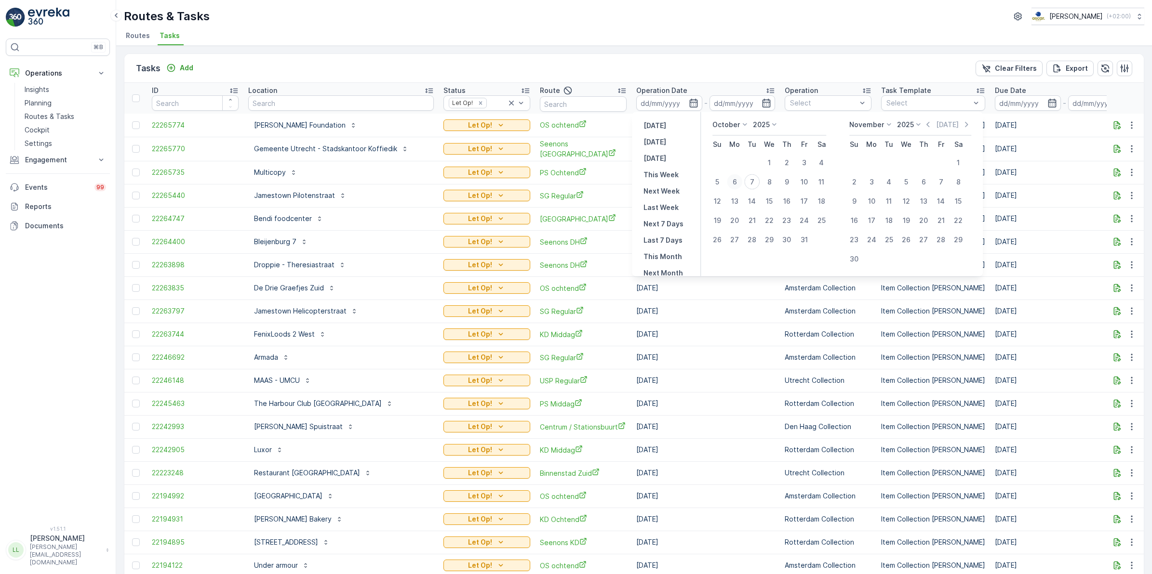
click at [736, 180] on div "6" at bounding box center [734, 181] width 15 height 15
type input "[DATE]"
click at [736, 180] on div "6" at bounding box center [734, 181] width 15 height 15
type input "[DATE]"
click at [736, 180] on div "6" at bounding box center [734, 181] width 15 height 15
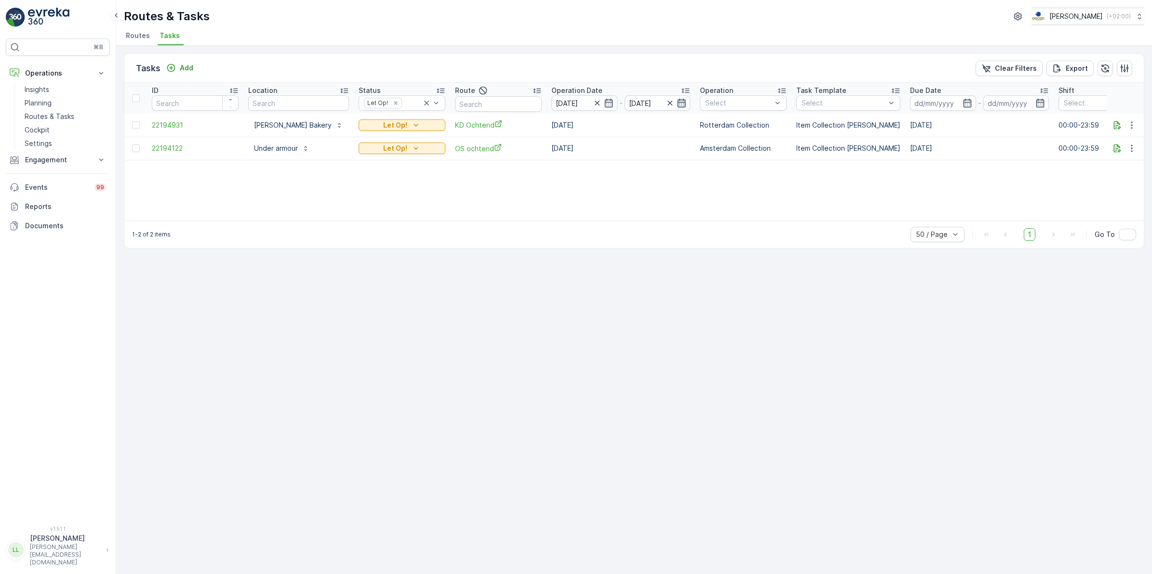
click at [677, 104] on icon "button" at bounding box center [681, 103] width 8 height 9
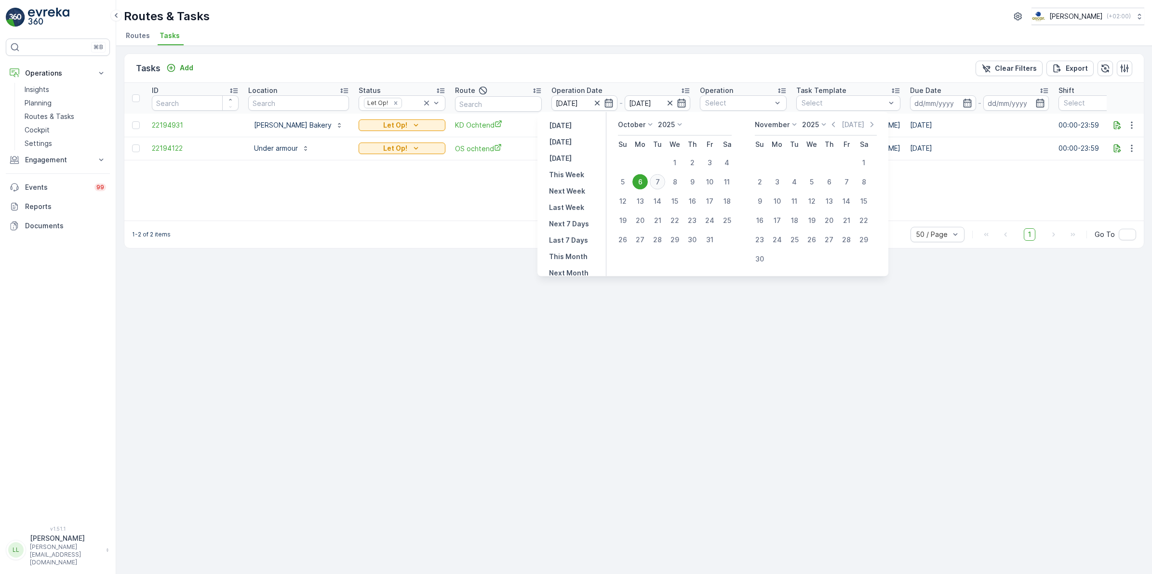
click at [658, 181] on div "7" at bounding box center [657, 181] width 15 height 15
type input "[DATE]"
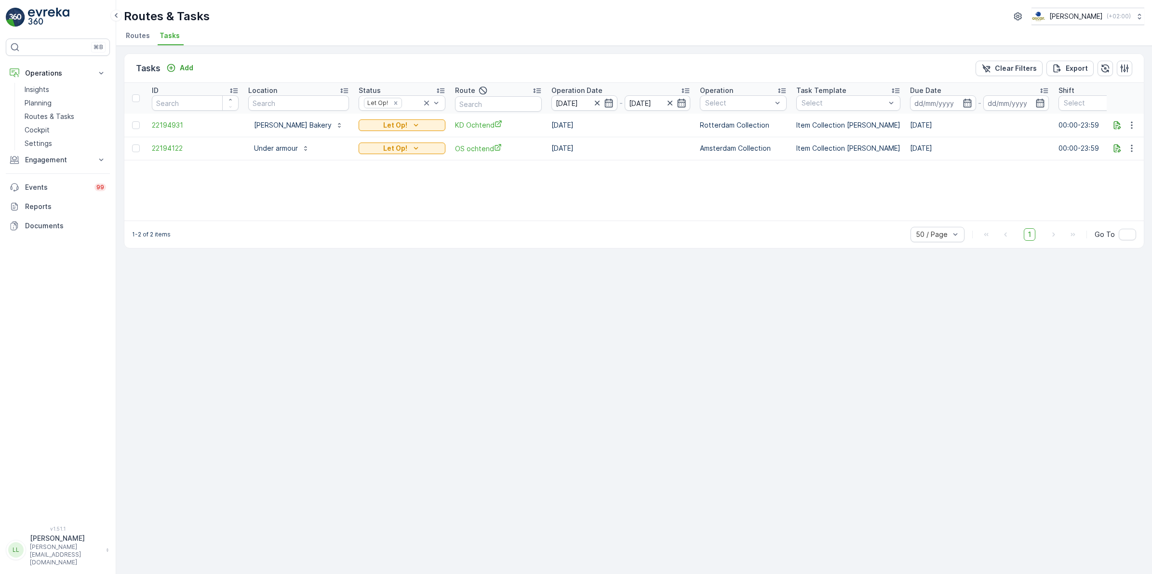
click at [658, 181] on div "ID Location Status Let Op! Route Operation Date 06.10.2025 - 07.10.2025 Operati…" at bounding box center [633, 152] width 1019 height 138
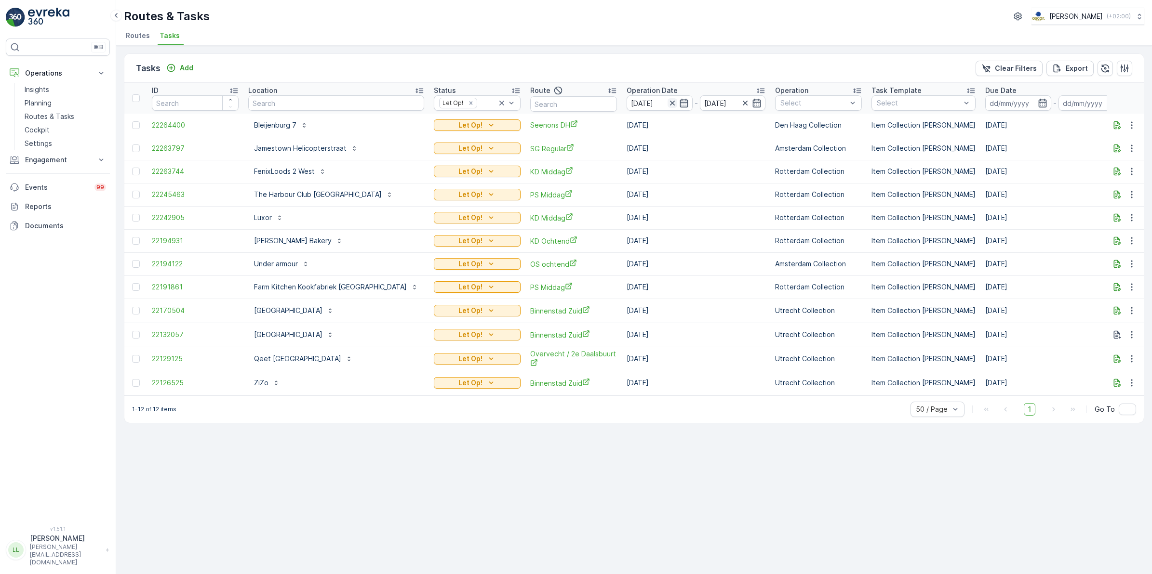
click at [667, 105] on icon "button" at bounding box center [672, 103] width 10 height 10
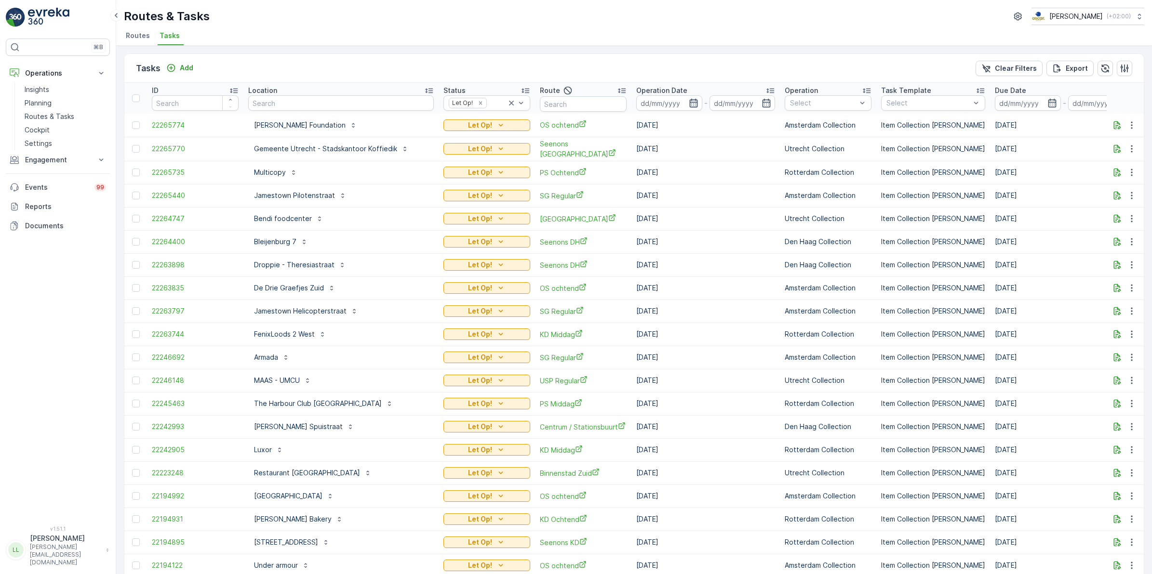
click at [689, 100] on icon "button" at bounding box center [694, 103] width 10 height 10
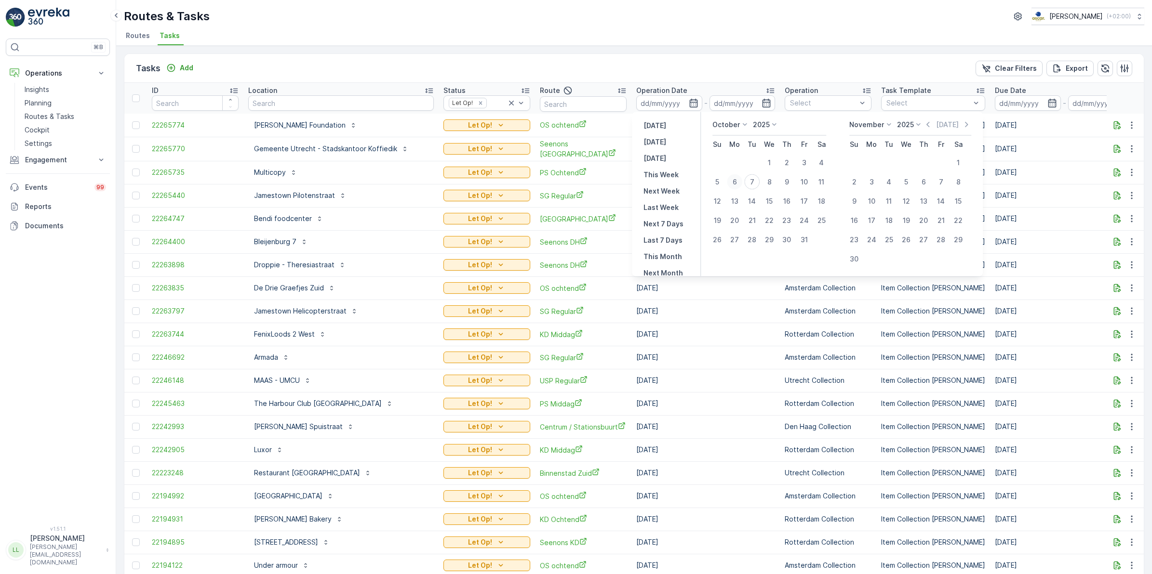
click at [737, 184] on div "6" at bounding box center [734, 181] width 15 height 15
type input "[DATE]"
click at [737, 184] on div "6" at bounding box center [734, 181] width 15 height 15
type input "[DATE]"
click at [737, 184] on div "6" at bounding box center [734, 181] width 15 height 15
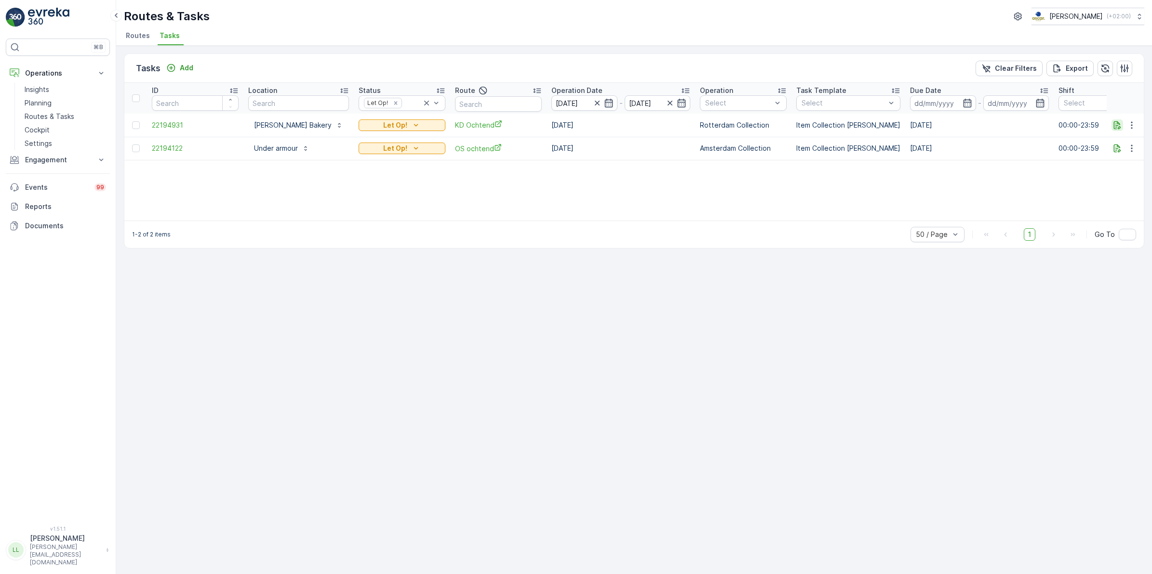
click at [1116, 121] on icon "button" at bounding box center [1117, 125] width 10 height 10
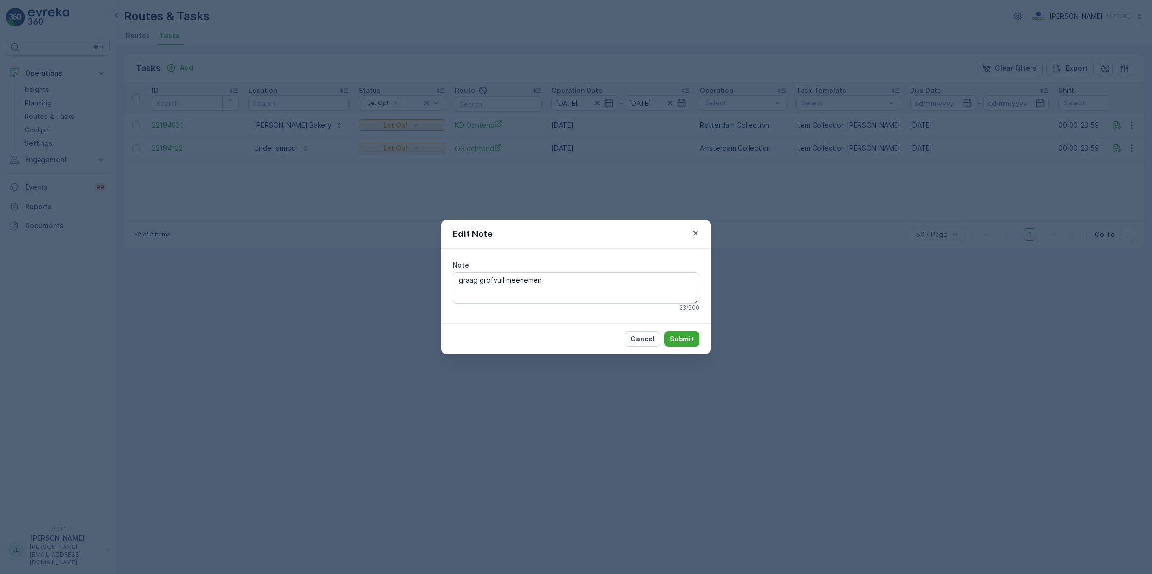
click at [881, 278] on div "Edit Note Note graag grofvuil meenemen 23 / 500 Cancel Submit" at bounding box center [576, 287] width 1152 height 574
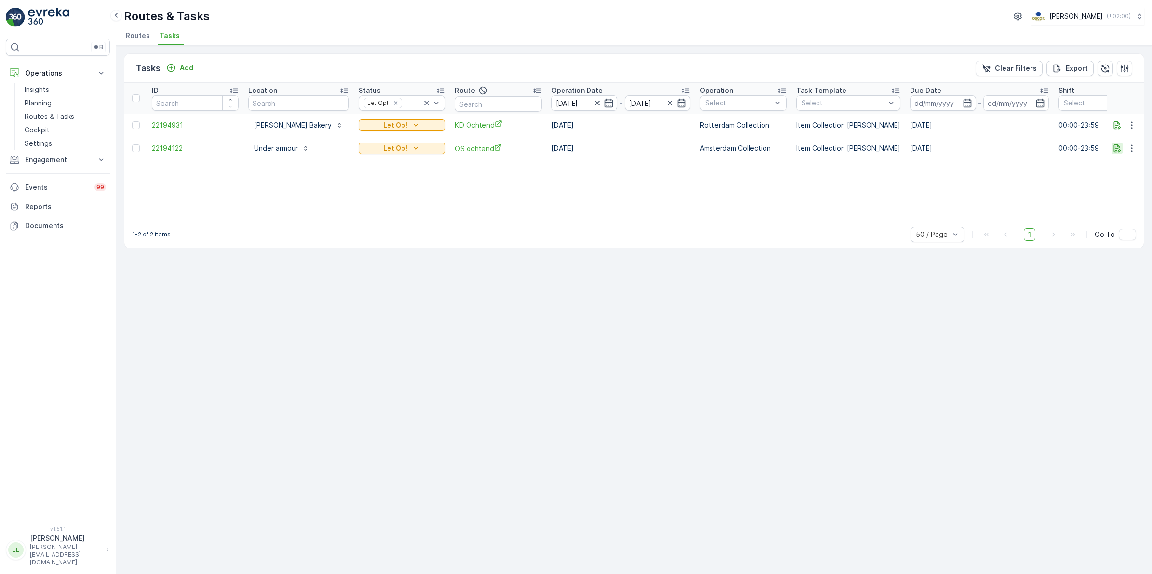
click at [1117, 147] on icon "button" at bounding box center [1117, 149] width 7 height 8
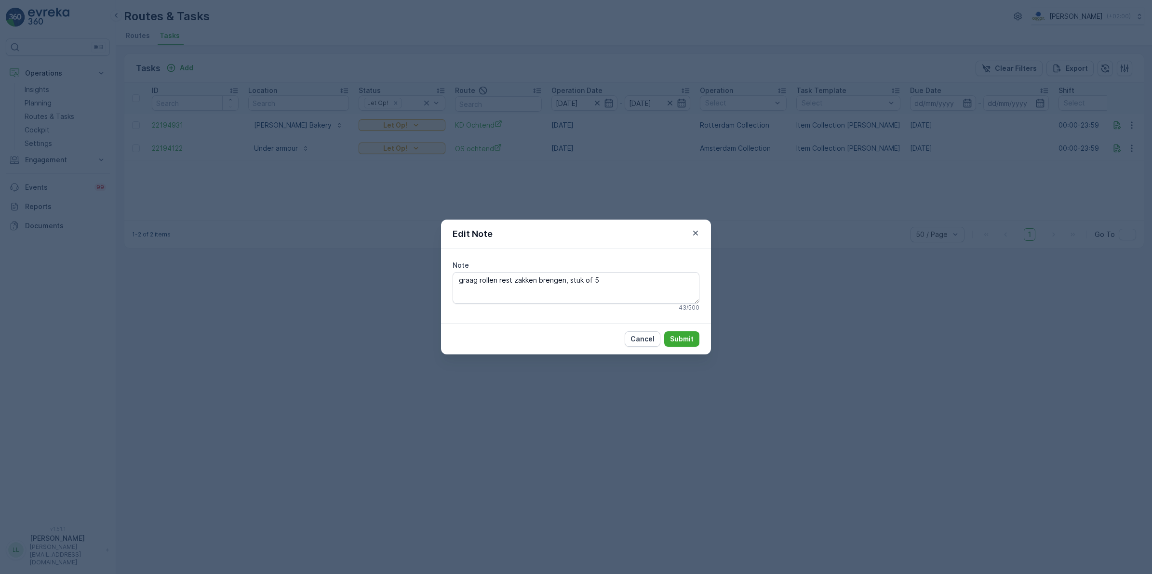
click at [996, 212] on div "Edit Note Note graag rollen rest zakken brengen, stuk of 5 43 / 500 Cancel Subm…" at bounding box center [576, 287] width 1152 height 574
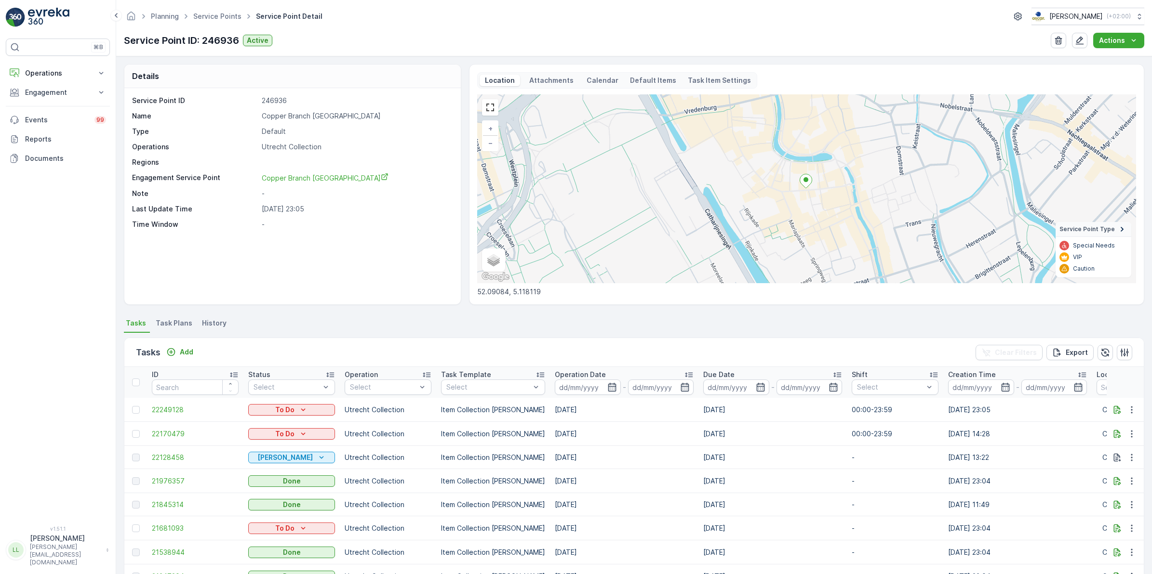
click at [211, 328] on span "History" at bounding box center [214, 323] width 25 height 10
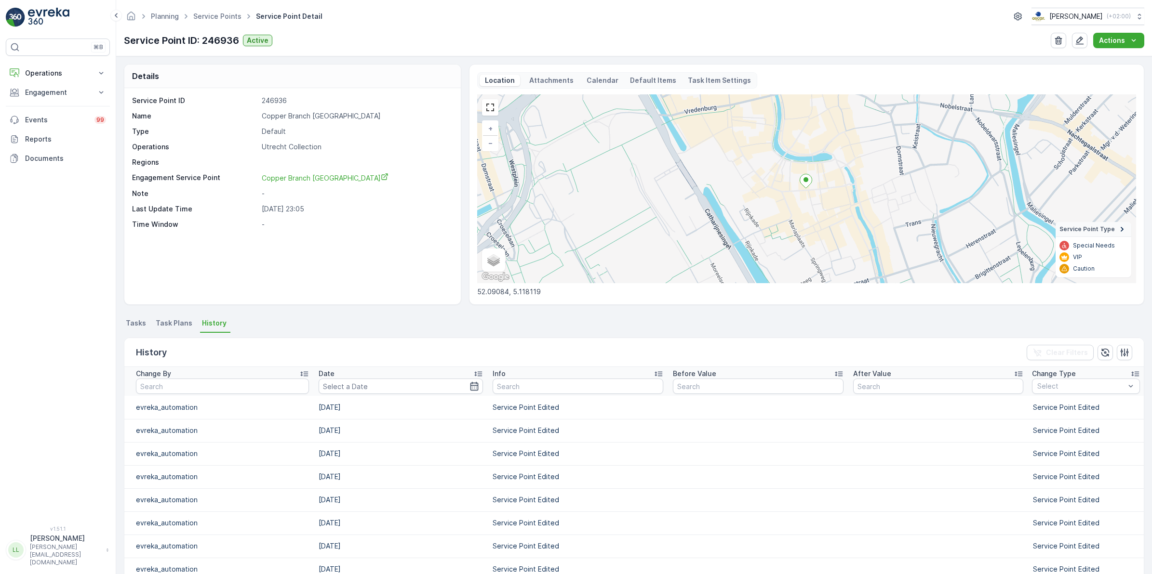
click at [170, 321] on span "Task Plans" at bounding box center [174, 323] width 37 height 10
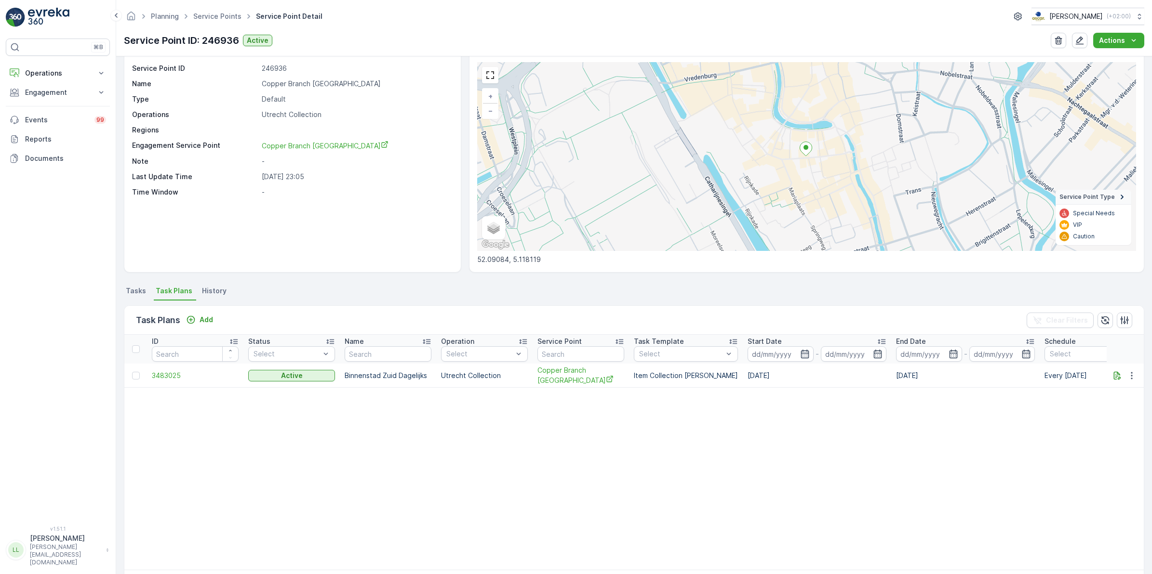
scroll to position [60, 0]
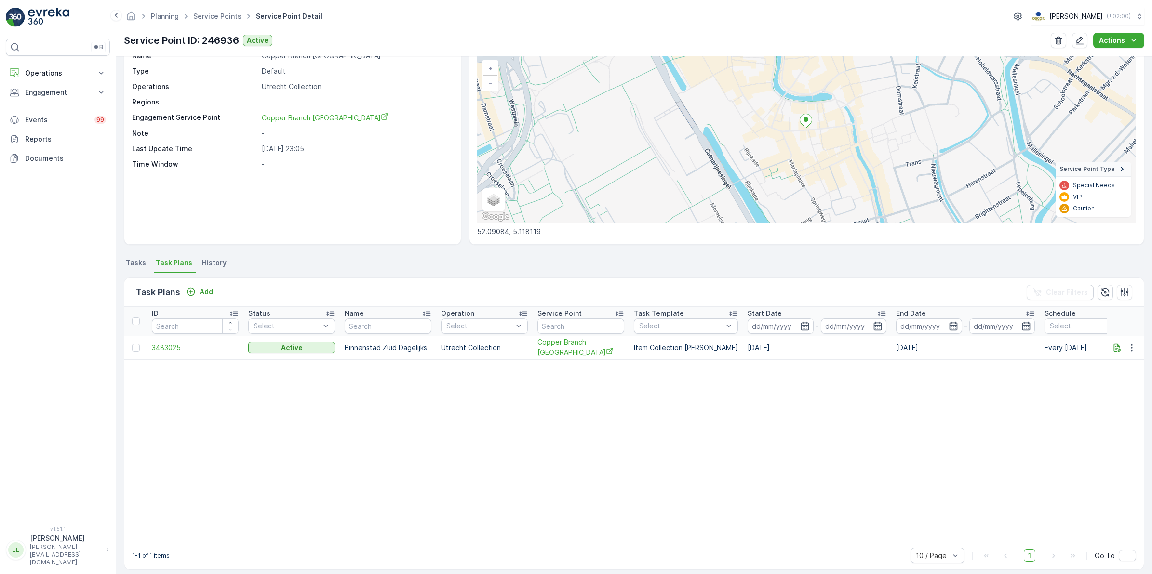
click at [138, 263] on span "Tasks" at bounding box center [136, 263] width 20 height 10
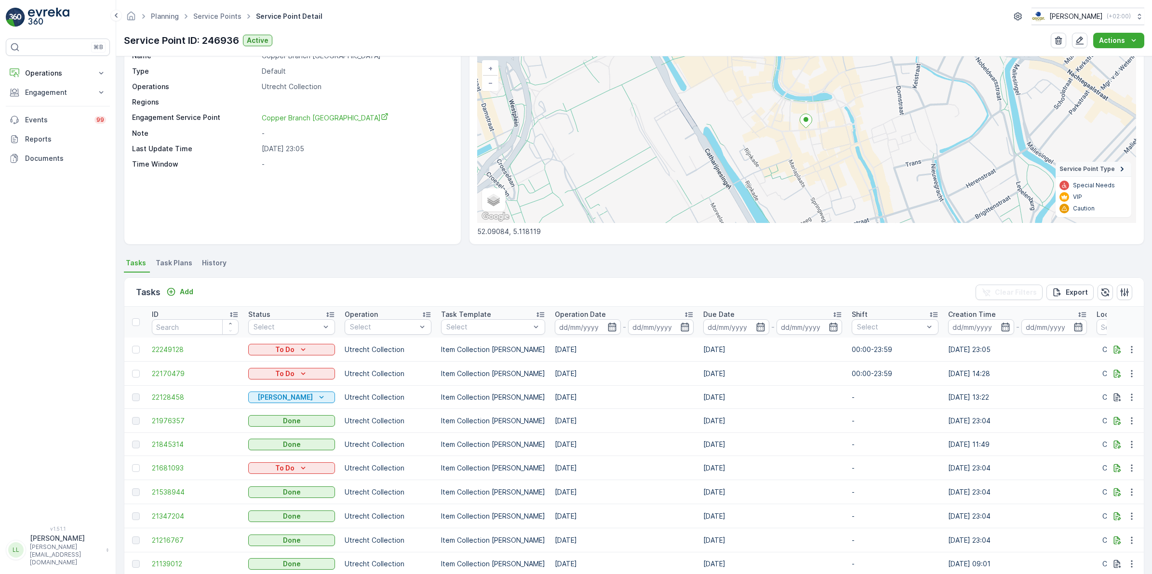
scroll to position [35, 0]
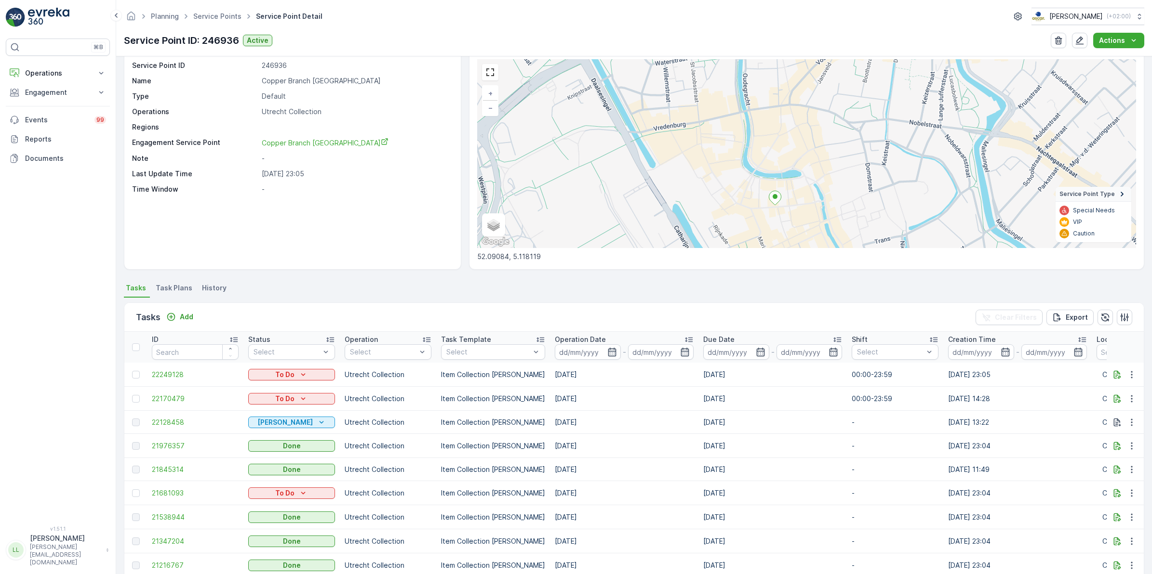
drag, startPoint x: 812, startPoint y: 153, endPoint x: 781, endPoint y: 205, distance: 60.5
click at [781, 205] on div "+ − Satellite Roadmap Terrain Hybrid Leaflet Keyboard shortcuts Map Data Map da…" at bounding box center [806, 153] width 659 height 189
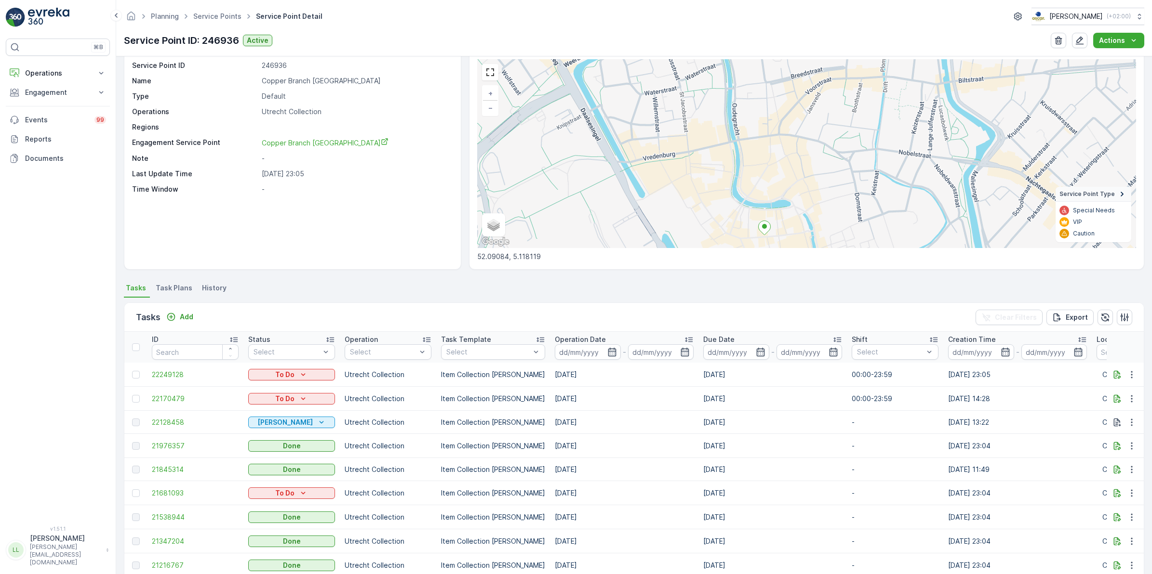
drag, startPoint x: 801, startPoint y: 181, endPoint x: 794, endPoint y: 198, distance: 18.8
click at [794, 198] on div "+ − Satellite Roadmap Terrain Hybrid Leaflet Keyboard shortcuts Map Data Map da…" at bounding box center [806, 153] width 659 height 189
